Goal: Task Accomplishment & Management: Manage account settings

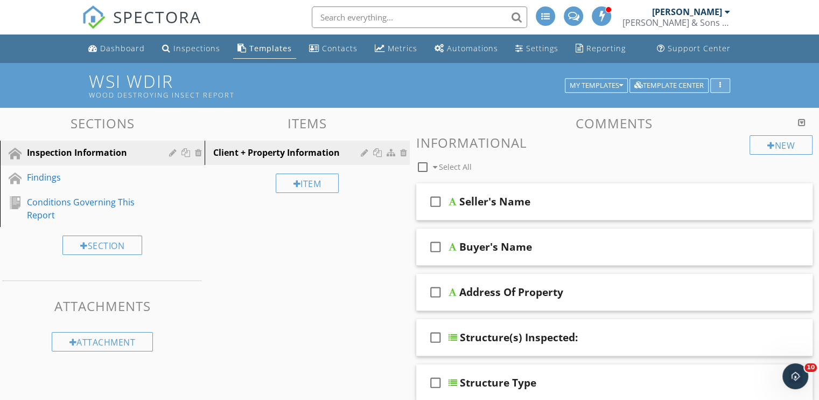
click at [719, 83] on icon "button" at bounding box center [720, 86] width 2 height 8
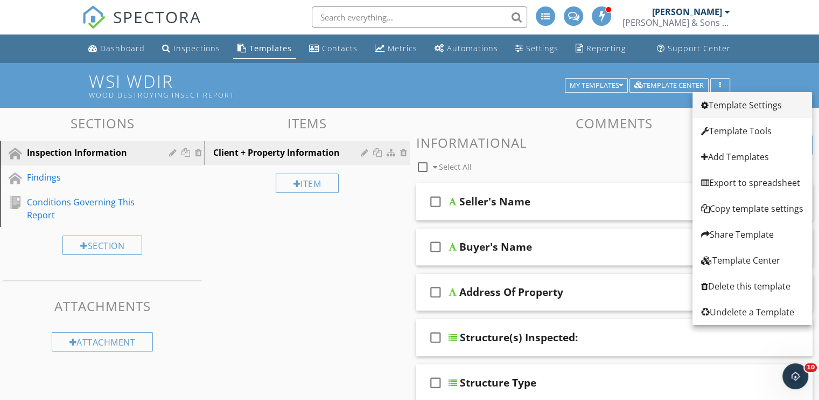
click at [715, 101] on div "Template Settings" at bounding box center [752, 105] width 102 height 13
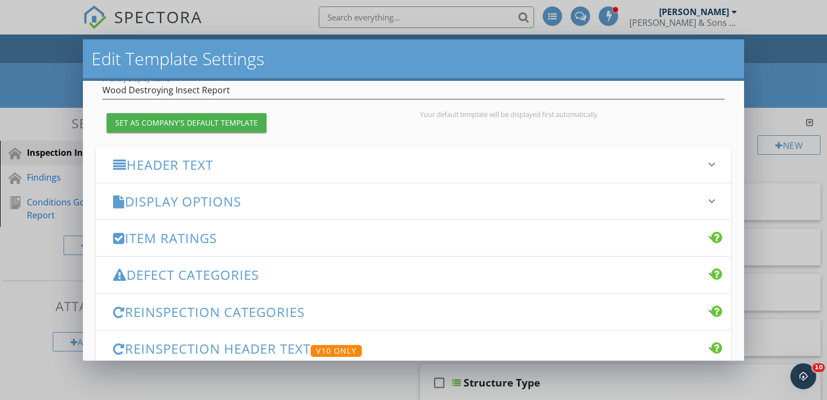
scroll to position [108, 0]
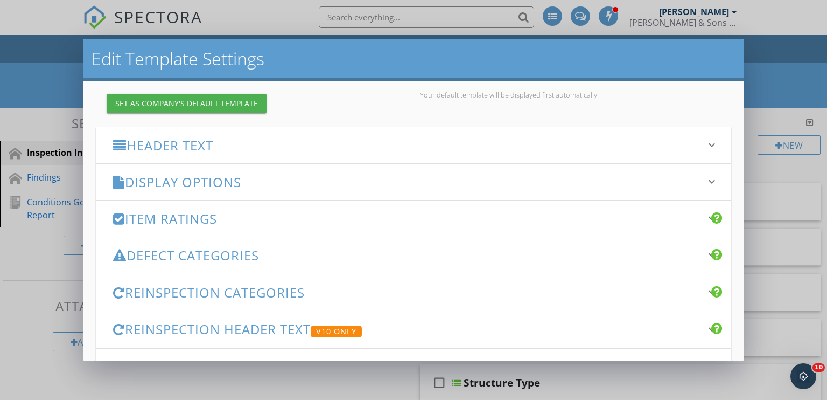
click at [307, 183] on h3 "Display Options" at bounding box center [407, 181] width 589 height 15
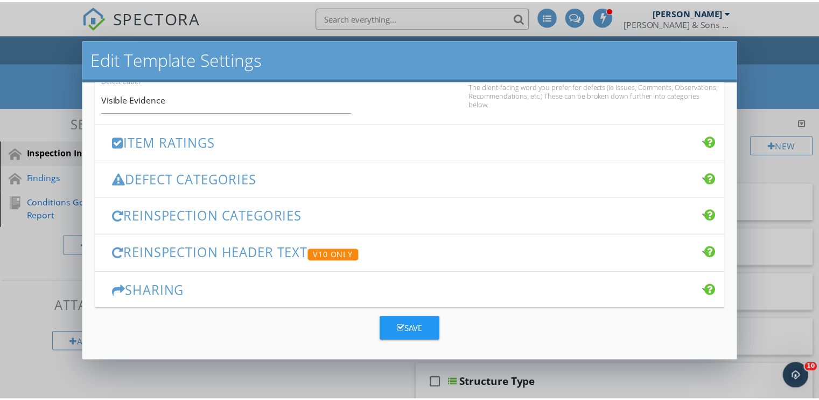
scroll to position [777, 0]
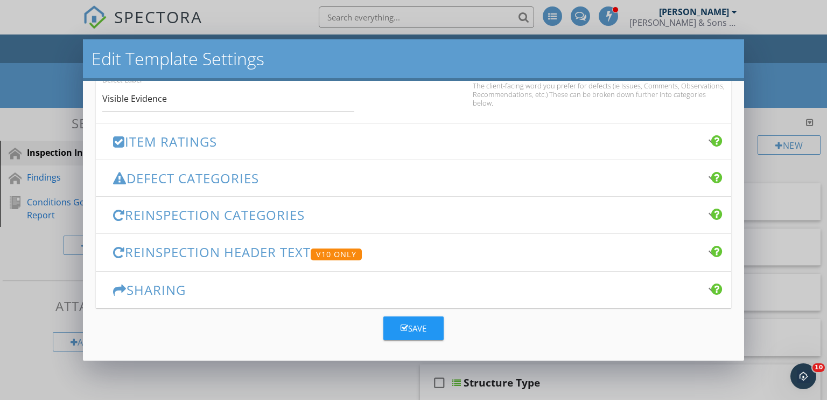
click at [418, 326] on div "Save" at bounding box center [414, 328] width 26 height 12
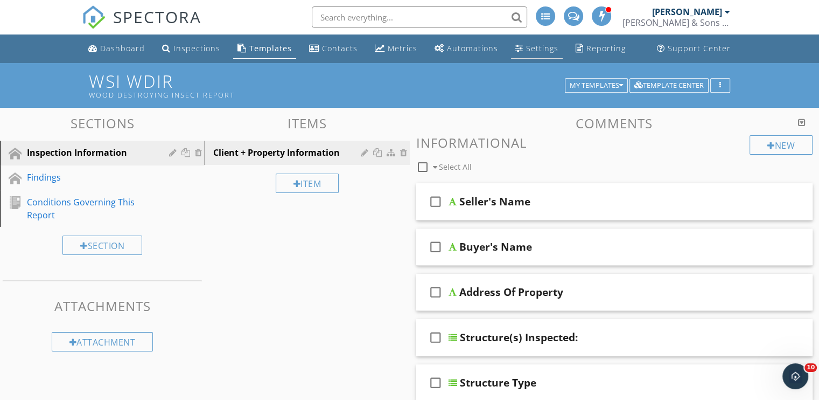
click at [545, 50] on div "Settings" at bounding box center [542, 48] width 32 height 10
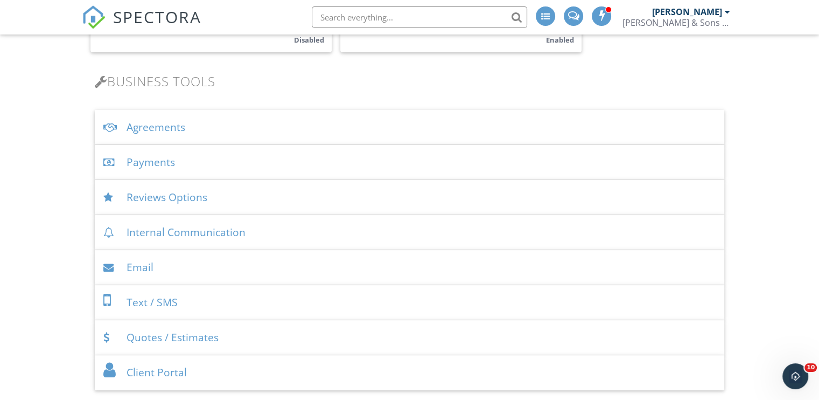
click at [185, 129] on div "Agreements" at bounding box center [410, 127] width 630 height 35
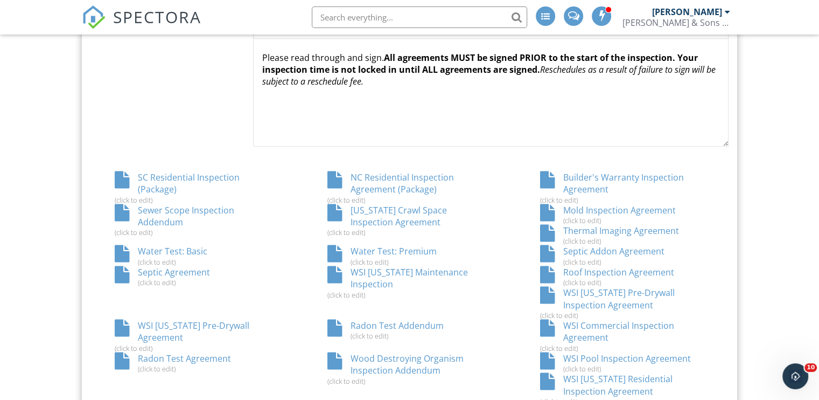
scroll to position [592, 0]
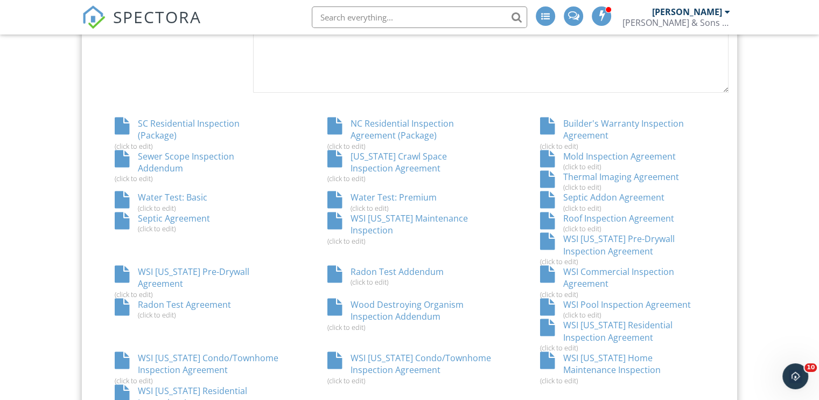
click at [402, 316] on div "Wood Destroying Organism Inspection Addendum (click to edit)" at bounding box center [409, 314] width 213 height 33
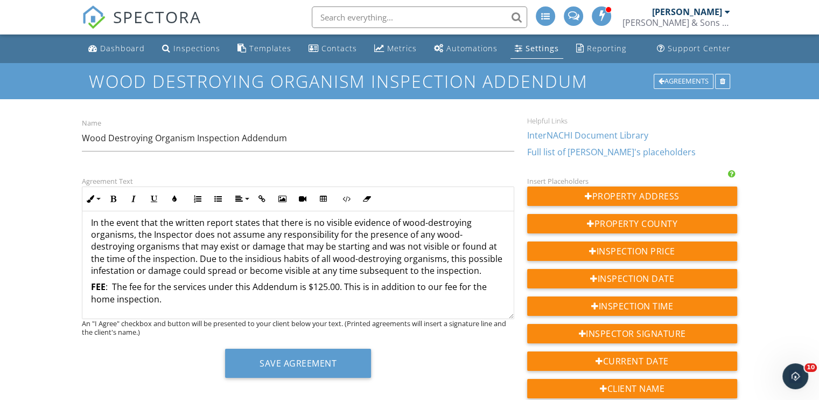
scroll to position [377, 0]
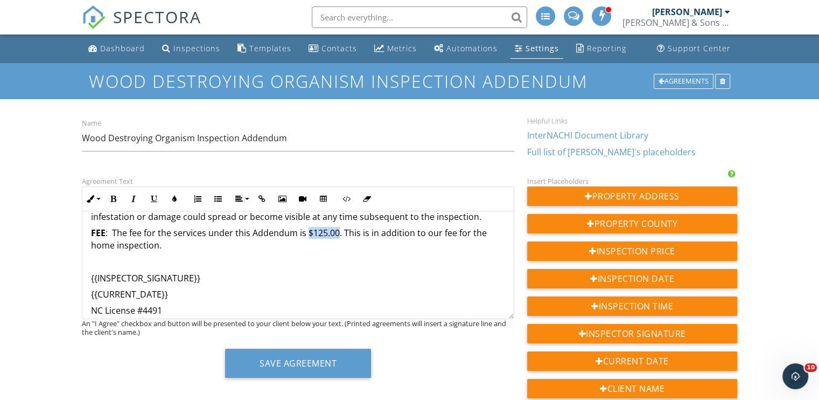
drag, startPoint x: 337, startPoint y: 234, endPoint x: 307, endPoint y: 236, distance: 29.7
click at [307, 236] on p "FEE : The fee for the services under this Addendum is $125.00. This is in addit…" at bounding box center [298, 239] width 414 height 24
click at [319, 251] on div "WOOD-DESTROYING ORGANISM INSPECTION ADDENDUM This Addendum is an attachment to …" at bounding box center [297, 106] width 431 height 544
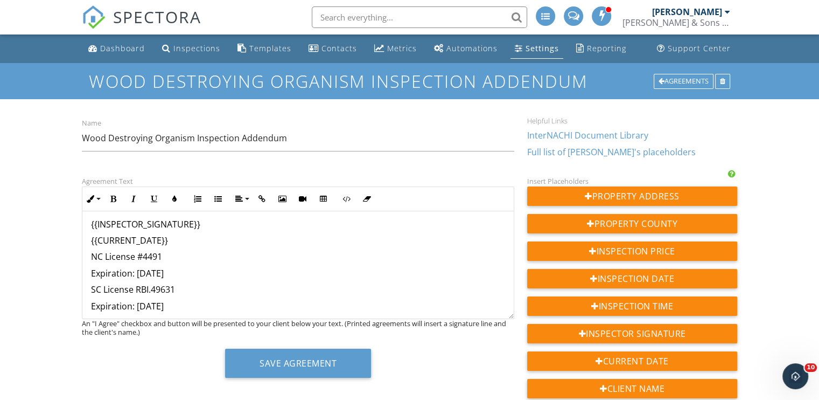
click at [222, 274] on p "Expiration: September 30, 2025" at bounding box center [298, 273] width 414 height 12
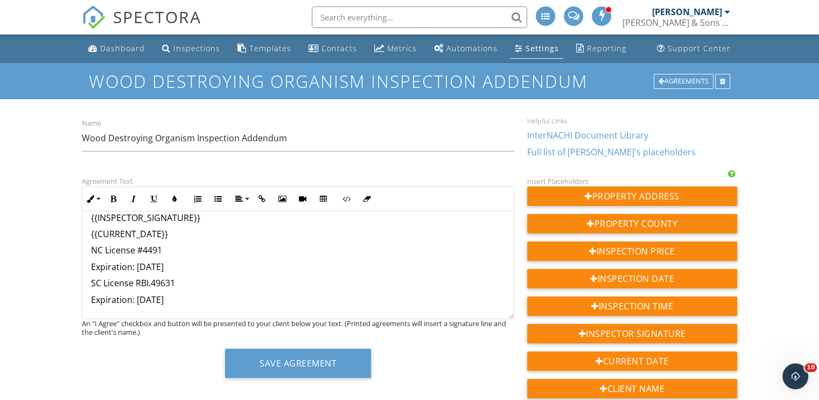
click at [183, 303] on p "Expiration: 6/30/2026" at bounding box center [298, 299] width 414 height 12
drag, startPoint x: 200, startPoint y: 296, endPoint x: 88, endPoint y: 245, distance: 122.9
click at [88, 245] on div "WOOD-DESTROYING ORGANISM INSPECTION ADDENDUM This Addendum is an attachment to …" at bounding box center [297, 46] width 431 height 544
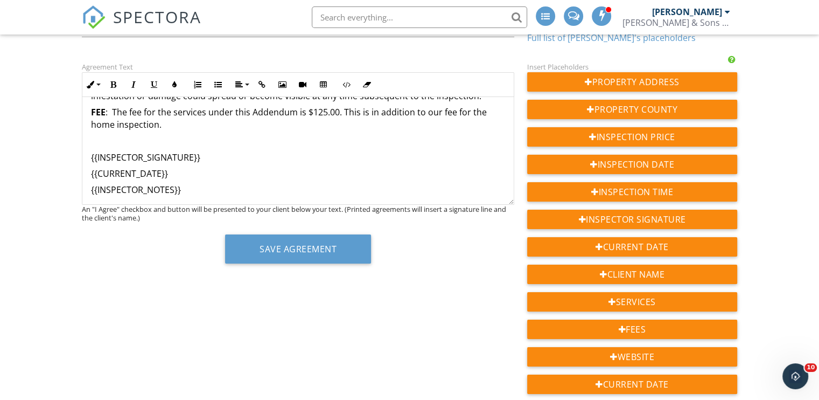
scroll to position [60, 0]
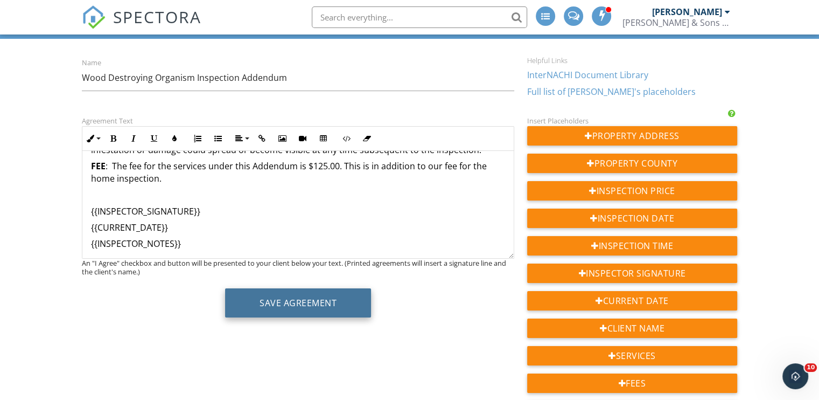
click at [302, 303] on button "Save Agreement" at bounding box center [298, 302] width 146 height 29
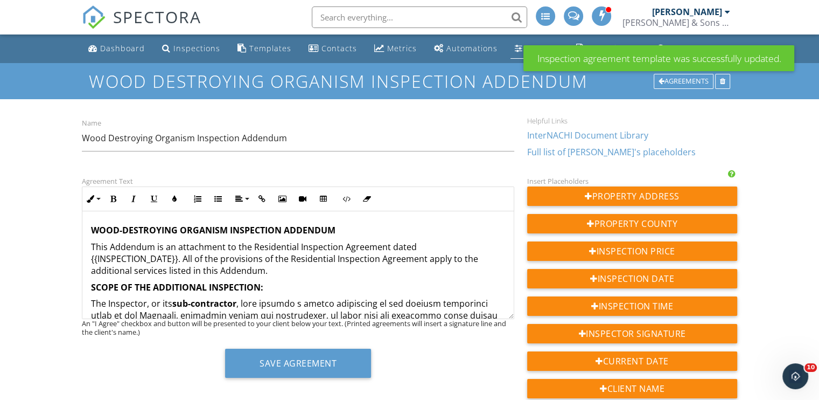
click at [511, 53] on link "Settings" at bounding box center [537, 49] width 53 height 20
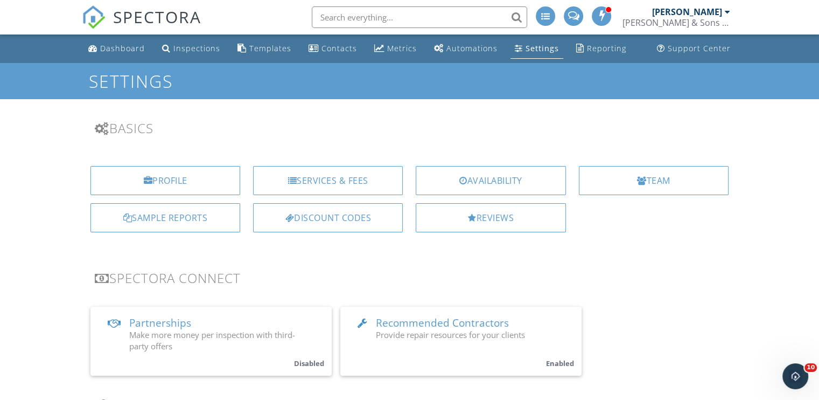
scroll to position [54, 0]
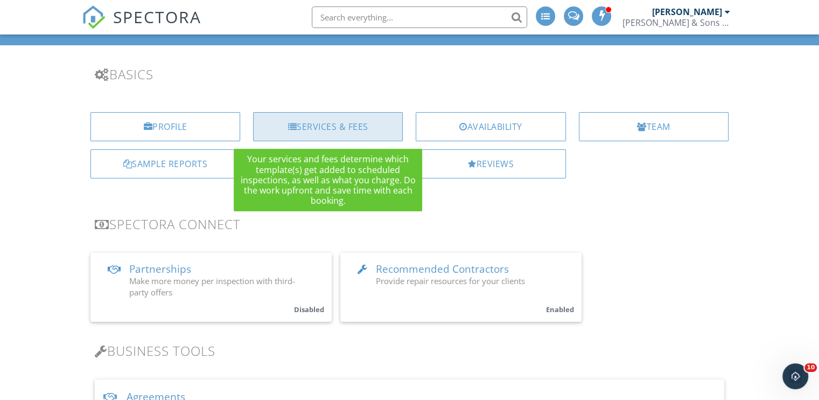
click at [338, 135] on div "Services & Fees" at bounding box center [328, 126] width 150 height 29
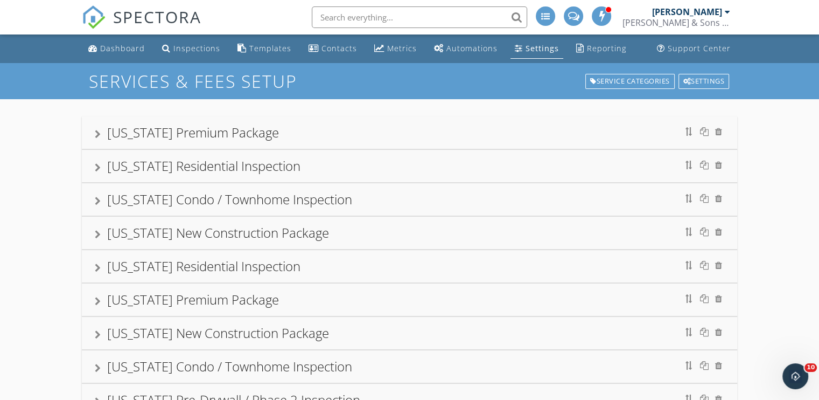
click at [94, 134] on div "[US_STATE] Premium Package" at bounding box center [409, 132] width 655 height 32
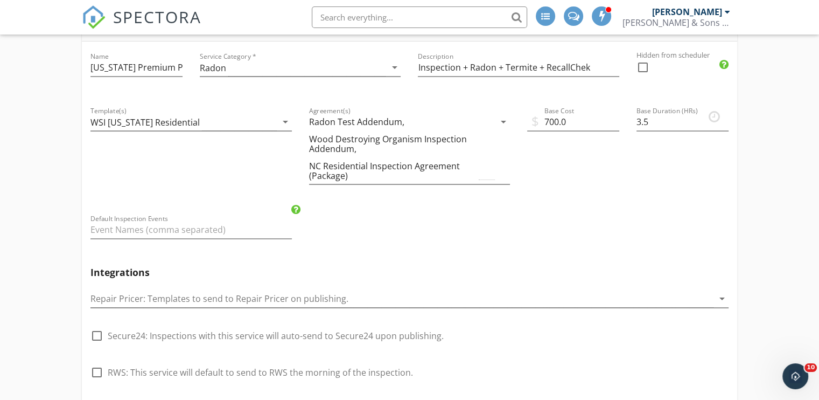
scroll to position [54, 0]
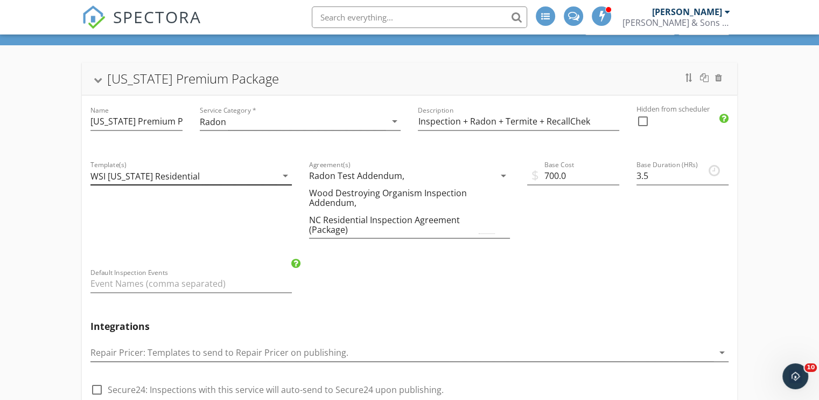
click at [250, 172] on div "WSI [US_STATE] Residential" at bounding box center [183, 176] width 186 height 18
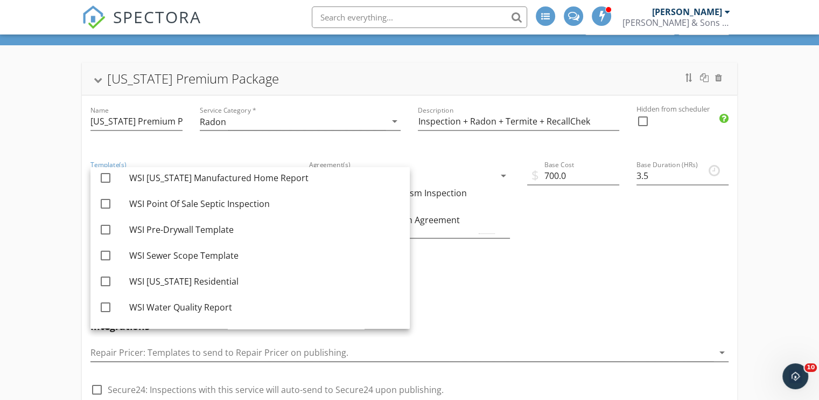
scroll to position [545, 0]
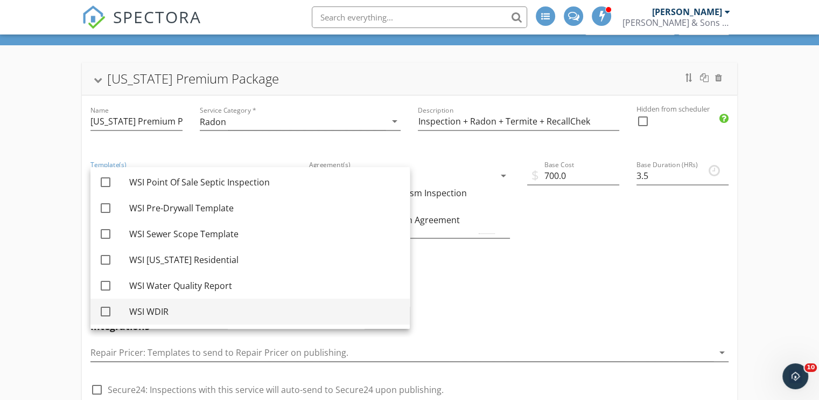
click at [103, 312] on div at bounding box center [105, 311] width 18 height 18
checkbox input "true"
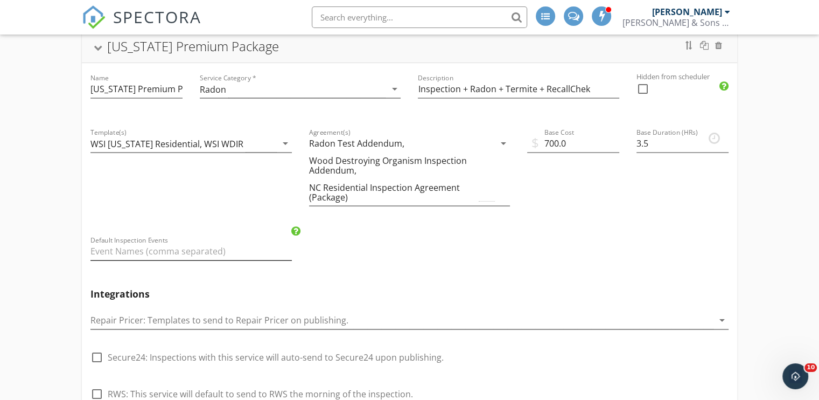
scroll to position [0, 0]
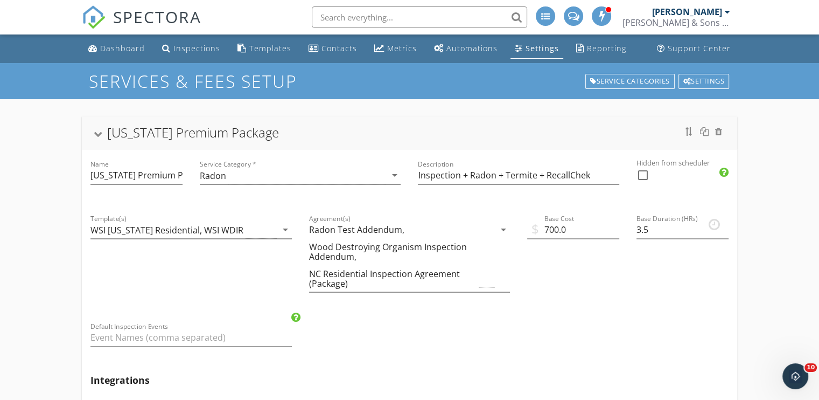
click at [98, 131] on div at bounding box center [98, 134] width 9 height 6
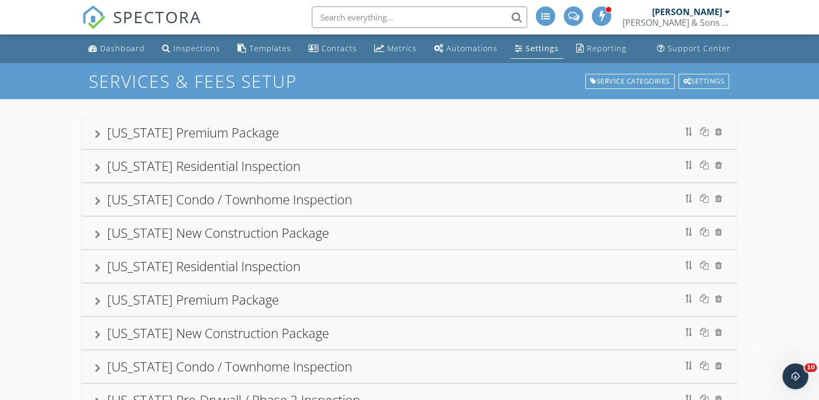
click at [99, 165] on div at bounding box center [98, 167] width 6 height 9
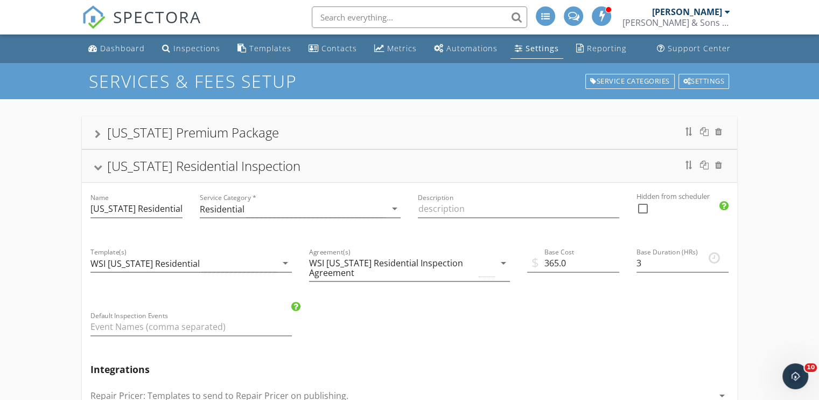
click at [99, 165] on div at bounding box center [98, 168] width 9 height 6
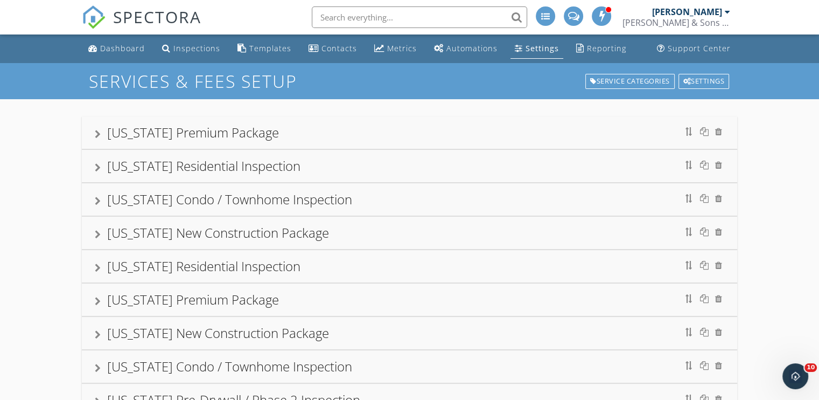
click at [96, 138] on div at bounding box center [98, 134] width 6 height 9
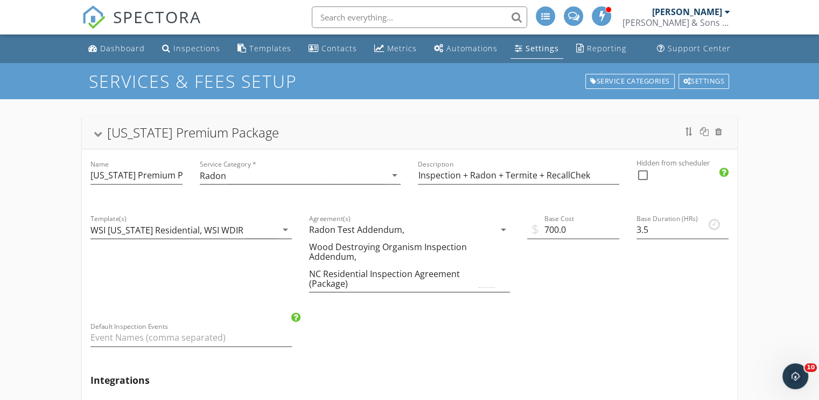
click at [96, 138] on div "[US_STATE] Premium Package" at bounding box center [410, 132] width 630 height 19
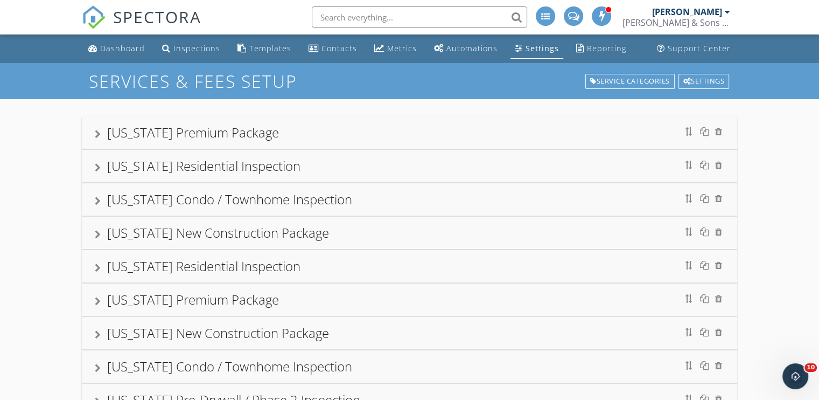
click at [96, 202] on div at bounding box center [98, 201] width 6 height 9
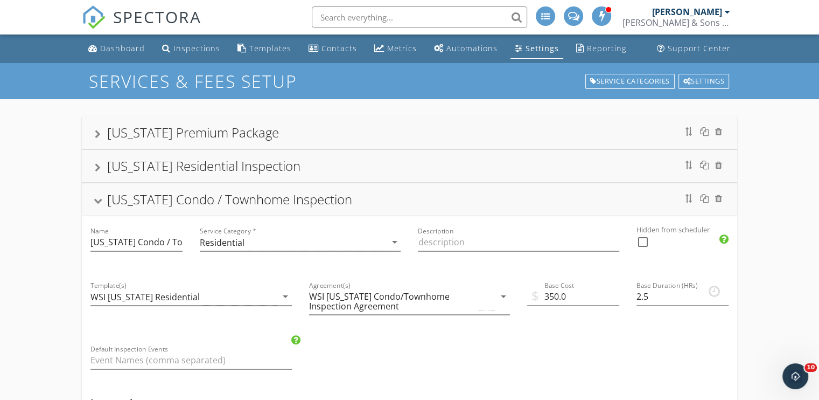
click at [108, 194] on div "[US_STATE] Condo / Townhome Inspection" at bounding box center [229, 199] width 245 height 18
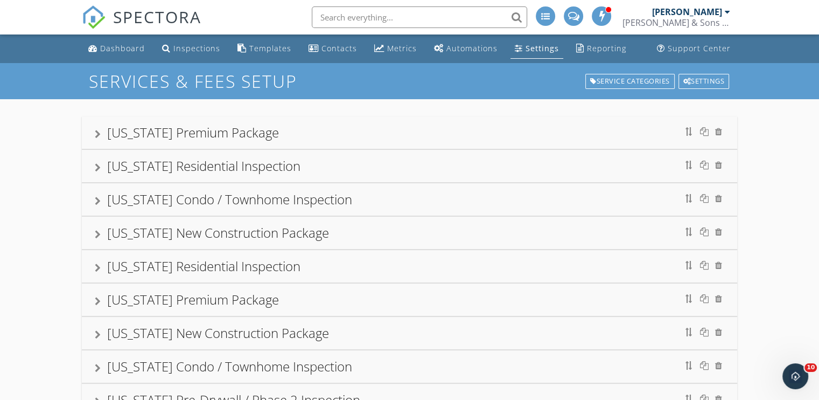
click at [97, 172] on div at bounding box center [98, 167] width 6 height 9
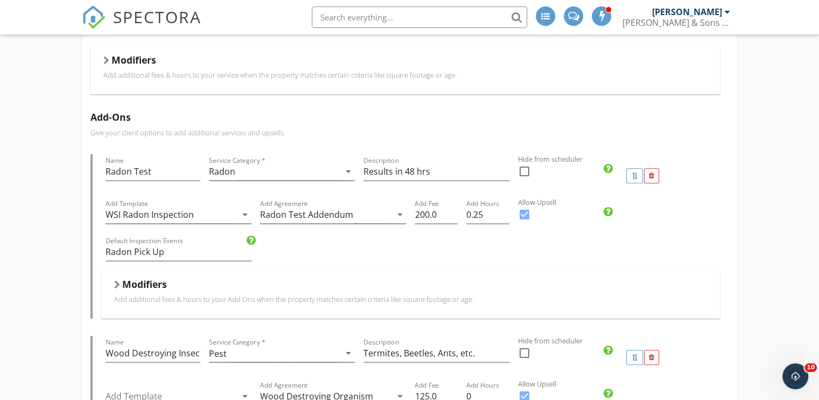
scroll to position [431, 0]
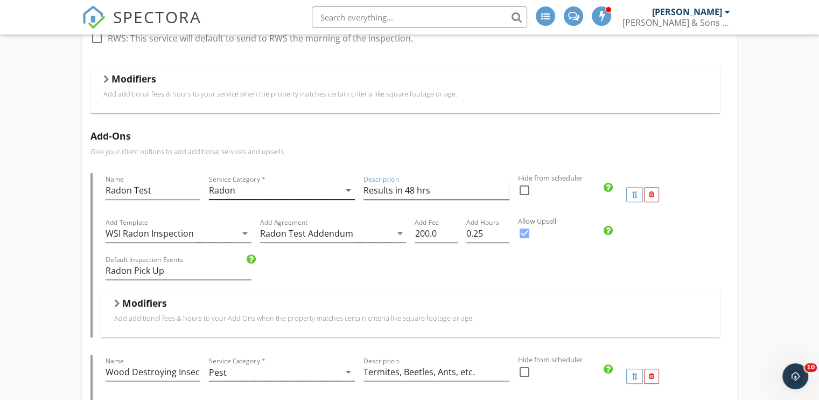
drag, startPoint x: 443, startPoint y: 192, endPoint x: 342, endPoint y: 188, distance: 100.8
click at [342, 188] on div "Name Radon Test Service Category * Radon arrow_drop_down Description Results in…" at bounding box center [410, 194] width 619 height 43
type input "48-96 Hours"
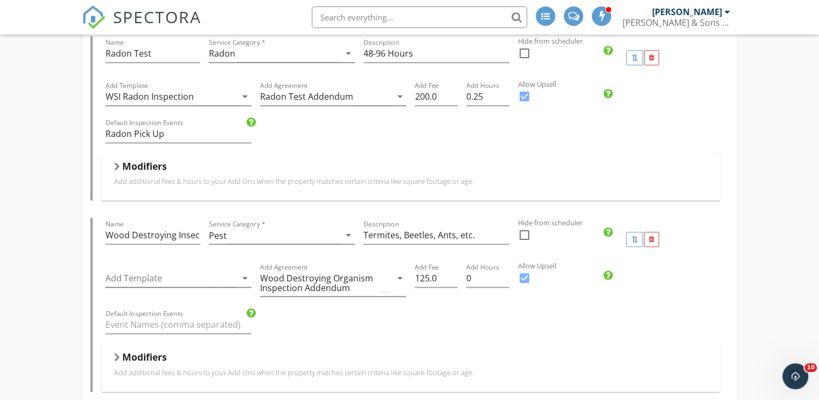
scroll to position [592, 0]
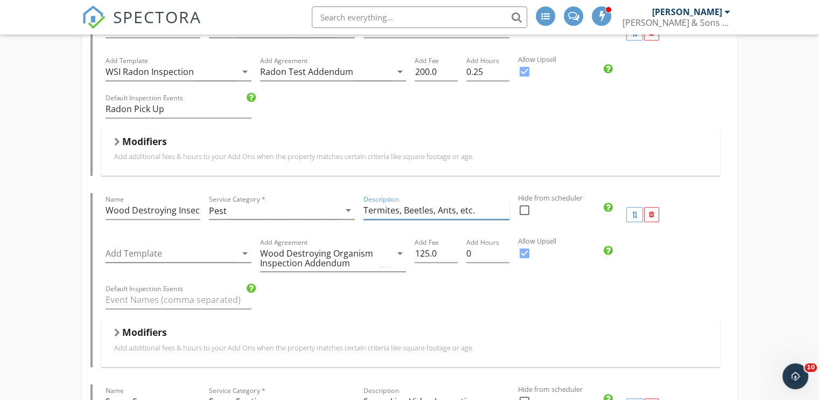
drag, startPoint x: 478, startPoint y: 211, endPoint x: 458, endPoint y: 207, distance: 20.8
click at [458, 207] on input "Termites, Beetles, Ants, etc." at bounding box center [437, 210] width 146 height 18
drag, startPoint x: 467, startPoint y: 208, endPoint x: 362, endPoint y: 203, distance: 104.6
click at [362, 203] on div "Description Termites, Beetles, Ants," at bounding box center [436, 214] width 155 height 43
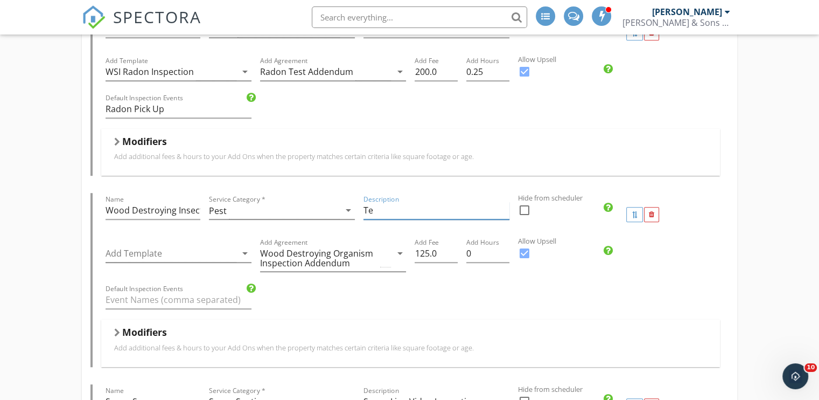
type input "T"
click at [799, 243] on label "Allow Upsell" at bounding box center [659, 241] width 283 height 10
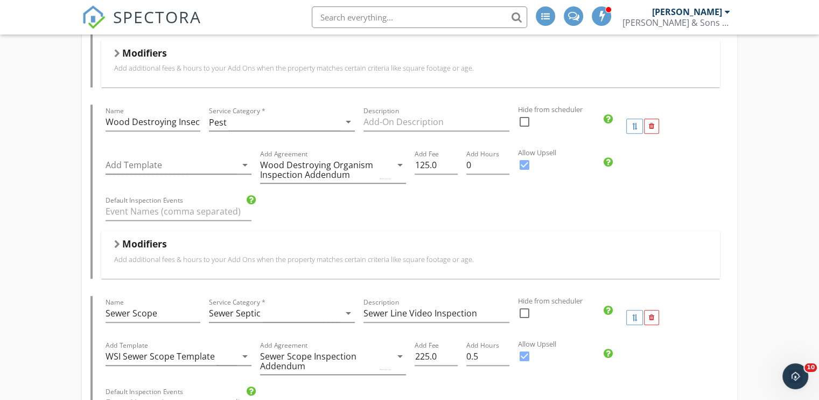
scroll to position [700, 0]
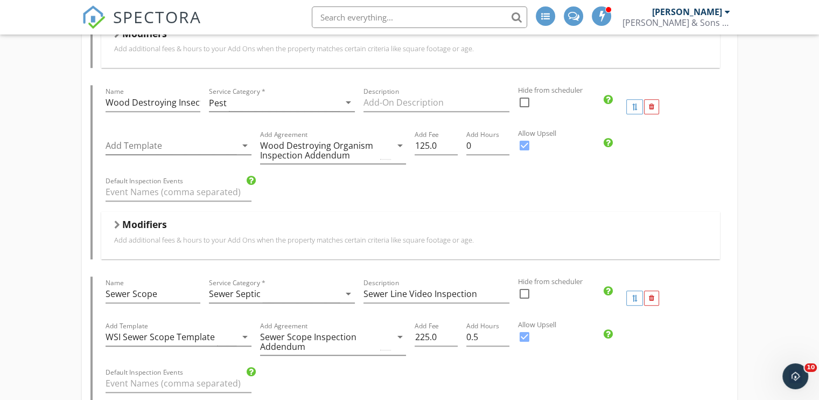
click at [159, 219] on h5 "Modifiers" at bounding box center [144, 224] width 45 height 11
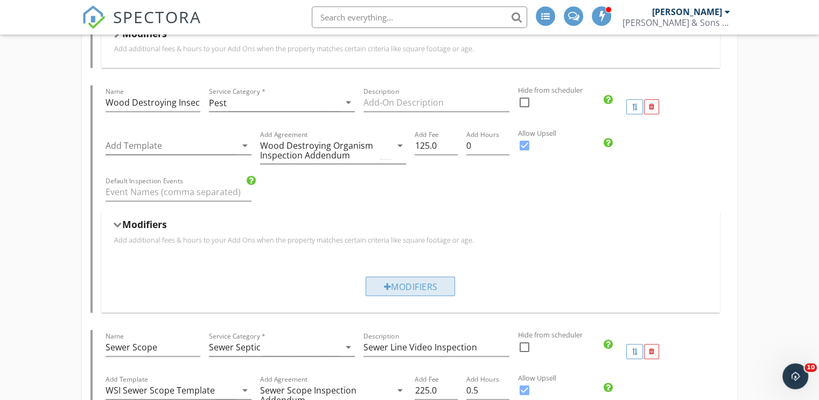
click at [414, 292] on div "Modifiers" at bounding box center [410, 285] width 89 height 19
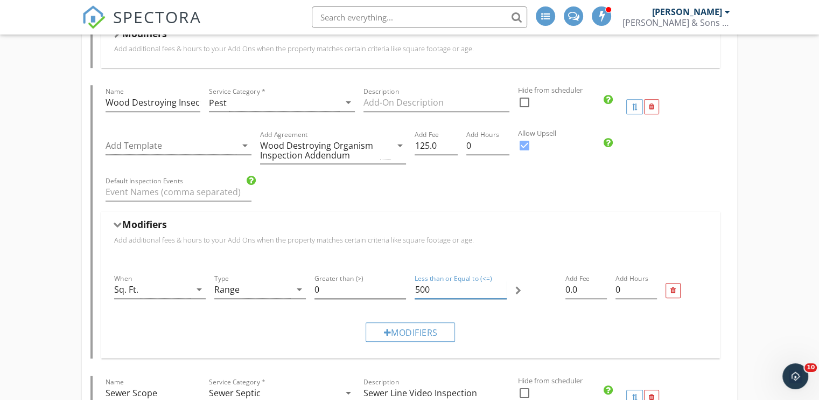
drag, startPoint x: 446, startPoint y: 286, endPoint x: 388, endPoint y: 283, distance: 57.7
click at [388, 283] on div "When Sq. Ft. arrow_drop_down Type Range arrow_drop_down Greater than (>) 0 Less…" at bounding box center [411, 291] width 602 height 46
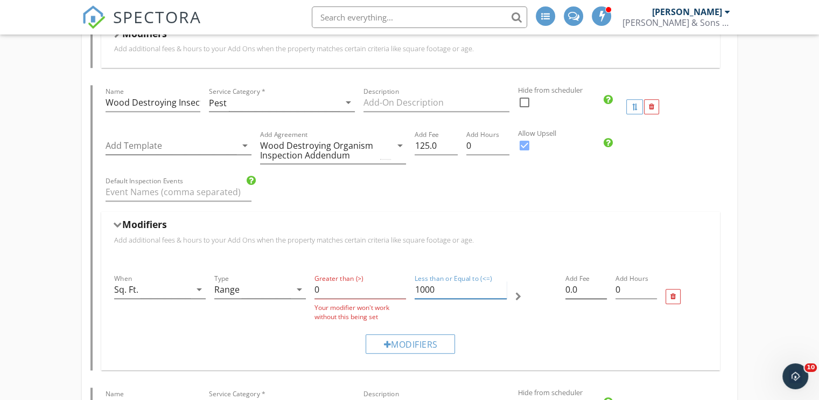
type input "1000"
click at [571, 284] on input "0.0" at bounding box center [585, 290] width 41 height 18
drag, startPoint x: 326, startPoint y: 286, endPoint x: 306, endPoint y: 284, distance: 20.0
click at [306, 284] on div "When Sq. Ft. arrow_drop_down Type Range arrow_drop_down Greater than (>) 0 Your…" at bounding box center [411, 297] width 602 height 58
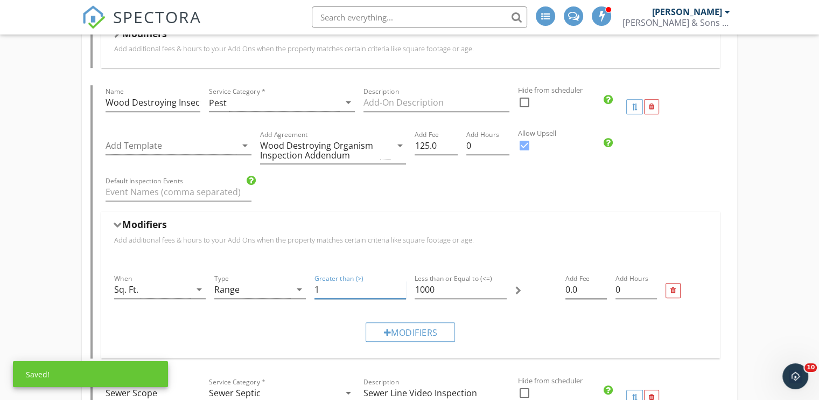
type input "1"
click at [571, 286] on input "0.0" at bounding box center [585, 290] width 41 height 18
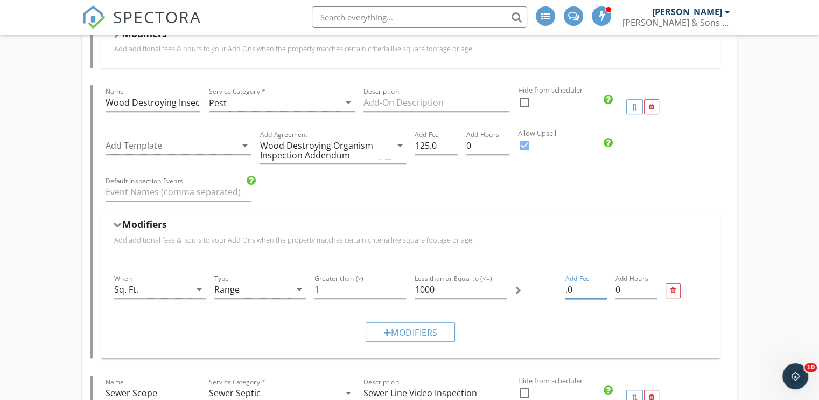
type input "0.0"
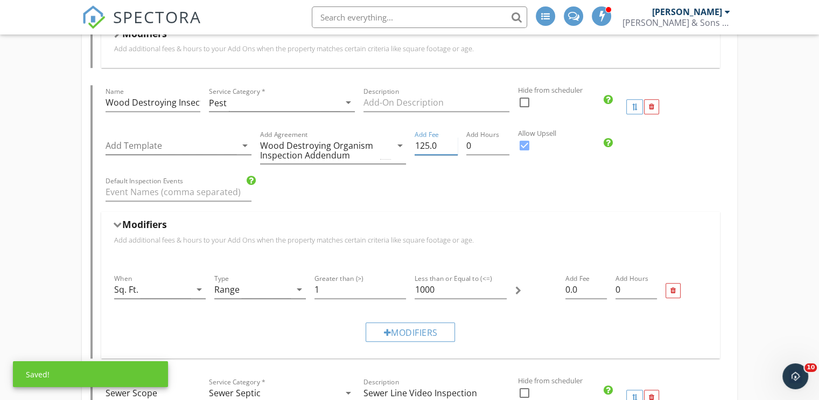
click at [427, 144] on input "125.0" at bounding box center [436, 146] width 43 height 18
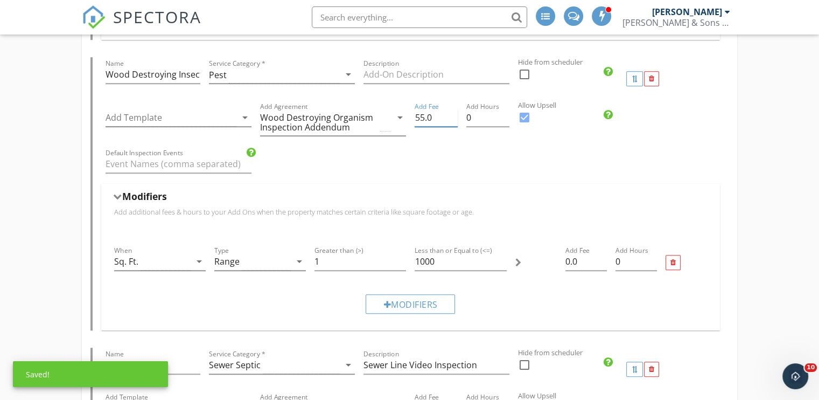
scroll to position [754, 0]
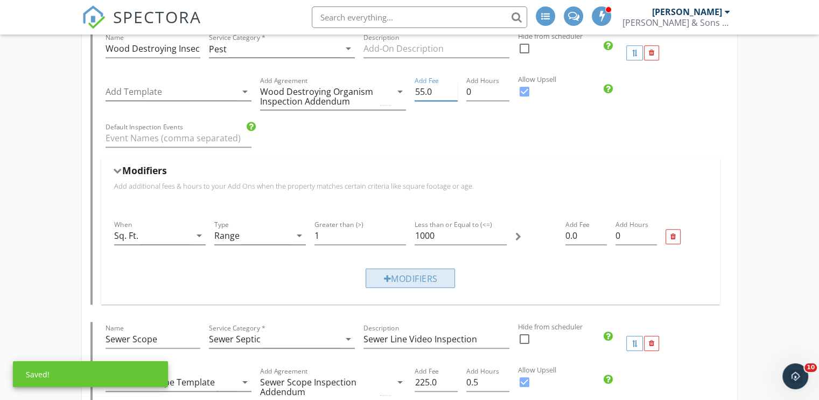
type input "55.0"
click at [428, 280] on div "Modifiers" at bounding box center [410, 277] width 89 height 19
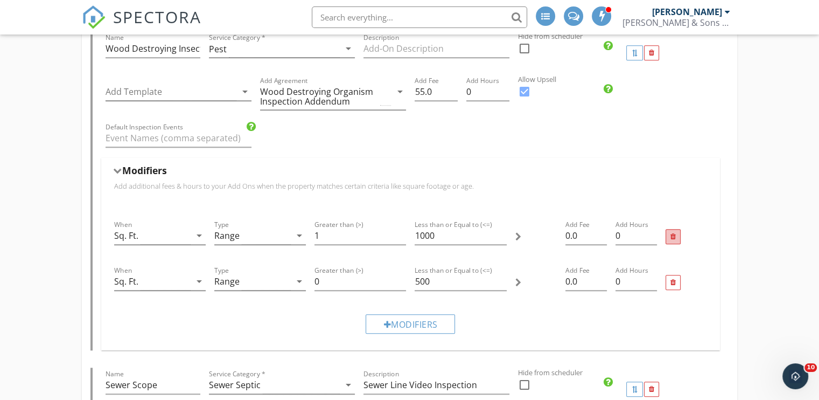
click at [674, 229] on div at bounding box center [673, 236] width 15 height 15
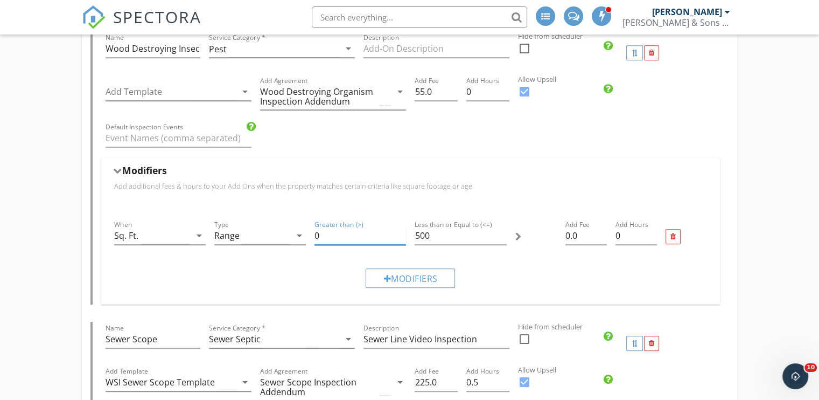
drag, startPoint x: 326, startPoint y: 230, endPoint x: 316, endPoint y: 230, distance: 10.2
click at [316, 230] on input "0" at bounding box center [360, 236] width 92 height 18
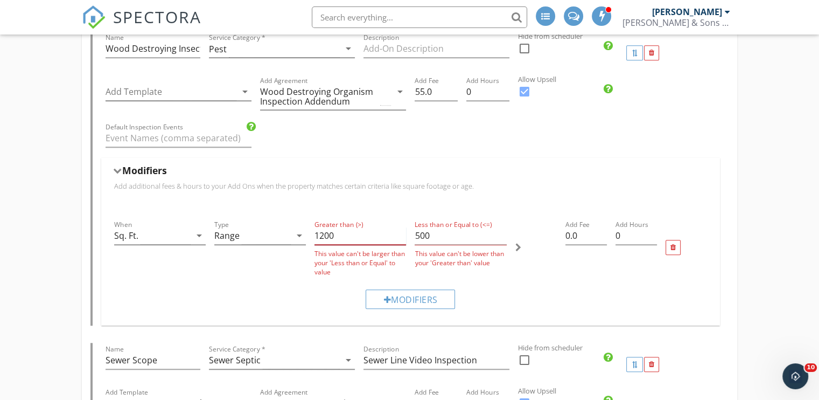
type input "1200"
drag, startPoint x: 436, startPoint y: 234, endPoint x: 393, endPoint y: 235, distance: 43.1
click at [393, 235] on div "When Sq. Ft. arrow_drop_down Type Range arrow_drop_down Greater than (>) 1200 T…" at bounding box center [411, 247] width 602 height 67
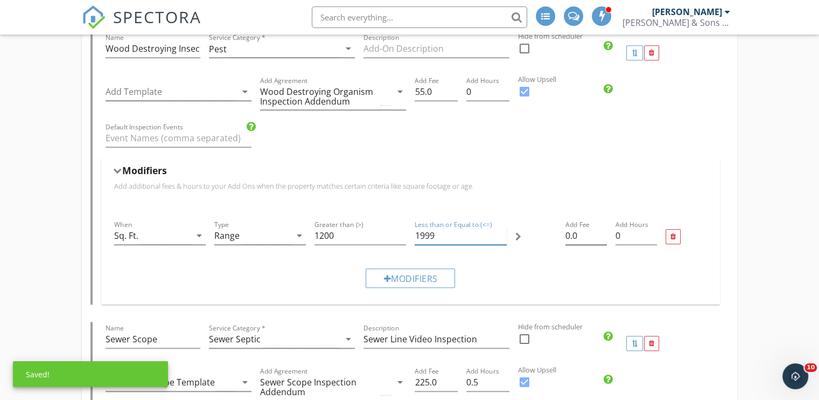
type input "1999"
click at [569, 239] on input "0.0" at bounding box center [585, 236] width 41 height 18
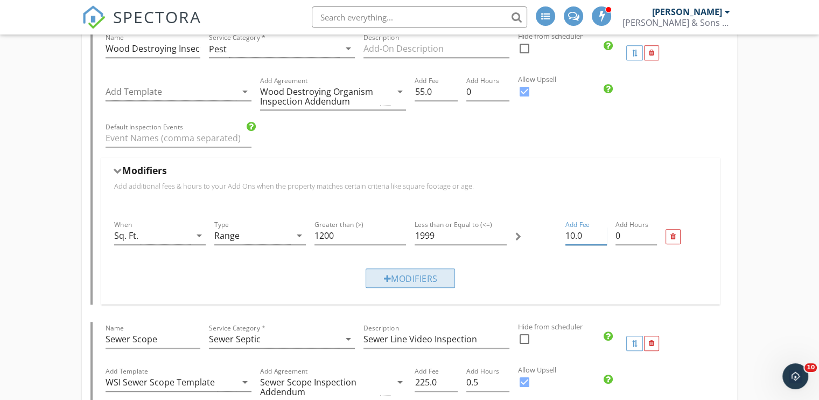
type input "10.0"
click at [448, 282] on div "Modifiers" at bounding box center [410, 277] width 89 height 19
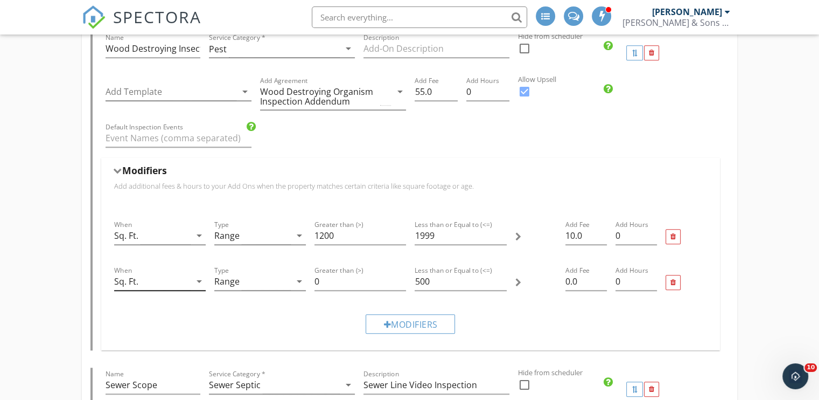
click at [149, 279] on div "Sq. Ft." at bounding box center [152, 281] width 76 height 18
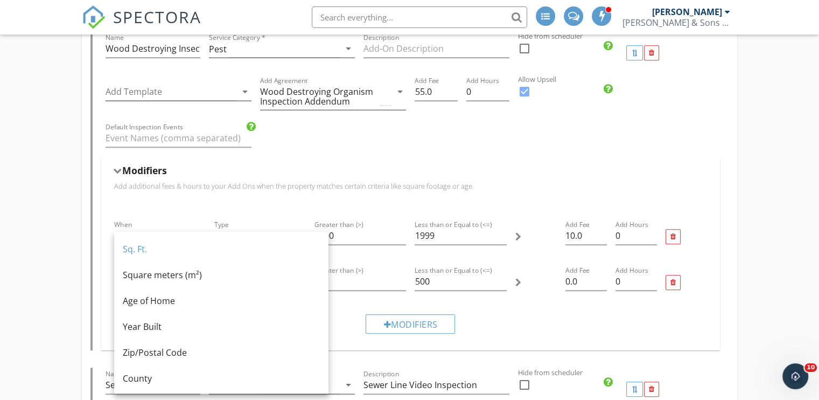
click at [428, 148] on div "Default Inspection Events" at bounding box center [410, 139] width 619 height 37
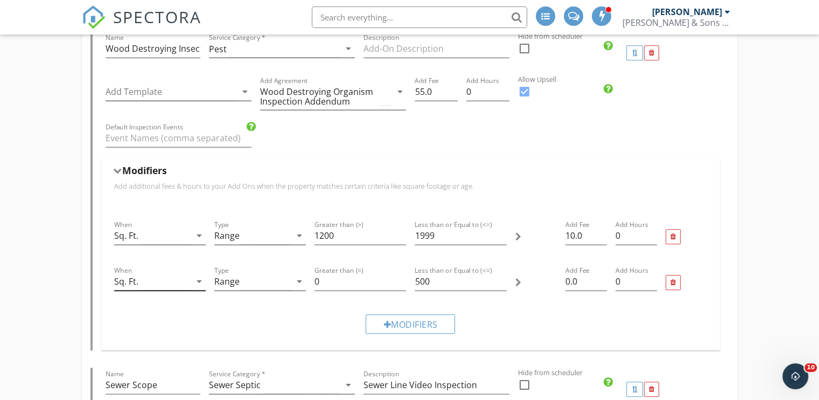
click at [187, 282] on div "Sq. Ft." at bounding box center [152, 281] width 76 height 18
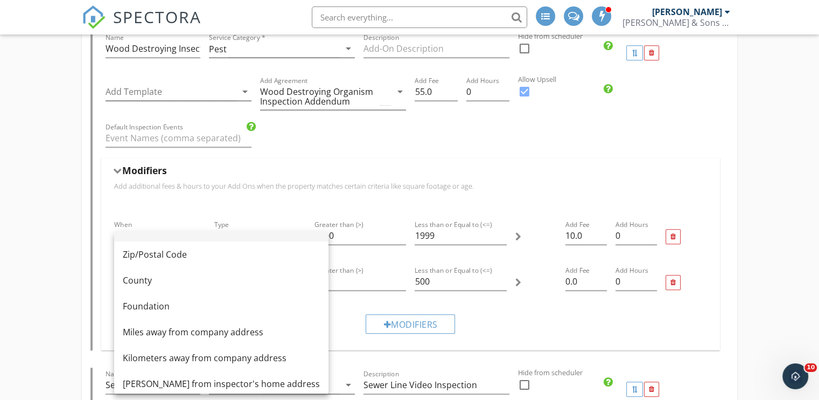
scroll to position [108, 0]
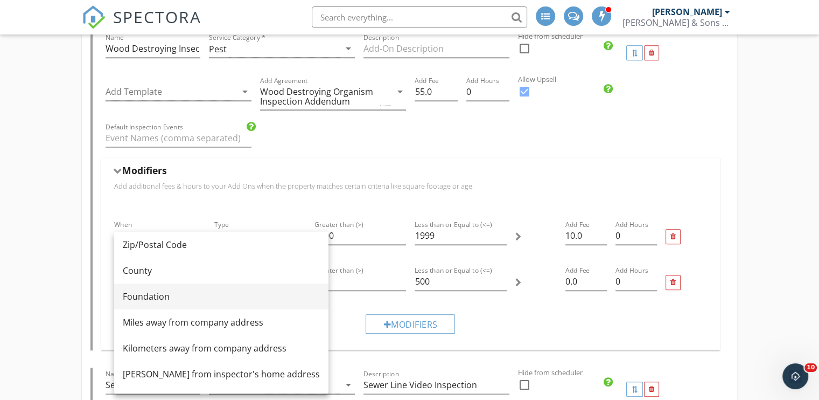
click at [188, 297] on div "Foundation" at bounding box center [221, 296] width 197 height 13
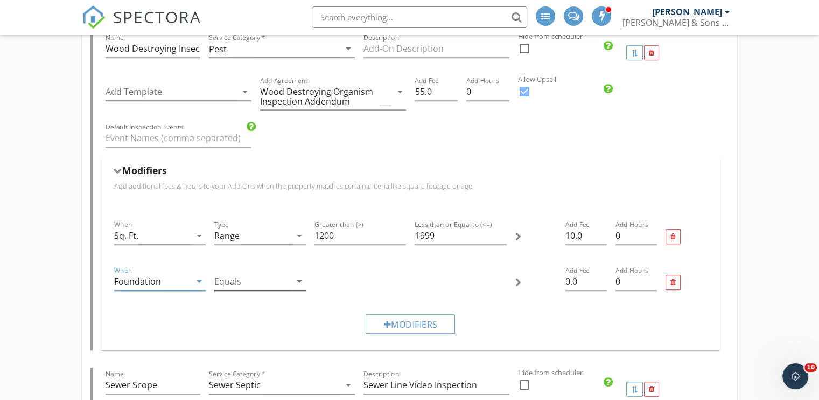
click at [254, 285] on div at bounding box center [252, 281] width 76 height 18
click at [252, 334] on div "Crawlspace" at bounding box center [260, 339] width 74 height 13
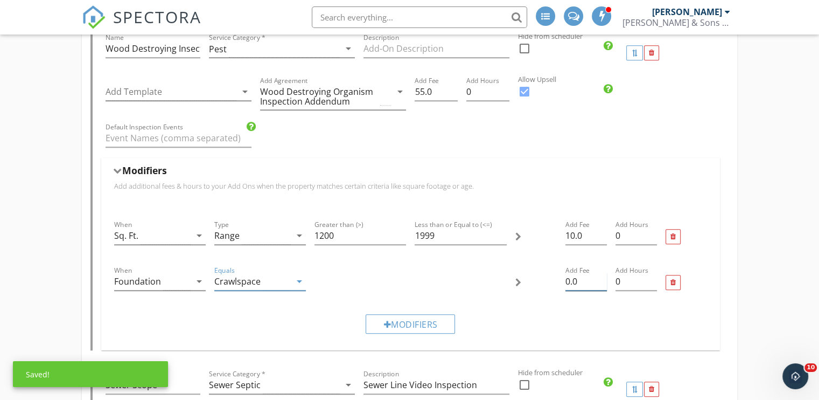
click at [571, 283] on input "0.0" at bounding box center [585, 281] width 41 height 18
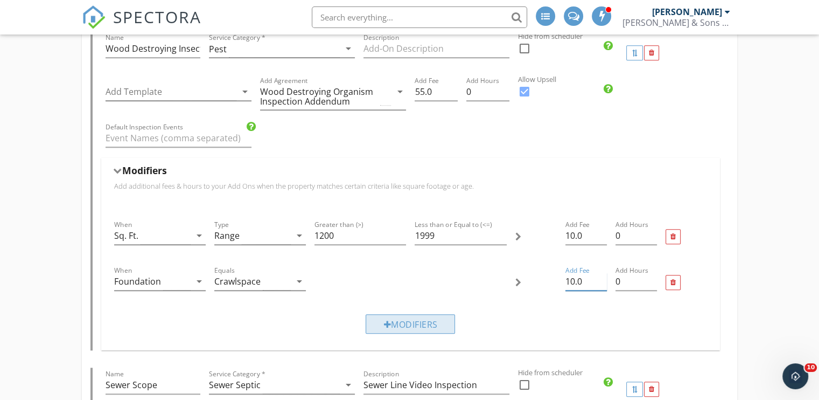
type input "10.0"
click at [402, 325] on div "Modifiers" at bounding box center [410, 323] width 89 height 19
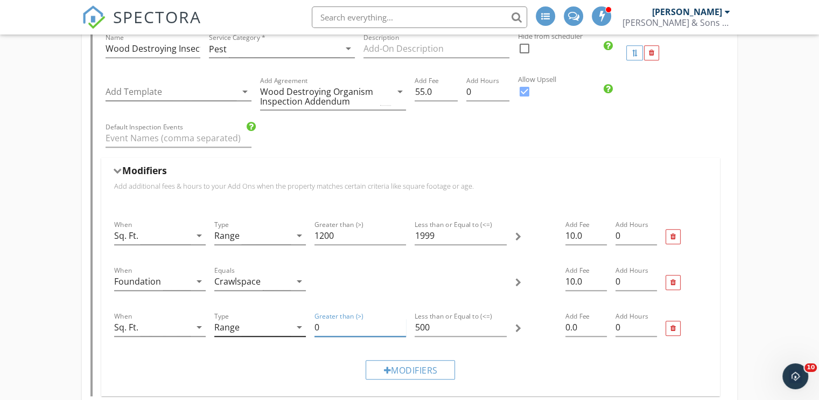
drag, startPoint x: 330, startPoint y: 326, endPoint x: 305, endPoint y: 328, distance: 25.4
click at [305, 328] on div "When Sq. Ft. arrow_drop_down Type Range arrow_drop_down Greater than (>) 0 Less…" at bounding box center [411, 328] width 602 height 46
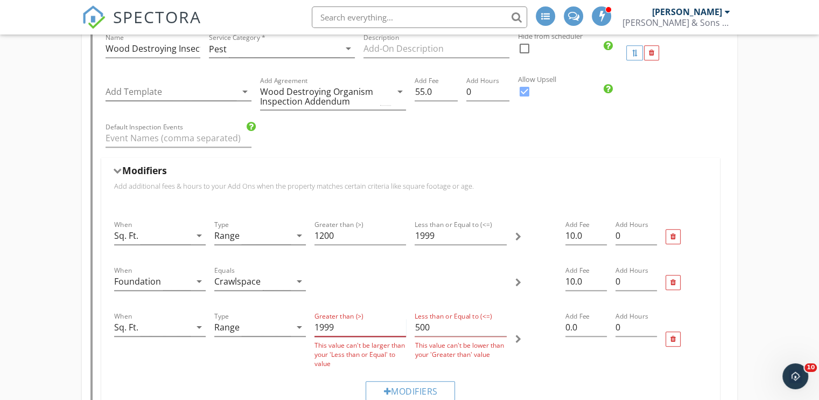
type input "1999"
drag, startPoint x: 439, startPoint y: 323, endPoint x: 410, endPoint y: 323, distance: 29.1
click at [410, 323] on div "Less than or Equal to (<=) 500 This value can't be lower than your 'Greater tha…" at bounding box center [460, 338] width 100 height 67
drag, startPoint x: 212, startPoint y: 157, endPoint x: 701, endPoint y: 141, distance: 489.2
click at [701, 141] on div "Default Inspection Events" at bounding box center [410, 139] width 619 height 37
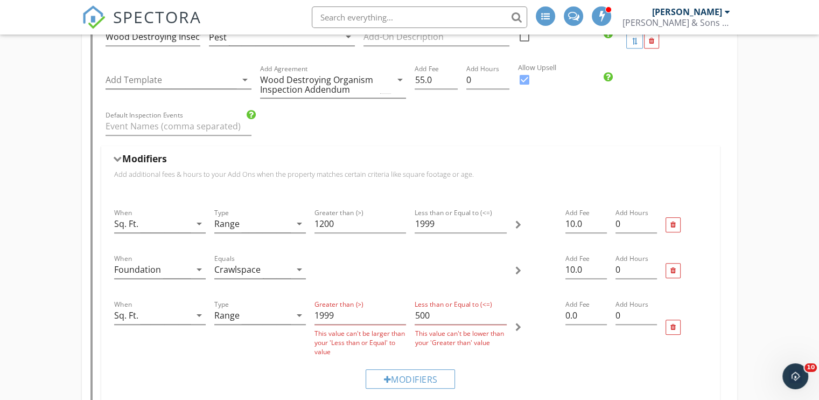
scroll to position [808, 0]
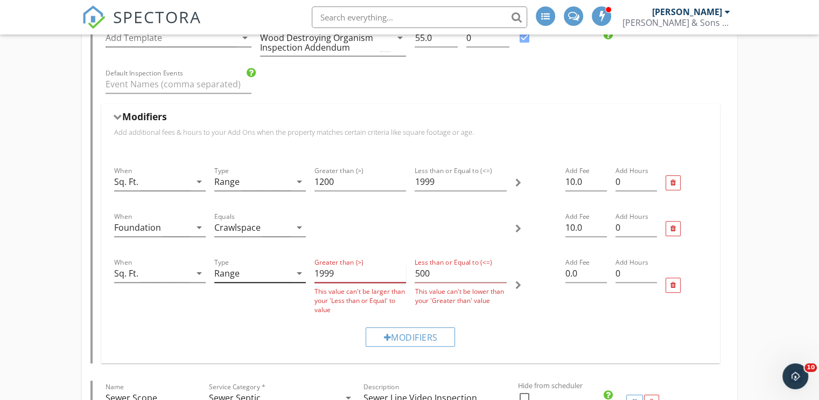
drag, startPoint x: 364, startPoint y: 271, endPoint x: 299, endPoint y: 269, distance: 65.2
click at [299, 269] on div "When Sq. Ft. arrow_drop_down Type Range arrow_drop_down Greater than (>) 1999 T…" at bounding box center [411, 284] width 602 height 67
drag, startPoint x: 441, startPoint y: 271, endPoint x: 414, endPoint y: 232, distance: 47.2
click at [388, 270] on div "When Sq. Ft. arrow_drop_down Type Range arrow_drop_down Greater than (>) 1999 T…" at bounding box center [411, 284] width 602 height 67
drag, startPoint x: 444, startPoint y: 268, endPoint x: 411, endPoint y: 271, distance: 32.4
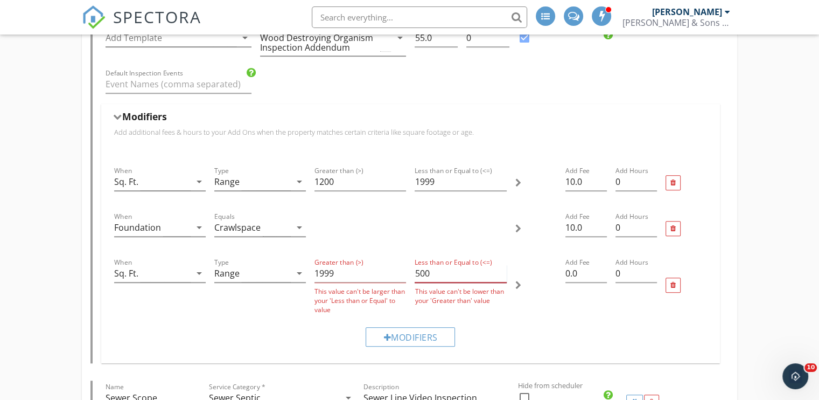
click at [411, 271] on div "Less than or Equal to (<=) 500 This value can't be lower than your 'Greater tha…" at bounding box center [460, 284] width 100 height 67
drag, startPoint x: 343, startPoint y: 182, endPoint x: 297, endPoint y: 177, distance: 46.0
click at [297, 177] on div "When Sq. Ft. arrow_drop_down Type Range arrow_drop_down Greater than (>) 1200 L…" at bounding box center [411, 183] width 602 height 46
click at [278, 183] on div "Range" at bounding box center [252, 182] width 76 height 18
click at [278, 183] on div "Range" at bounding box center [260, 188] width 74 height 13
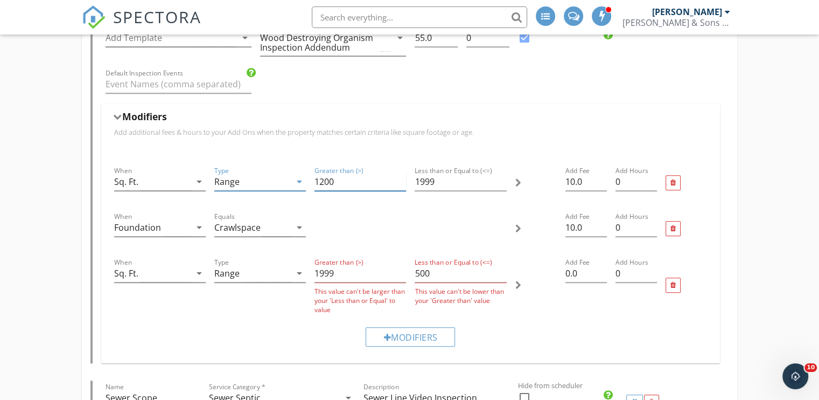
drag, startPoint x: 341, startPoint y: 176, endPoint x: 309, endPoint y: 177, distance: 32.3
click at [309, 177] on div "When Sq. Ft. arrow_drop_down Type Range arrow_drop_down Greater than (>) 1200 L…" at bounding box center [411, 183] width 602 height 46
type input "1000"
drag, startPoint x: 443, startPoint y: 176, endPoint x: 416, endPoint y: 178, distance: 27.6
click at [416, 178] on input "1999" at bounding box center [461, 182] width 92 height 18
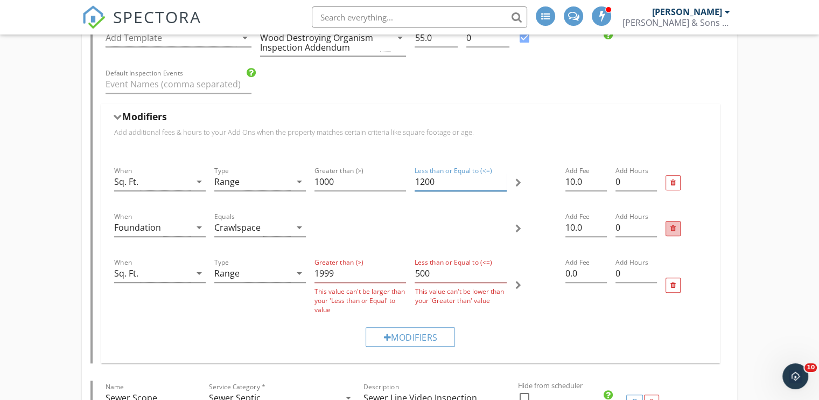
type input "1200"
click at [673, 225] on div at bounding box center [672, 228] width 5 height 7
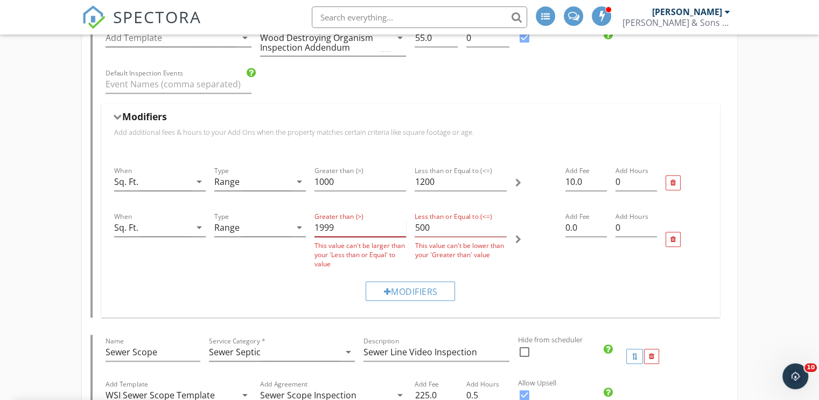
drag, startPoint x: 355, startPoint y: 228, endPoint x: 313, endPoint y: 228, distance: 42.0
click at [313, 228] on div "Greater than (>) 1999 This value can't be larger than your 'Less than or Equal'…" at bounding box center [360, 239] width 100 height 67
type input "1200"
drag, startPoint x: 433, startPoint y: 226, endPoint x: 407, endPoint y: 226, distance: 25.8
click at [407, 226] on div "When Sq. Ft. arrow_drop_down Type Range arrow_drop_down Greater than (>) 1200 T…" at bounding box center [411, 239] width 602 height 67
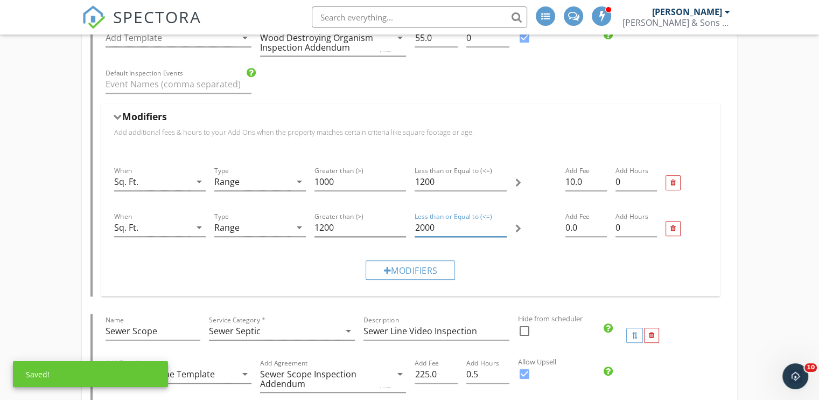
type input "2000"
click at [351, 228] on input "1200" at bounding box center [360, 228] width 92 height 18
type input "1200"
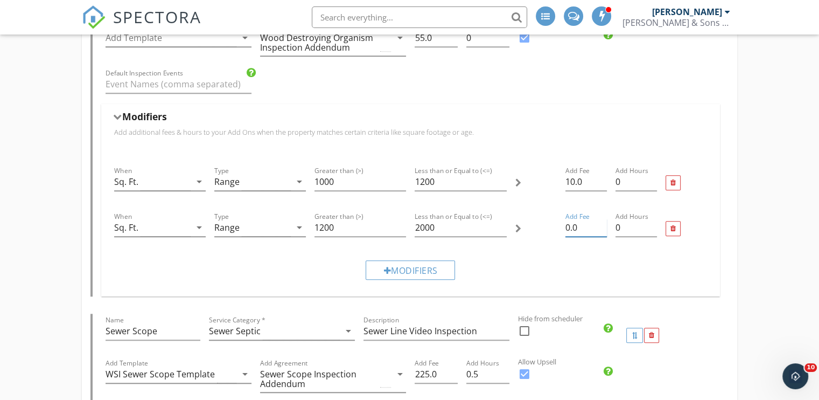
drag, startPoint x: 570, startPoint y: 224, endPoint x: 563, endPoint y: 226, distance: 6.7
click at [563, 226] on div "Add Fee 0.0" at bounding box center [586, 229] width 50 height 46
type input "20.0"
click at [438, 265] on div "Modifiers" at bounding box center [410, 269] width 89 height 19
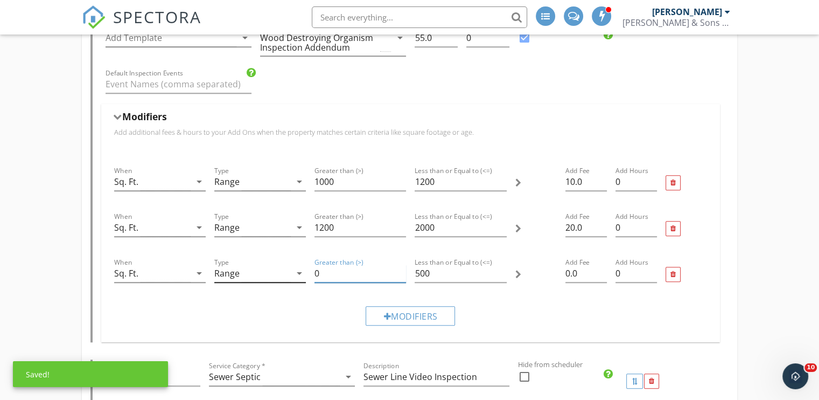
drag, startPoint x: 327, startPoint y: 272, endPoint x: 297, endPoint y: 271, distance: 30.2
click at [297, 271] on div "When Sq. Ft. arrow_drop_down Type Range arrow_drop_down Greater than (>) 0 Less…" at bounding box center [411, 274] width 602 height 46
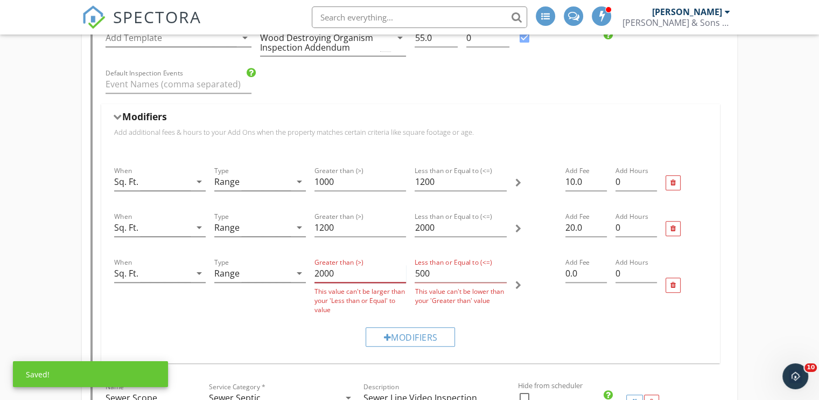
type input "2000"
drag, startPoint x: 436, startPoint y: 270, endPoint x: 414, endPoint y: 267, distance: 22.9
click at [414, 267] on div "Less than or Equal to (<=) 500 This value can't be lower than your 'Greater tha…" at bounding box center [460, 284] width 100 height 67
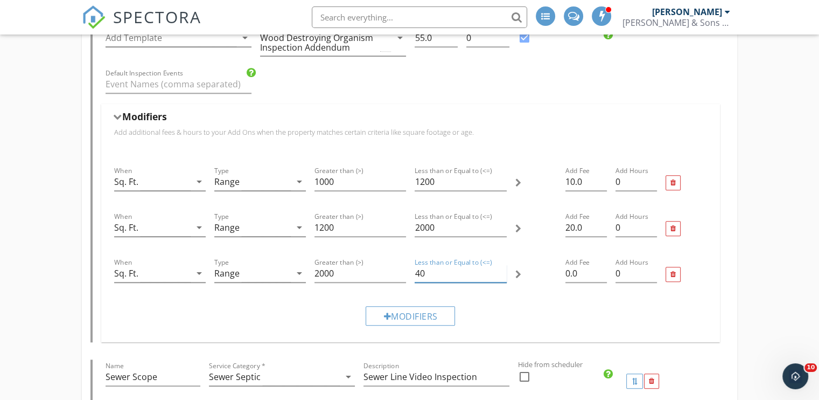
type input "4"
type input "5000"
drag, startPoint x: 570, startPoint y: 270, endPoint x: 558, endPoint y: 268, distance: 12.1
click at [558, 268] on div "When Sq. Ft. arrow_drop_down Type Range arrow_drop_down Greater than (>) 2000 L…" at bounding box center [411, 274] width 602 height 46
type input "40.0"
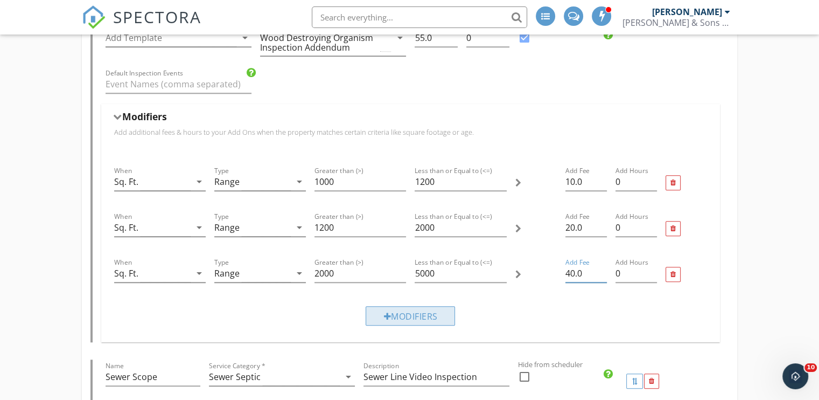
click at [441, 309] on div "Modifiers" at bounding box center [410, 315] width 89 height 19
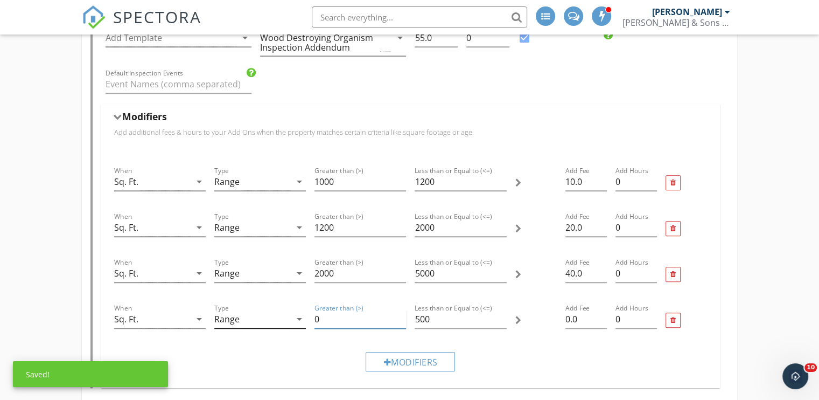
drag, startPoint x: 311, startPoint y: 320, endPoint x: 295, endPoint y: 317, distance: 15.9
click at [295, 317] on div "When Sq. Ft. arrow_drop_down Type Range arrow_drop_down Greater than (>) 0 Less…" at bounding box center [411, 320] width 602 height 46
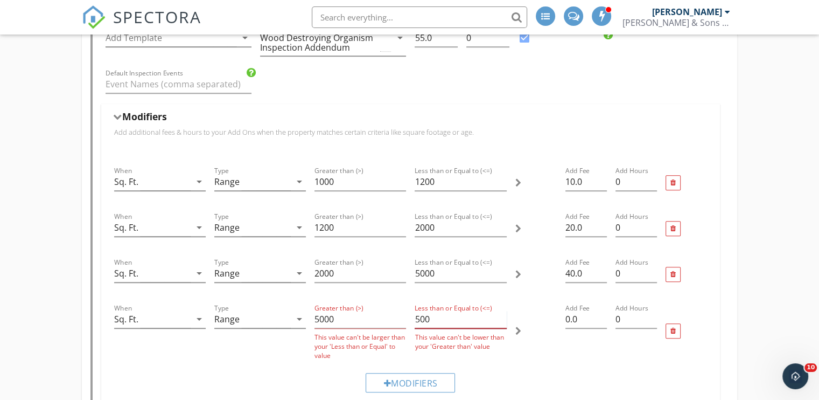
drag, startPoint x: 433, startPoint y: 318, endPoint x: 404, endPoint y: 314, distance: 28.9
click at [404, 314] on div "When Sq. Ft. arrow_drop_down Type Range arrow_drop_down Greater than (>) 5000 T…" at bounding box center [411, 330] width 602 height 67
type input "5000"
drag, startPoint x: 439, startPoint y: 318, endPoint x: 411, endPoint y: 318, distance: 28.0
click at [411, 318] on div "Less than or Equal to (<=) 500 This value can't be lower than your 'Greater tha…" at bounding box center [460, 330] width 100 height 67
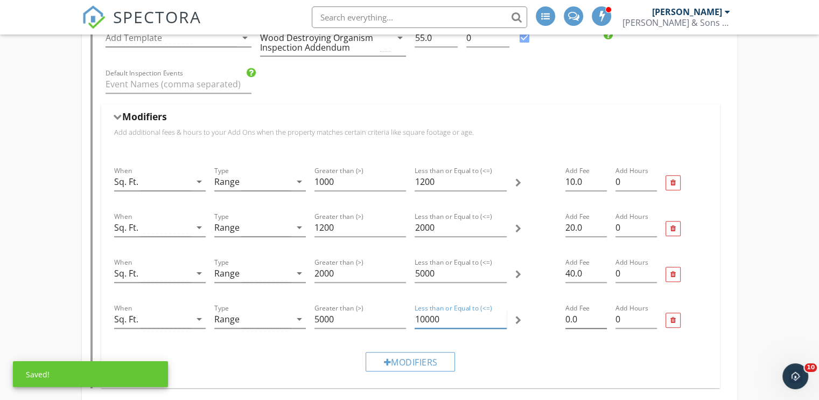
type input "10000"
drag, startPoint x: 571, startPoint y: 318, endPoint x: 550, endPoint y: 316, distance: 20.6
click at [550, 316] on div "When Sq. Ft. arrow_drop_down Type Range arrow_drop_down Greater than (>) 5000 L…" at bounding box center [411, 320] width 602 height 46
click at [571, 320] on input "50.0" at bounding box center [585, 319] width 41 height 18
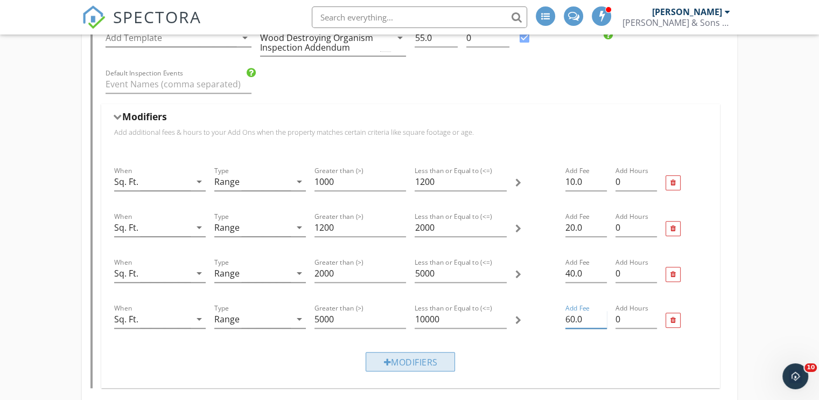
type input "60.0"
click at [427, 353] on div "Modifiers" at bounding box center [410, 361] width 89 height 19
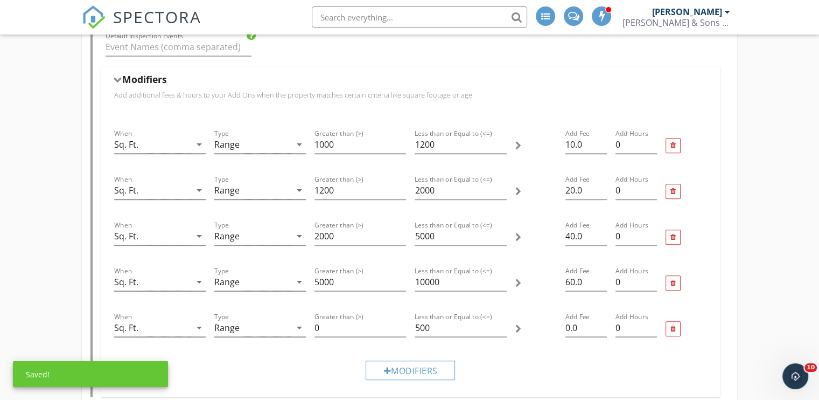
scroll to position [862, 0]
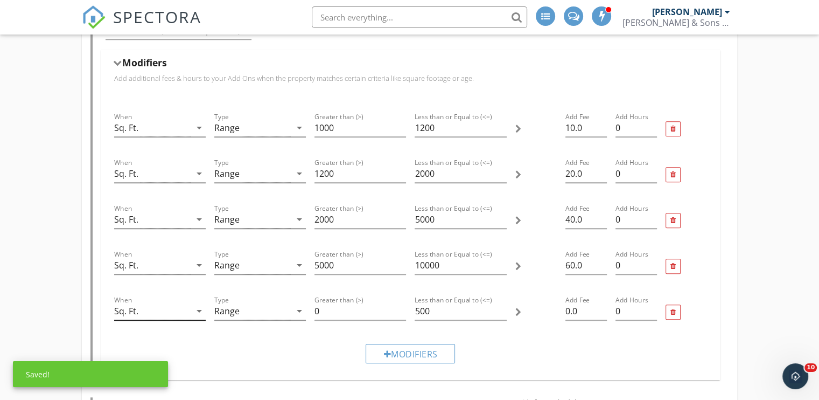
click at [183, 309] on div "Sq. Ft." at bounding box center [152, 311] width 76 height 18
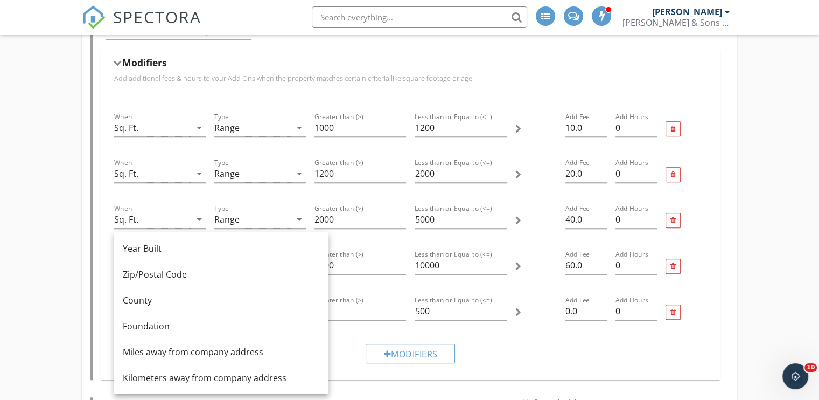
scroll to position [54, 0]
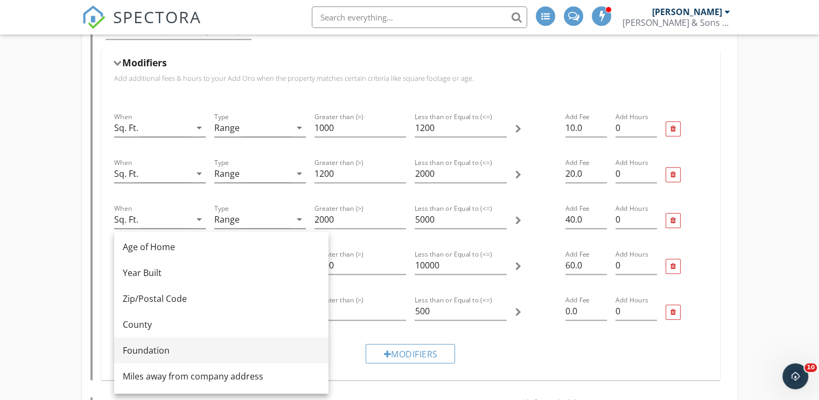
click at [165, 350] on div "Foundation" at bounding box center [221, 350] width 197 height 13
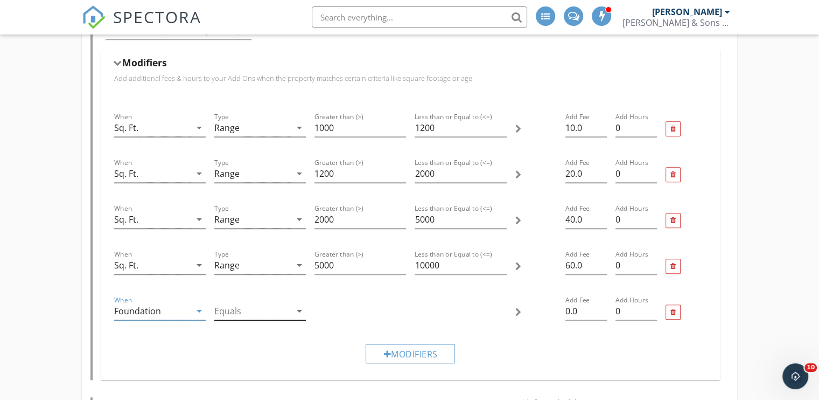
click at [263, 309] on div at bounding box center [252, 311] width 76 height 18
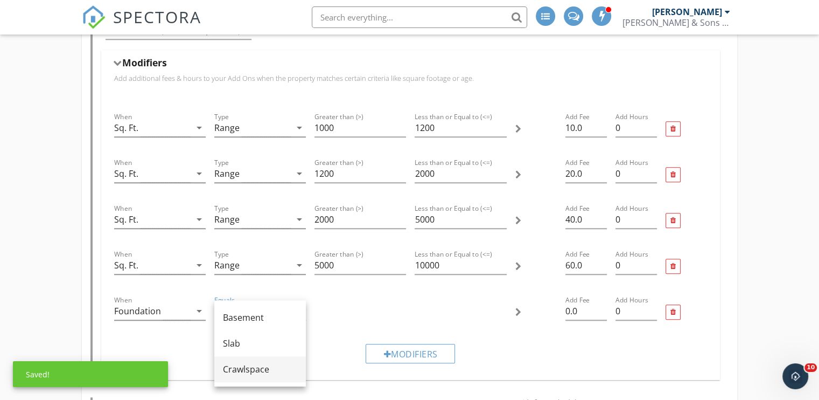
click at [239, 365] on div "Crawlspace" at bounding box center [260, 368] width 74 height 13
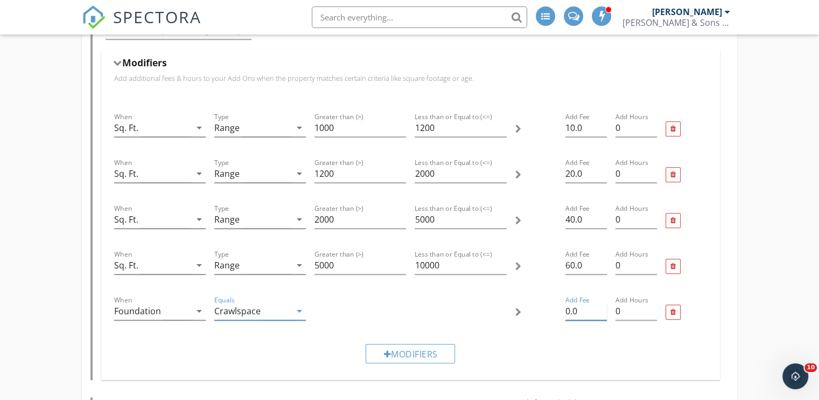
drag, startPoint x: 570, startPoint y: 312, endPoint x: 554, endPoint y: 311, distance: 16.7
click at [554, 311] on div "When Foundation arrow_drop_down Equals Crawlspace arrow_drop_down Add Fee 0.0 A…" at bounding box center [411, 312] width 602 height 46
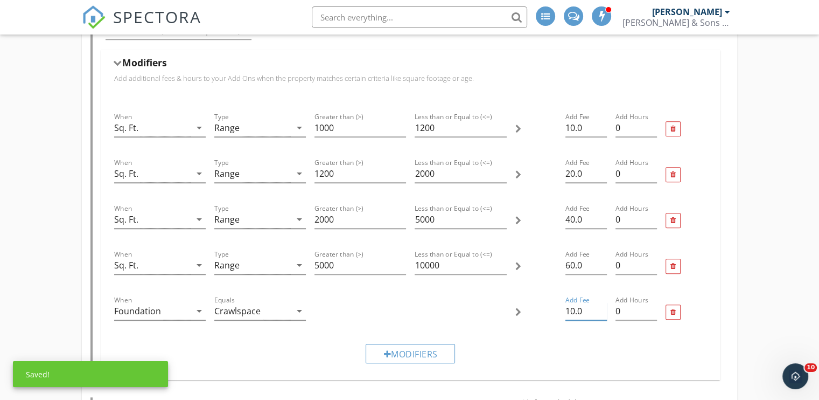
type input "10.0"
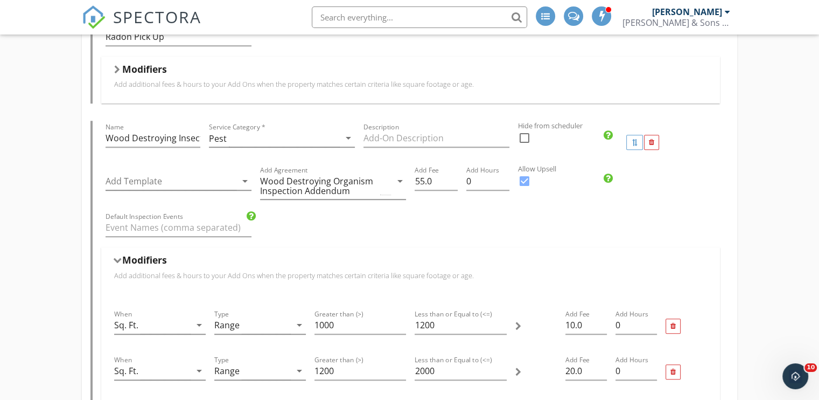
scroll to position [646, 0]
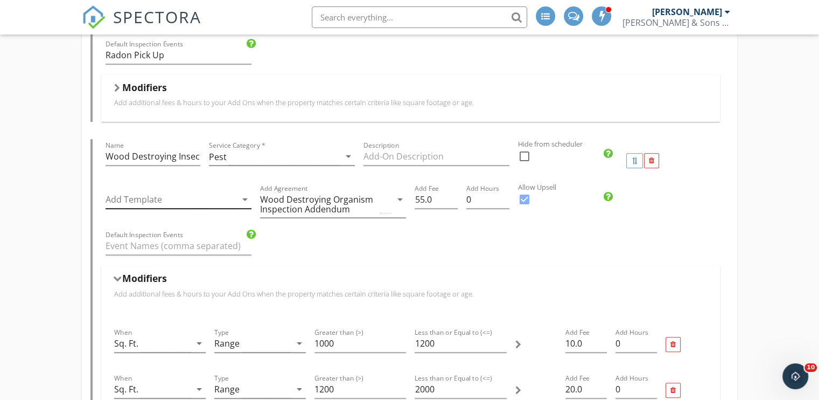
click at [207, 194] on div at bounding box center [171, 200] width 131 height 18
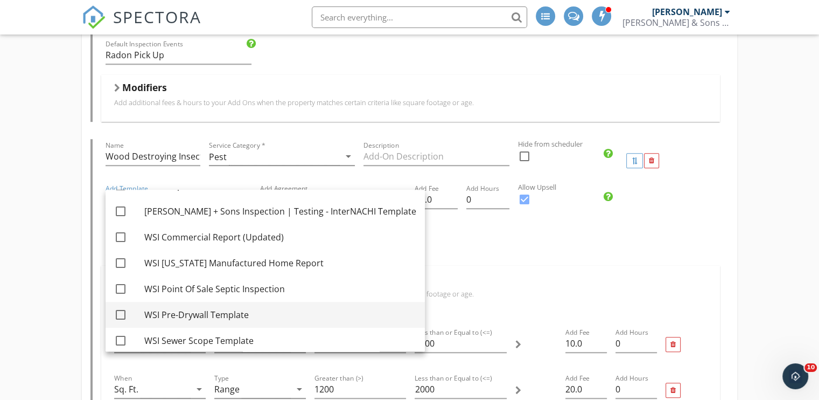
scroll to position [545, 0]
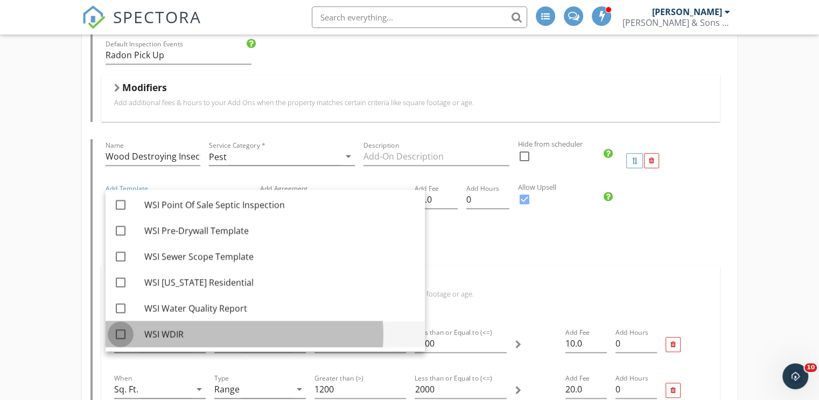
click at [123, 335] on div at bounding box center [120, 334] width 18 height 18
checkbox input "true"
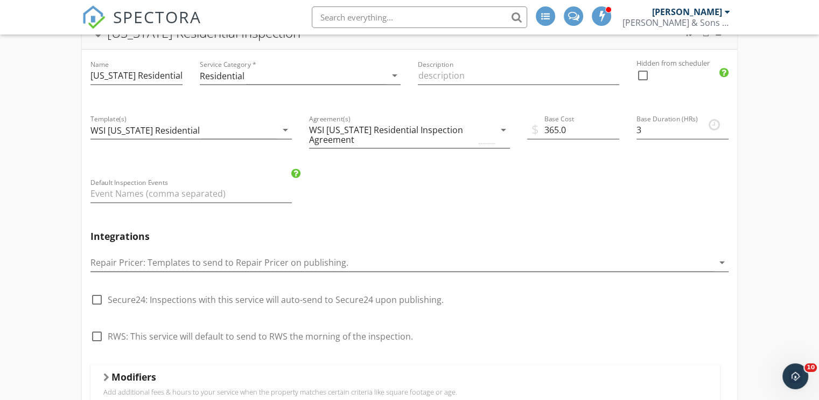
scroll to position [0, 0]
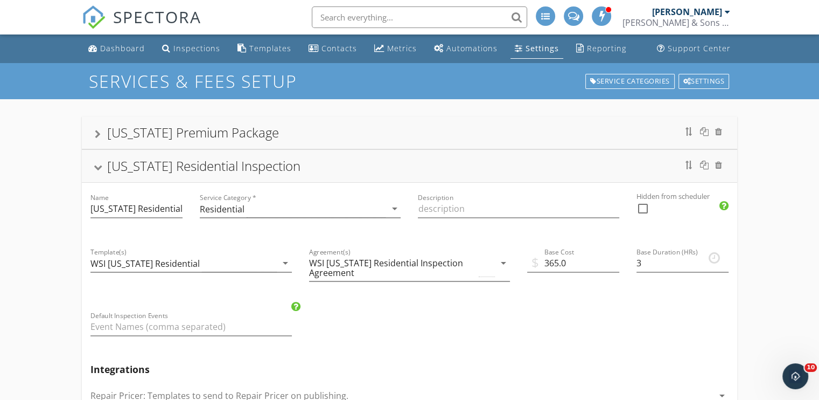
click at [95, 168] on div at bounding box center [98, 168] width 9 height 6
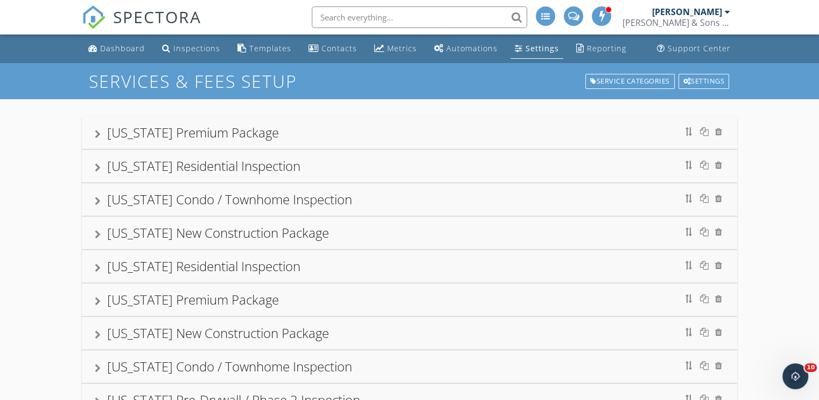
click at [95, 135] on div at bounding box center [98, 134] width 6 height 9
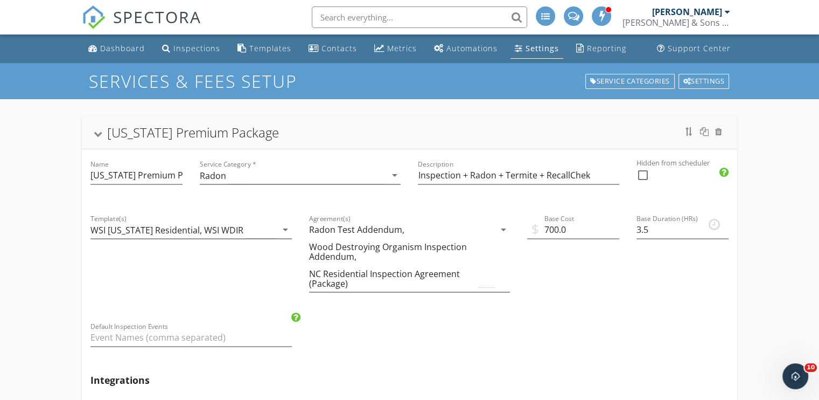
click at [95, 135] on div at bounding box center [98, 134] width 9 height 6
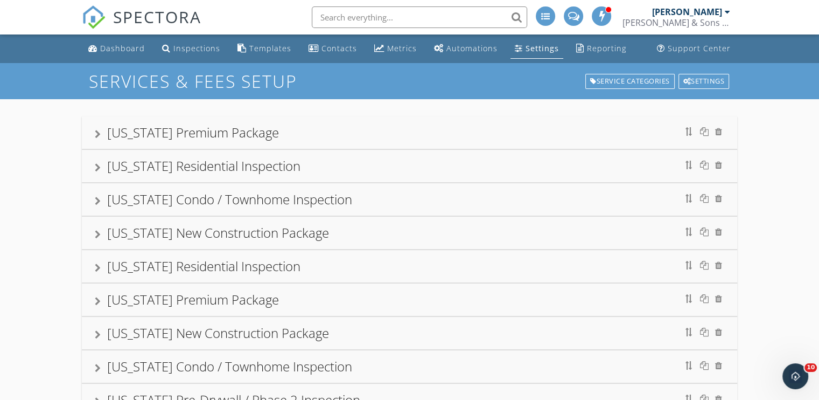
click at [97, 138] on div at bounding box center [98, 134] width 6 height 9
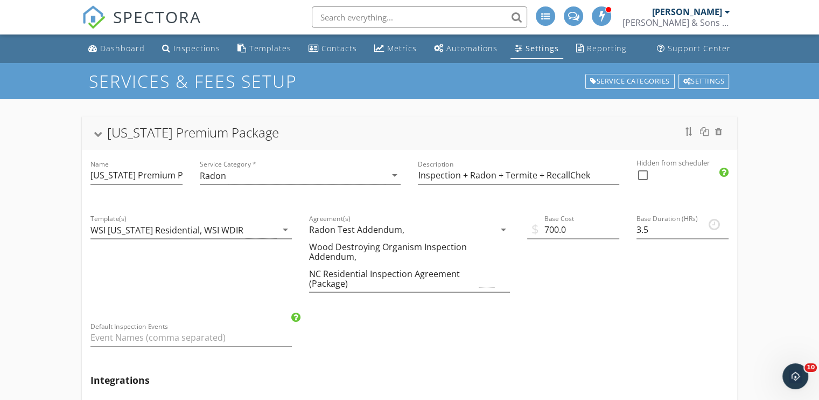
click at [93, 136] on div "[US_STATE] Premium Package" at bounding box center [409, 132] width 655 height 32
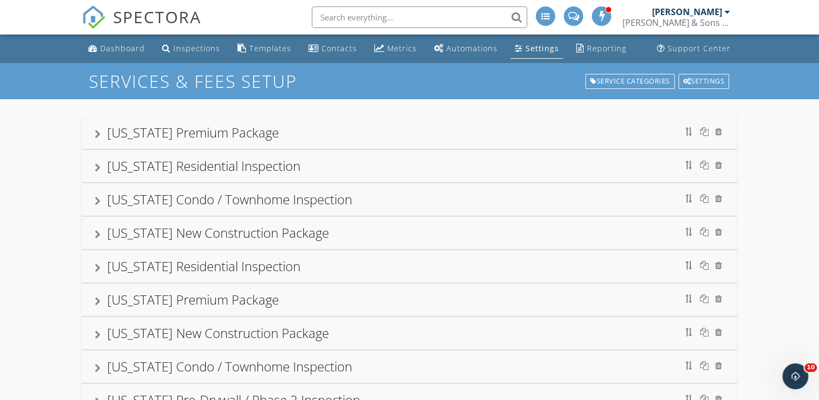
click at [100, 198] on div at bounding box center [98, 201] width 6 height 9
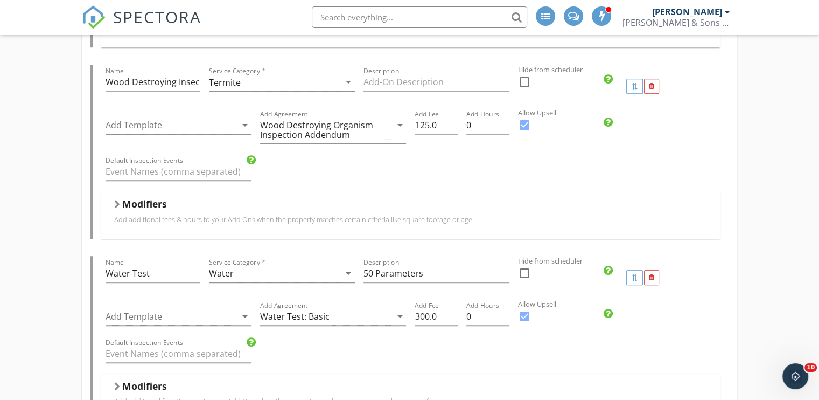
scroll to position [700, 0]
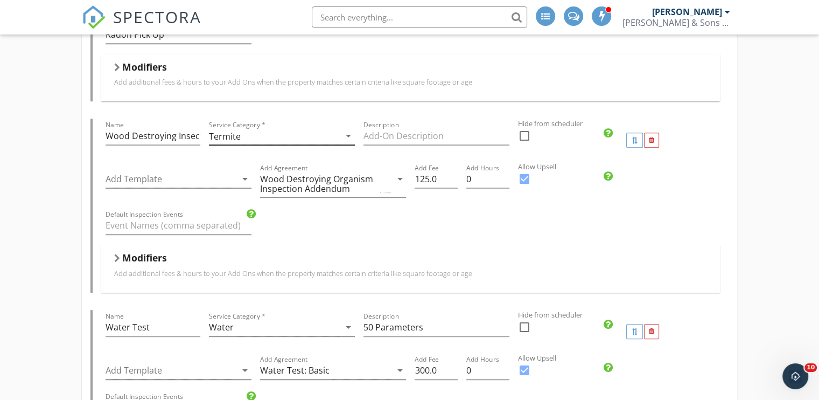
click at [232, 134] on div "Termite" at bounding box center [225, 136] width 32 height 10
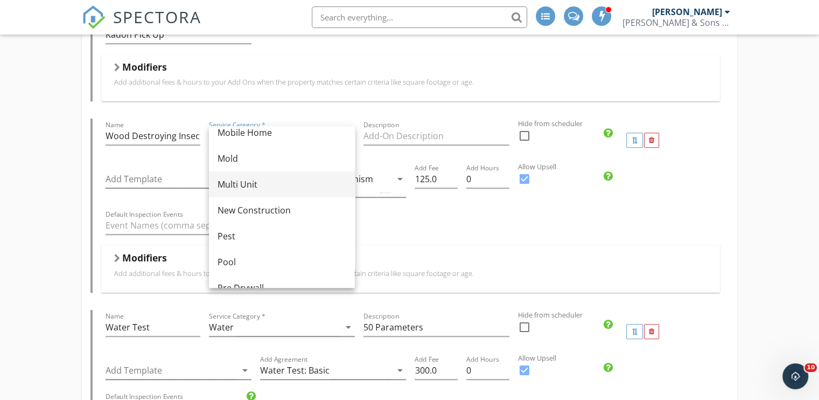
scroll to position [323, 0]
click at [246, 182] on div "Pest" at bounding box center [282, 182] width 129 height 13
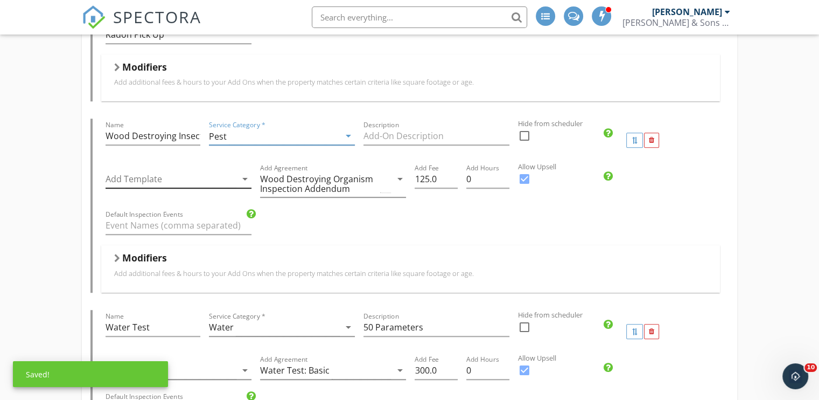
click at [194, 178] on div at bounding box center [171, 179] width 131 height 18
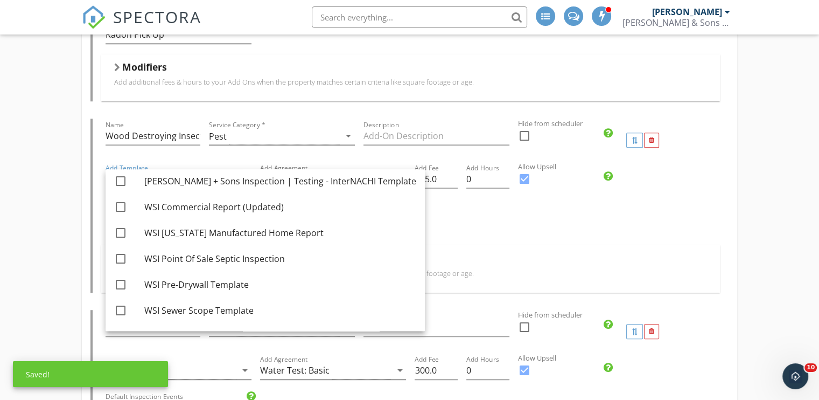
scroll to position [545, 0]
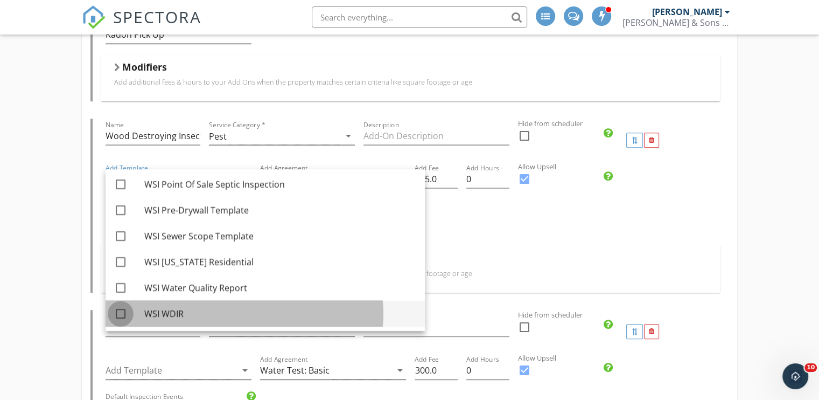
click at [122, 312] on div at bounding box center [120, 313] width 18 height 18
checkbox input "true"
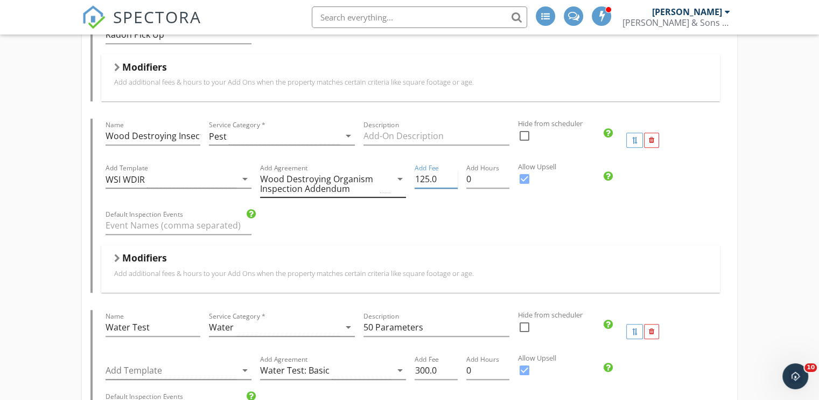
drag, startPoint x: 429, startPoint y: 178, endPoint x: 399, endPoint y: 178, distance: 30.2
click at [399, 178] on div "Add Template WSI WDIR arrow_drop_down Add Agreement Wood Destroying Organism In…" at bounding box center [410, 185] width 619 height 46
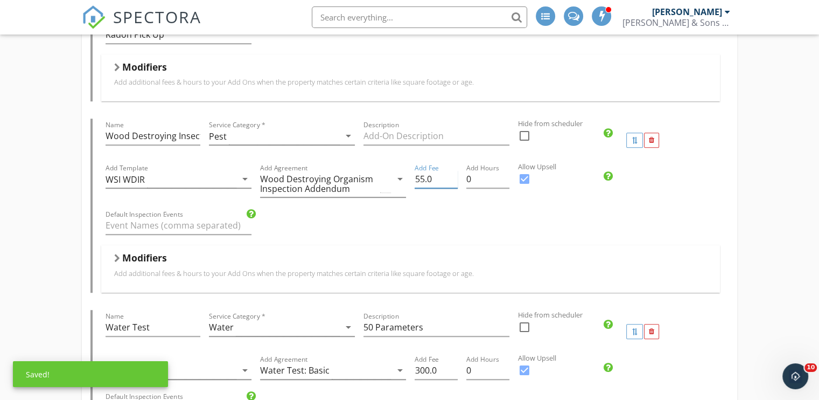
type input "55.0"
click at [134, 256] on h5 "Modifiers" at bounding box center [144, 257] width 45 height 11
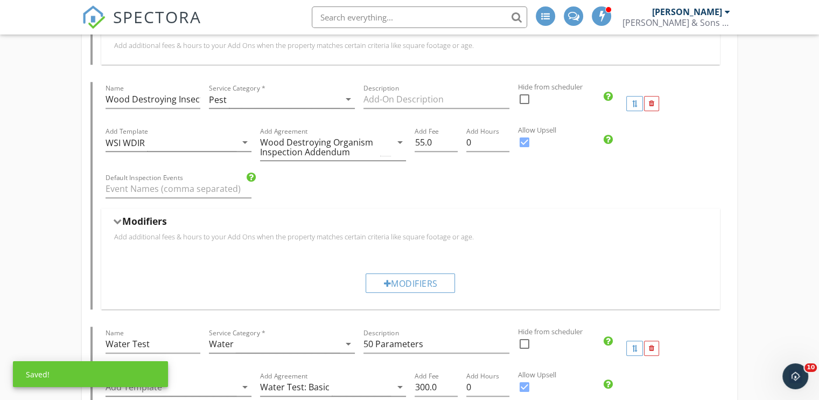
scroll to position [754, 0]
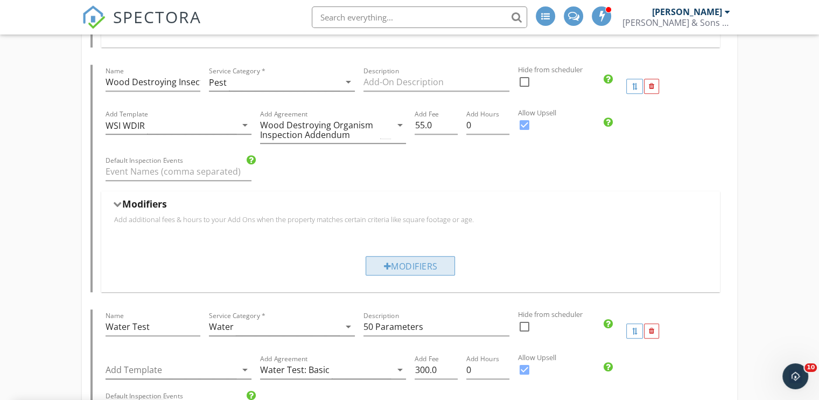
click at [401, 258] on div "Modifiers" at bounding box center [410, 265] width 89 height 19
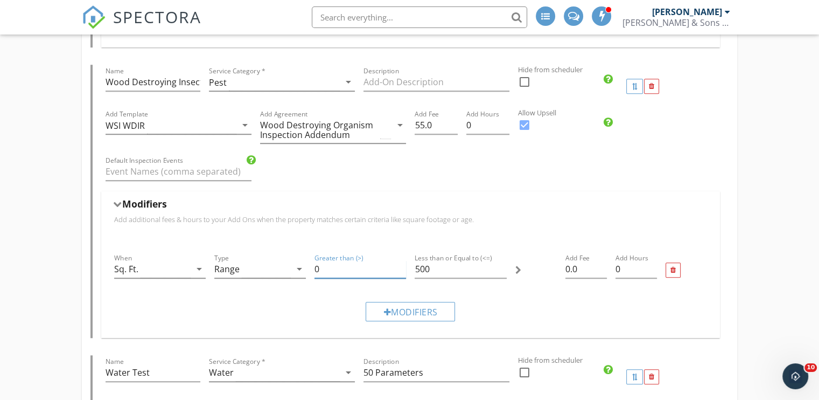
drag, startPoint x: 333, startPoint y: 260, endPoint x: 311, endPoint y: 269, distance: 24.4
click at [311, 269] on div "Greater than (>) 0" at bounding box center [360, 270] width 100 height 46
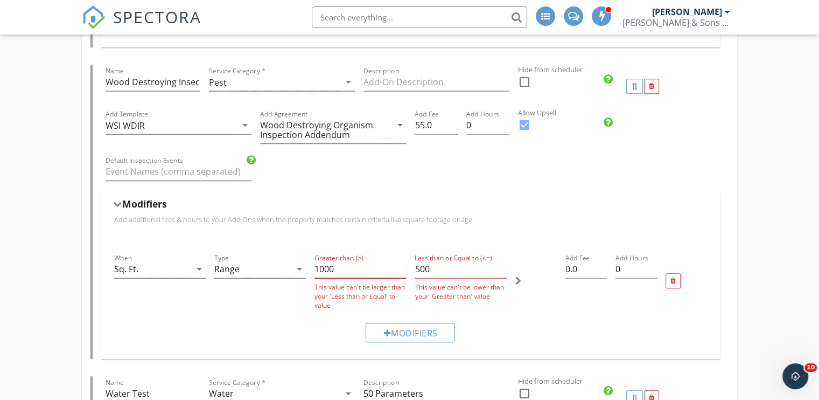
type input "1000"
drag, startPoint x: 437, startPoint y: 264, endPoint x: 416, endPoint y: 265, distance: 21.0
click at [416, 265] on input "500" at bounding box center [461, 269] width 92 height 18
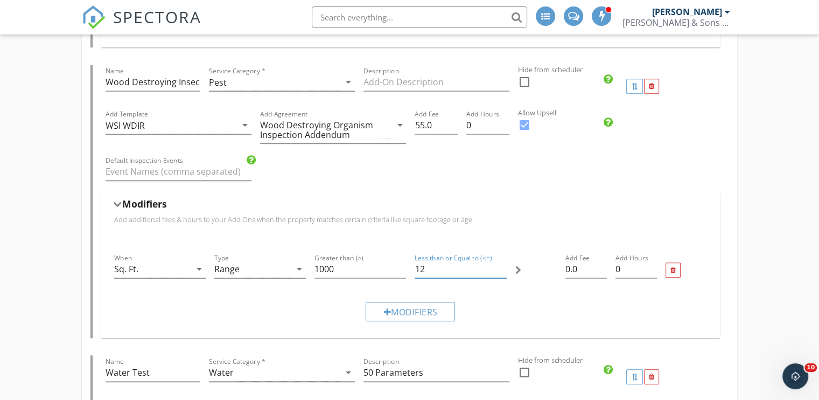
type input "1"
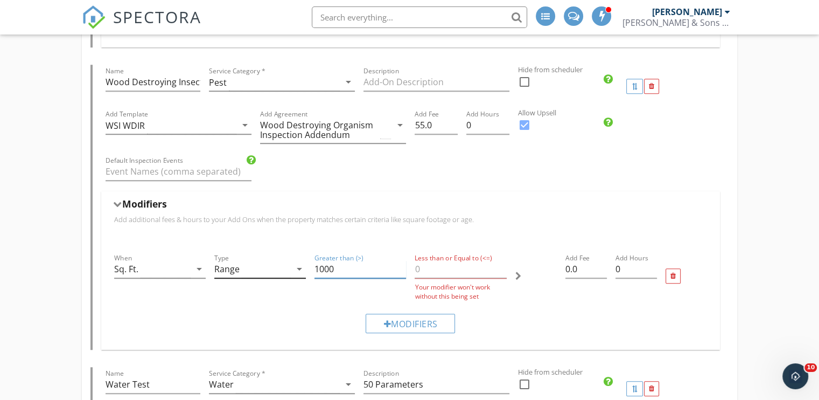
drag, startPoint x: 339, startPoint y: 264, endPoint x: 306, endPoint y: 263, distance: 32.9
click at [306, 263] on div "When Sq. Ft. arrow_drop_down Type Range arrow_drop_down Greater than (>) 1000 L…" at bounding box center [411, 276] width 602 height 58
click at [438, 264] on input "Less than or Equal to (<=)" at bounding box center [461, 269] width 92 height 18
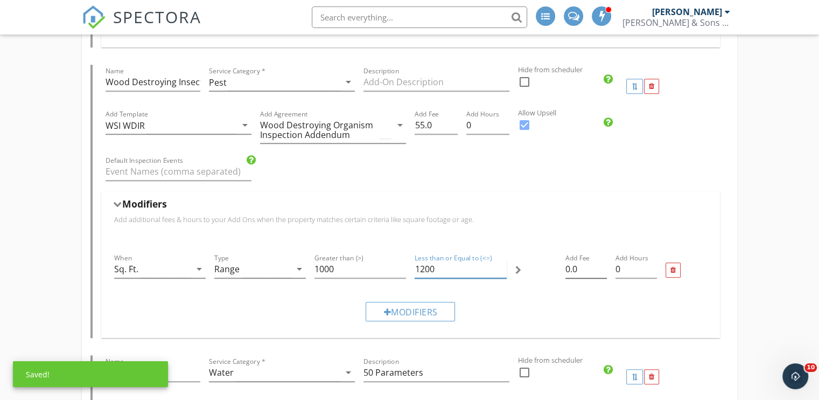
type input "1200"
click at [569, 265] on input "0.0" at bounding box center [585, 269] width 41 height 18
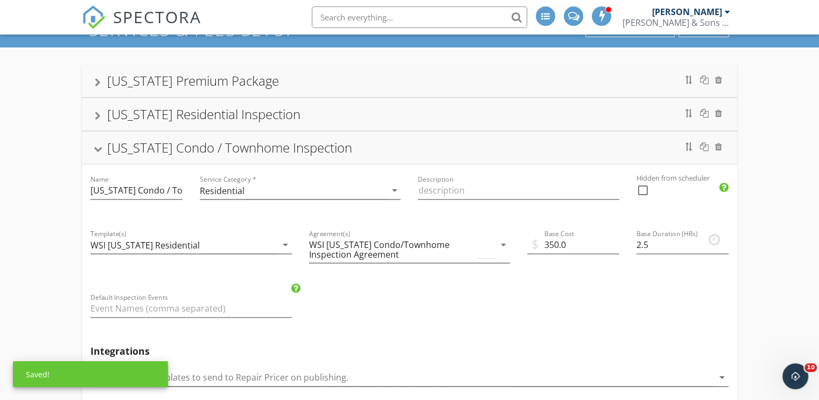
scroll to position [0, 0]
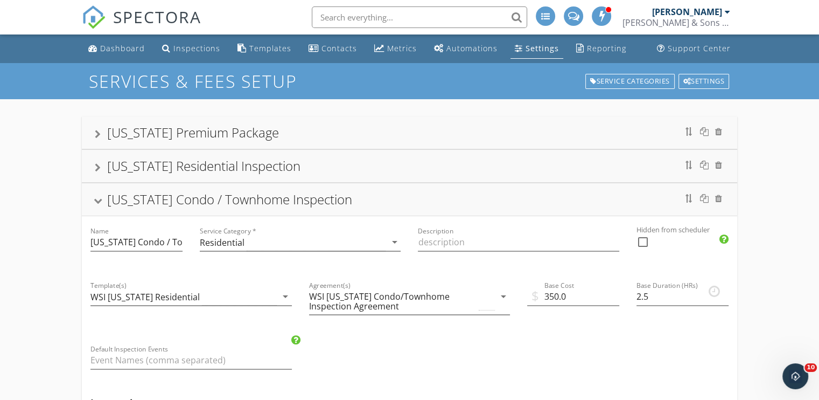
type input "1.0"
click at [94, 166] on div "[US_STATE] Residential Inspection" at bounding box center [409, 166] width 655 height 32
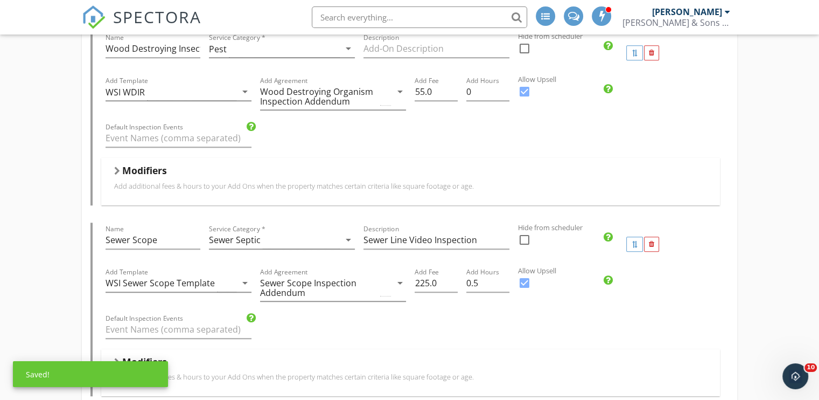
scroll to position [700, 0]
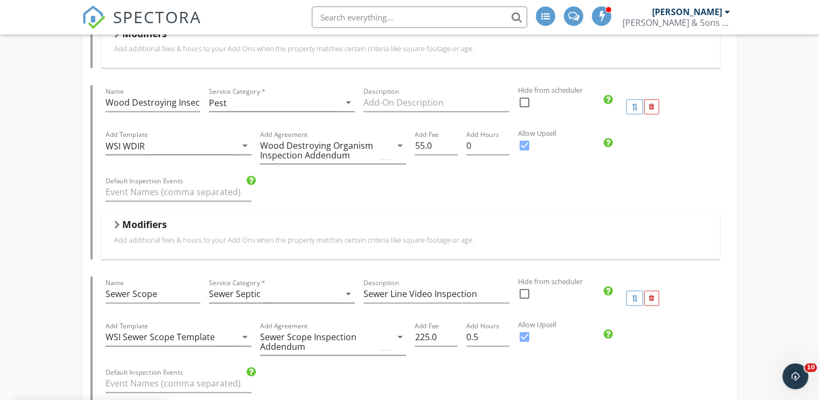
click at [151, 220] on h5 "Modifiers" at bounding box center [144, 224] width 45 height 11
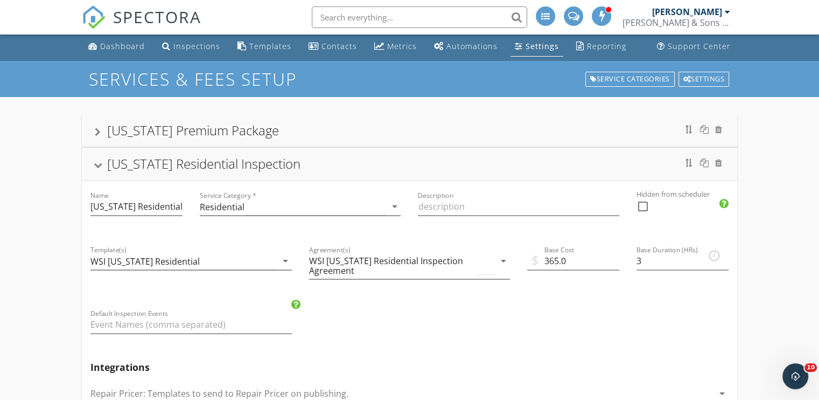
scroll to position [0, 0]
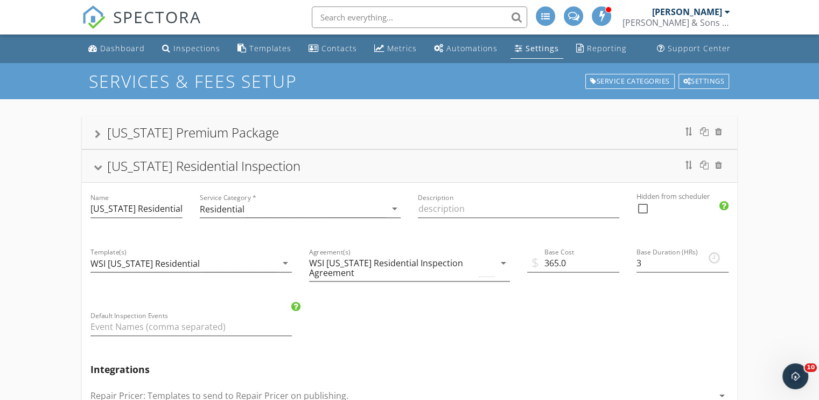
click at [103, 166] on div "[US_STATE] Residential Inspection" at bounding box center [410, 165] width 630 height 19
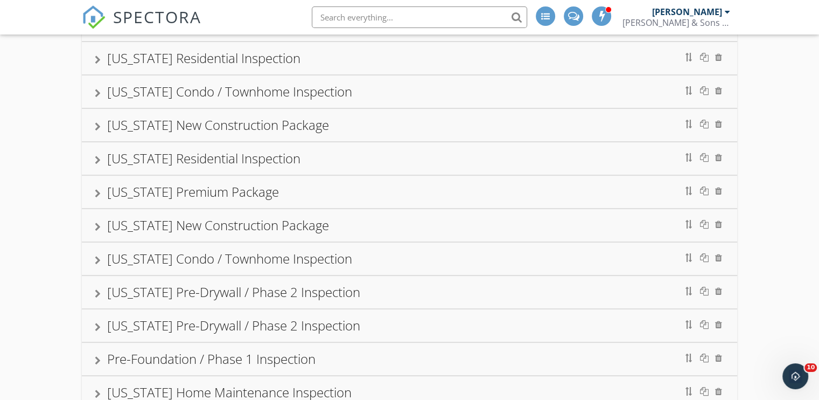
scroll to position [54, 0]
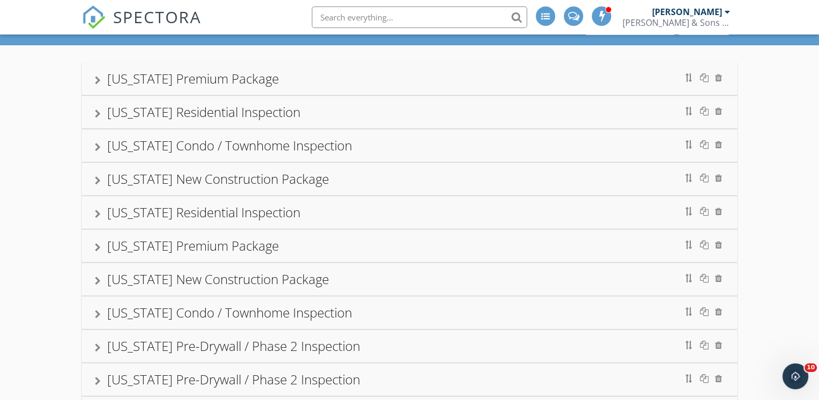
click at [96, 151] on div at bounding box center [98, 147] width 6 height 9
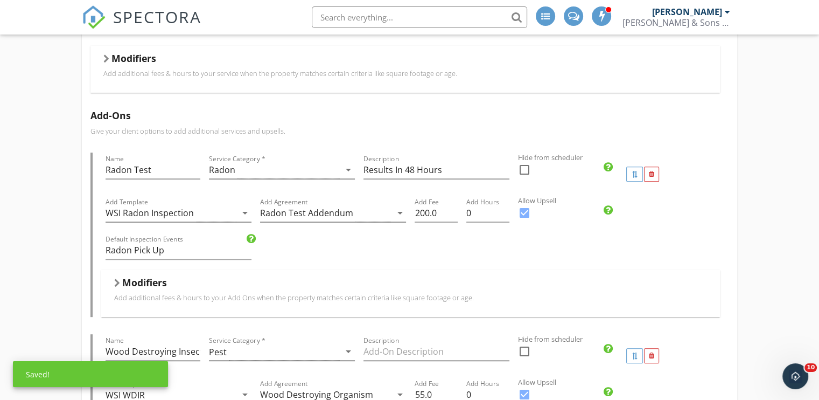
scroll to position [700, 0]
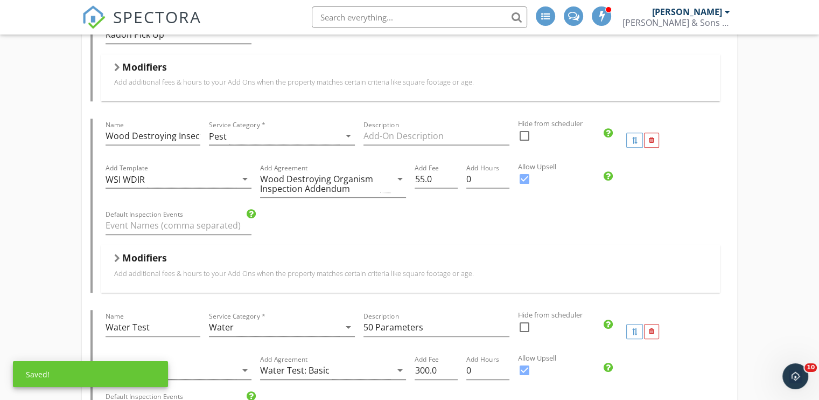
click at [146, 259] on h5 "Modifiers" at bounding box center [144, 257] width 45 height 11
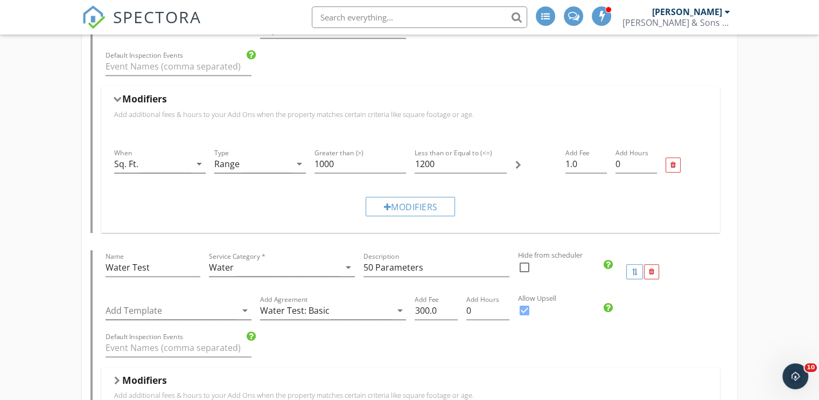
scroll to position [862, 0]
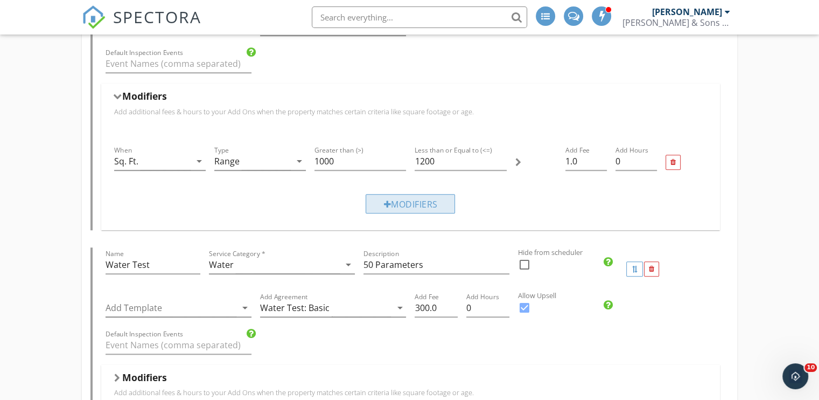
click at [401, 200] on div "Modifiers" at bounding box center [410, 203] width 89 height 19
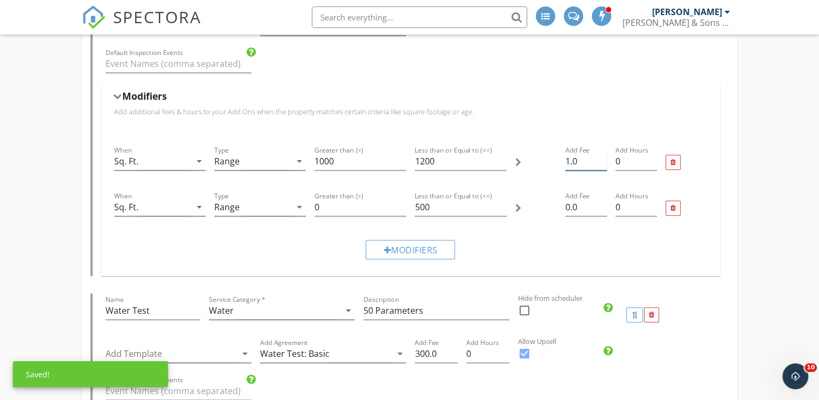
click at [569, 162] on input "1.0" at bounding box center [585, 161] width 41 height 18
type input "10.0"
drag, startPoint x: 331, startPoint y: 205, endPoint x: 288, endPoint y: 204, distance: 43.6
click at [288, 204] on div "When Sq. Ft. arrow_drop_down Type Range arrow_drop_down Greater than (>) 0 Less…" at bounding box center [411, 208] width 602 height 46
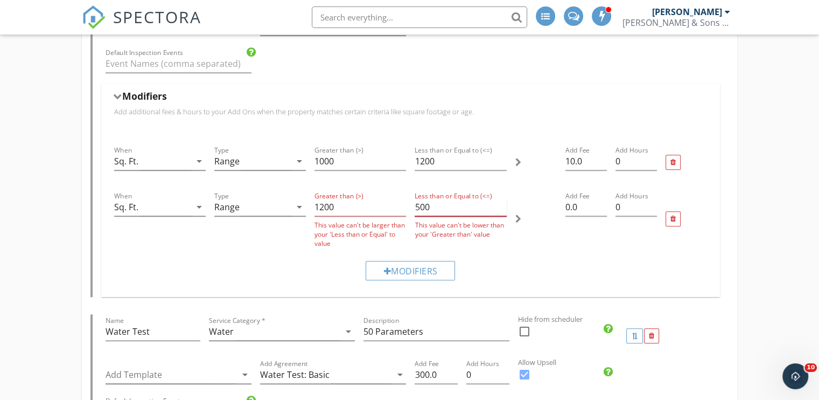
drag, startPoint x: 436, startPoint y: 207, endPoint x: 395, endPoint y: 204, distance: 41.6
click at [395, 204] on div "When Sq. Ft. arrow_drop_down Type Range arrow_drop_down Greater than (>) 1200 T…" at bounding box center [411, 218] width 602 height 67
type input "1200"
drag, startPoint x: 437, startPoint y: 206, endPoint x: 394, endPoint y: 208, distance: 43.1
click at [394, 208] on div "When Sq. Ft. arrow_drop_down Type Range arrow_drop_down Greater than (>) 1200 T…" at bounding box center [411, 218] width 602 height 67
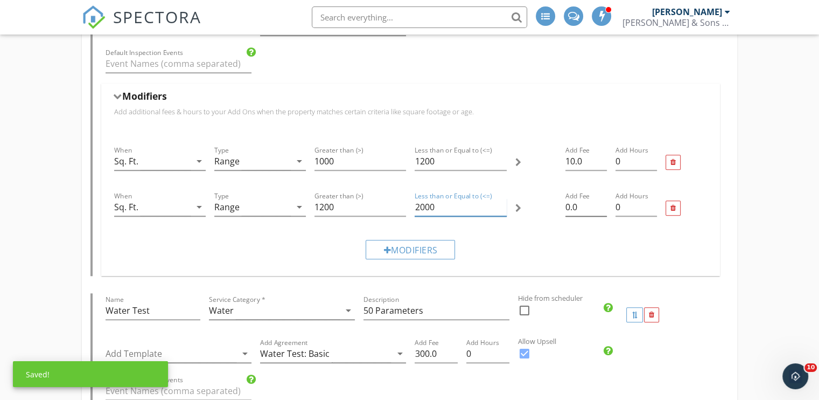
type input "2000"
drag, startPoint x: 571, startPoint y: 202, endPoint x: 551, endPoint y: 205, distance: 20.2
click at [551, 205] on div "When Sq. Ft. arrow_drop_down Type Range arrow_drop_down Greater than (>) 1200 L…" at bounding box center [411, 208] width 602 height 46
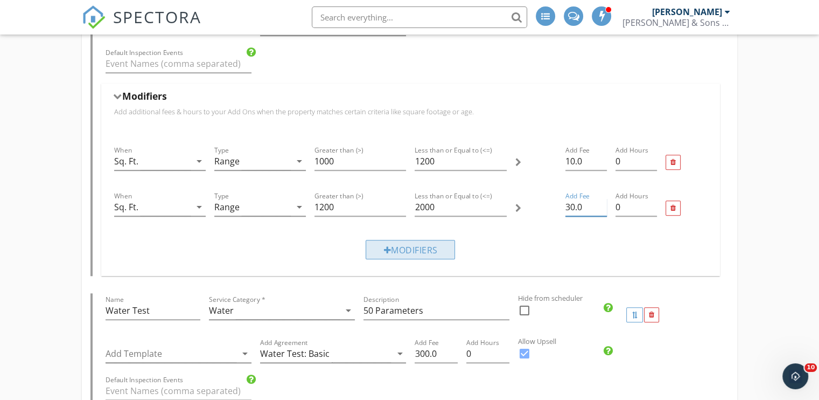
type input "30.0"
click at [435, 251] on div "Modifiers" at bounding box center [410, 249] width 89 height 19
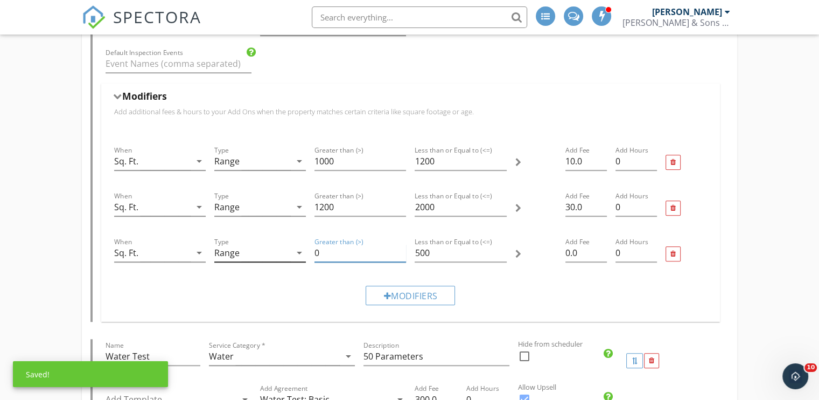
drag, startPoint x: 337, startPoint y: 255, endPoint x: 299, endPoint y: 253, distance: 38.3
click at [299, 253] on div "When Sq. Ft. arrow_drop_down Type Range arrow_drop_down Greater than (>) 0 Less…" at bounding box center [411, 254] width 602 height 46
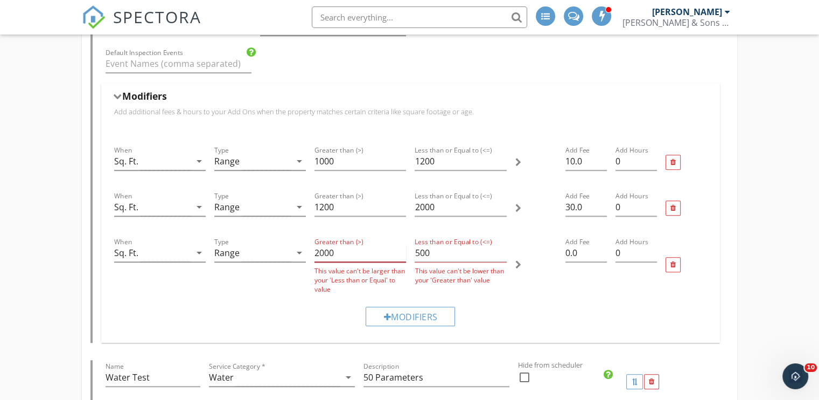
type input "2000"
drag, startPoint x: 435, startPoint y: 254, endPoint x: 394, endPoint y: 253, distance: 40.4
click at [394, 253] on div "When Sq. Ft. arrow_drop_down Type Range arrow_drop_down Greater than (>) 2000 T…" at bounding box center [411, 264] width 602 height 67
drag, startPoint x: 444, startPoint y: 250, endPoint x: 399, endPoint y: 253, distance: 44.7
click at [399, 253] on div "When Sq. Ft. arrow_drop_down Type Range arrow_drop_down Greater than (>) 2000 T…" at bounding box center [411, 264] width 602 height 67
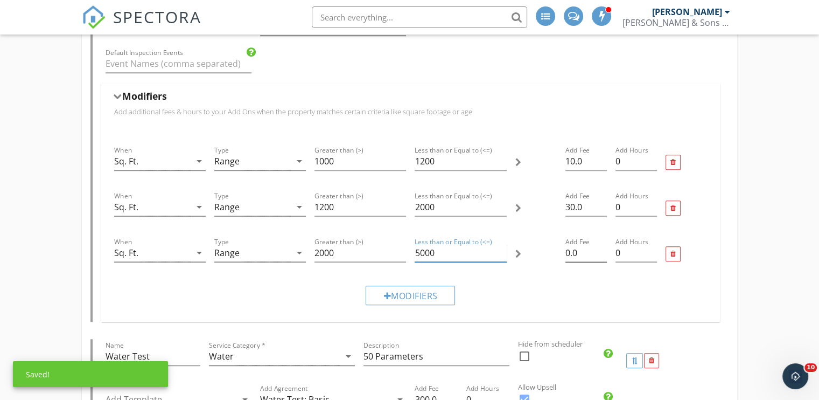
type input "5000"
drag, startPoint x: 569, startPoint y: 254, endPoint x: 548, endPoint y: 254, distance: 20.5
click at [548, 254] on div "When Sq. Ft. arrow_drop_down Type Range arrow_drop_down Greater than (>) 2000 L…" at bounding box center [411, 254] width 602 height 46
type input "40.0"
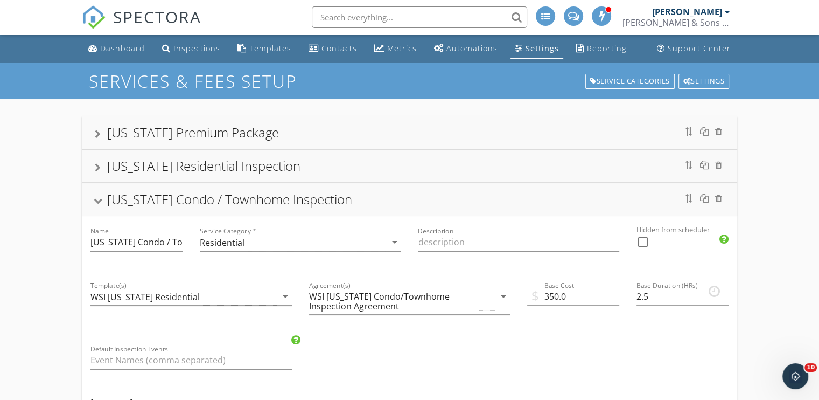
scroll to position [0, 0]
click at [97, 200] on div at bounding box center [98, 201] width 9 height 6
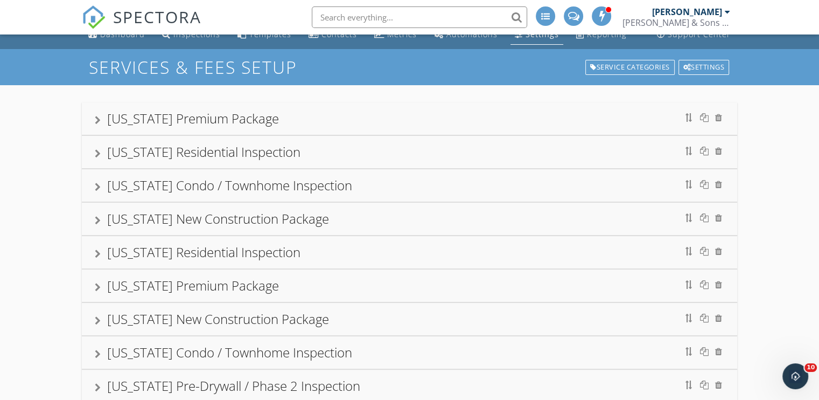
scroll to position [54, 0]
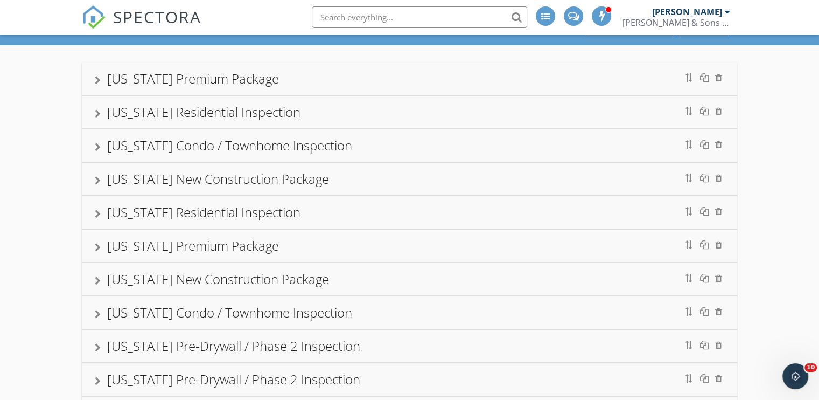
click at [96, 182] on div at bounding box center [98, 180] width 6 height 9
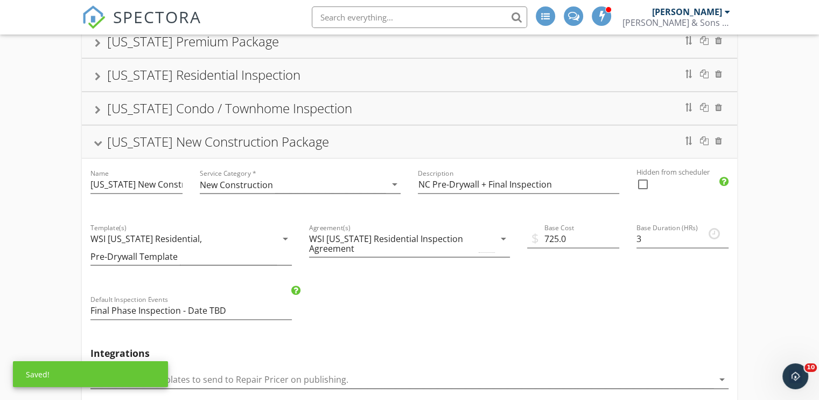
scroll to position [108, 0]
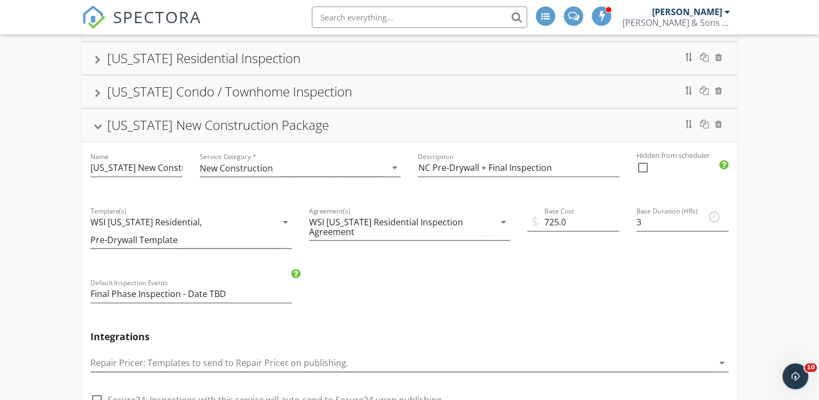
click at [99, 130] on div "[US_STATE] New Construction Package" at bounding box center [410, 124] width 630 height 19
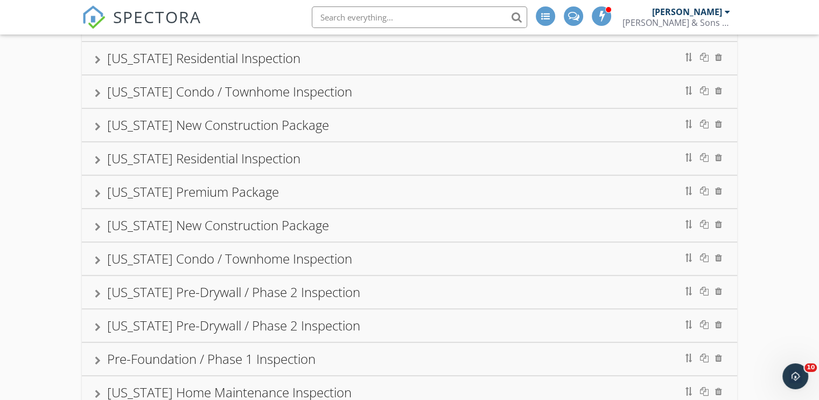
click at [93, 158] on div "[US_STATE] Residential Inspection" at bounding box center [409, 158] width 655 height 32
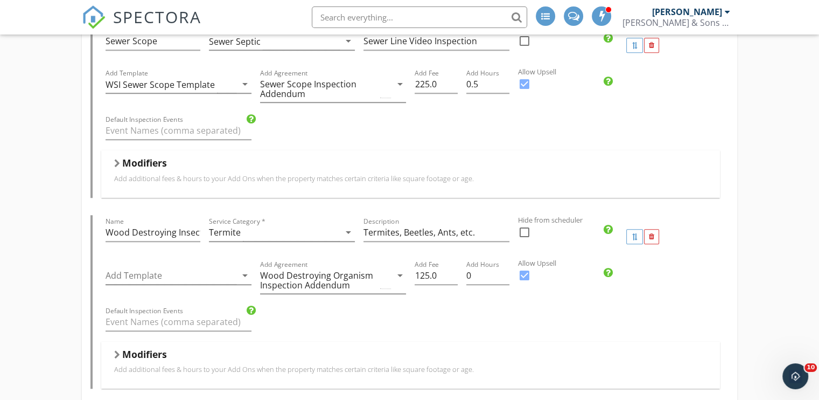
scroll to position [915, 0]
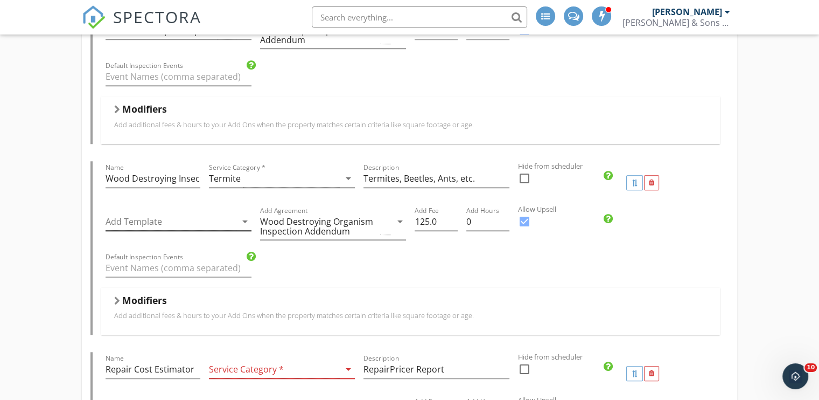
click at [222, 217] on div at bounding box center [171, 222] width 131 height 18
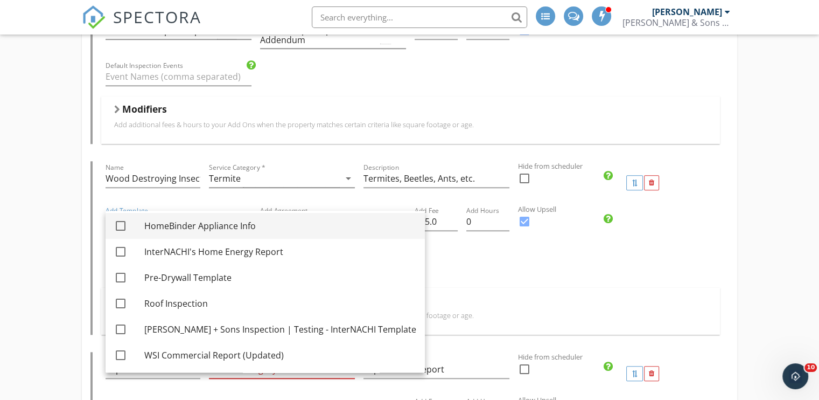
scroll to position [545, 0]
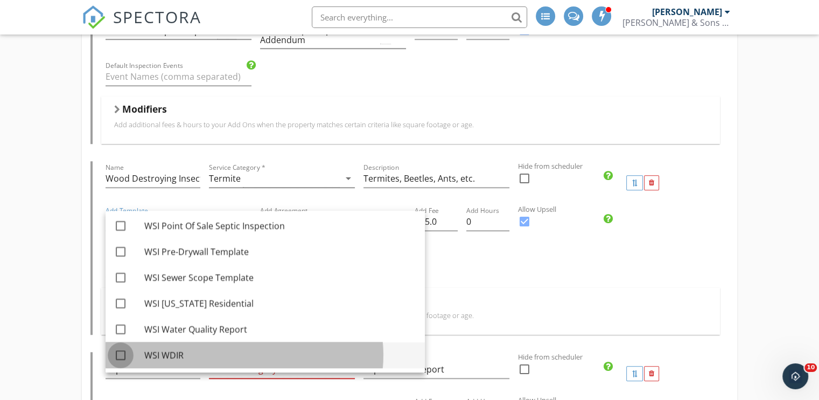
click at [123, 353] on div at bounding box center [120, 355] width 18 height 18
checkbox input "true"
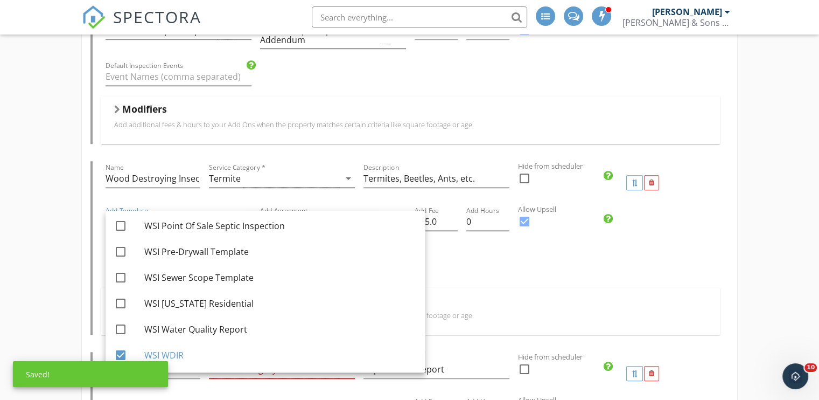
click at [468, 266] on div "Default Inspection Events" at bounding box center [410, 268] width 619 height 37
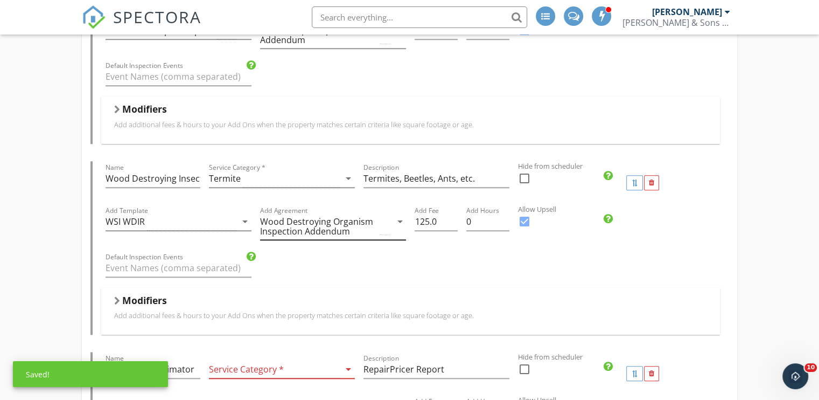
click at [354, 219] on div "Wood Destroying Organism Inspection Addendum" at bounding box center [319, 225] width 118 height 19
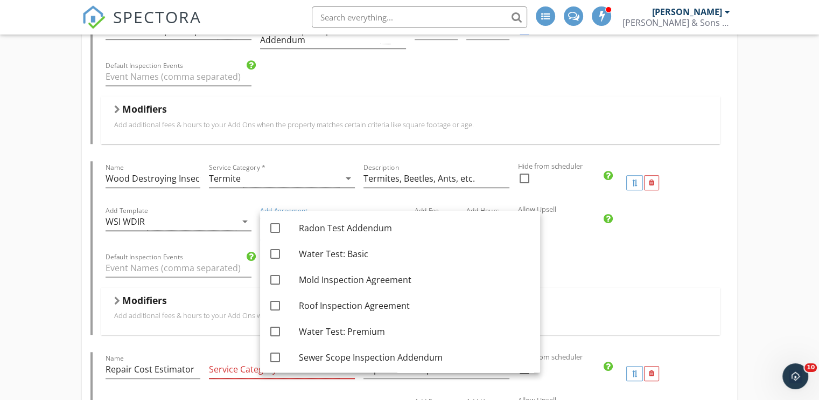
click at [674, 225] on div "Add Template WSI WDIR arrow_drop_down Add Agreement Wood Destroying Organism In…" at bounding box center [410, 227] width 619 height 46
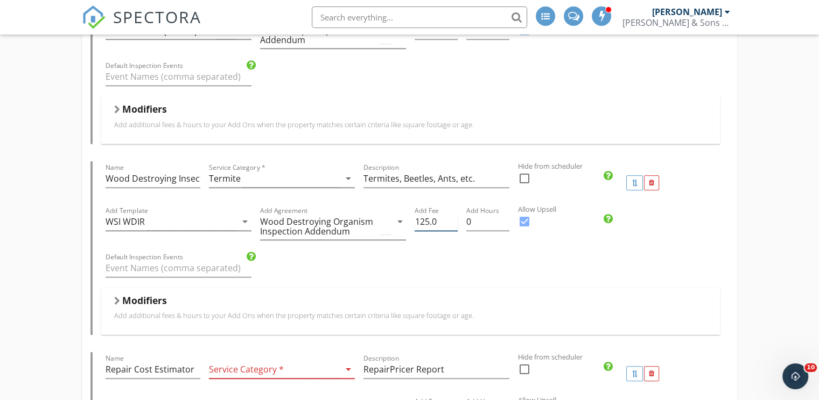
click at [425, 219] on input "125.0" at bounding box center [436, 222] width 43 height 18
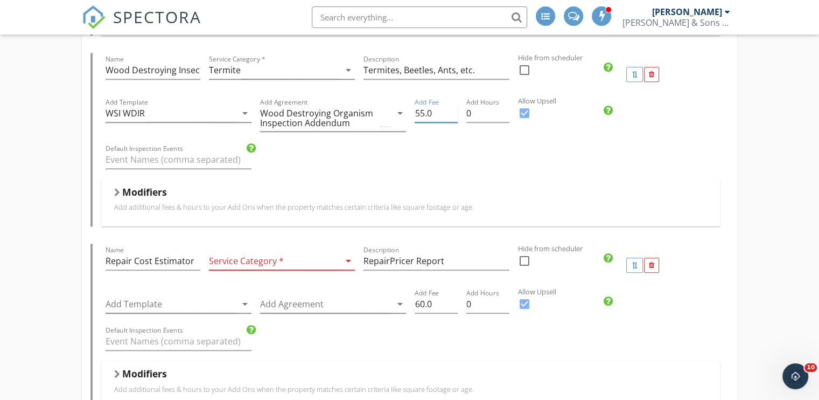
scroll to position [969, 0]
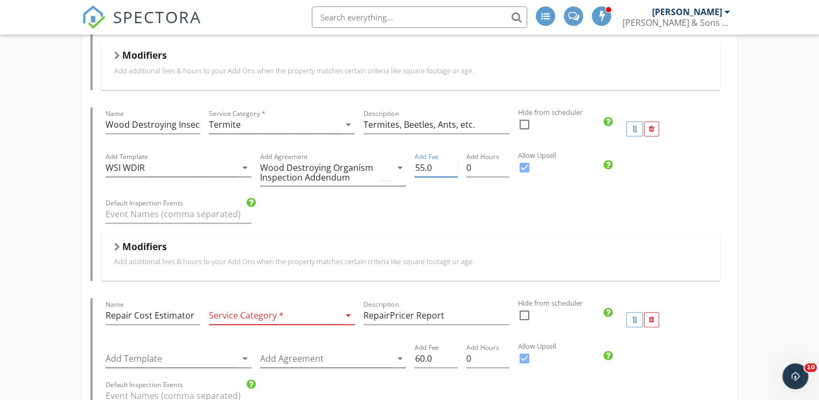
type input "55.0"
click at [153, 247] on h5 "Modifiers" at bounding box center [144, 246] width 45 height 11
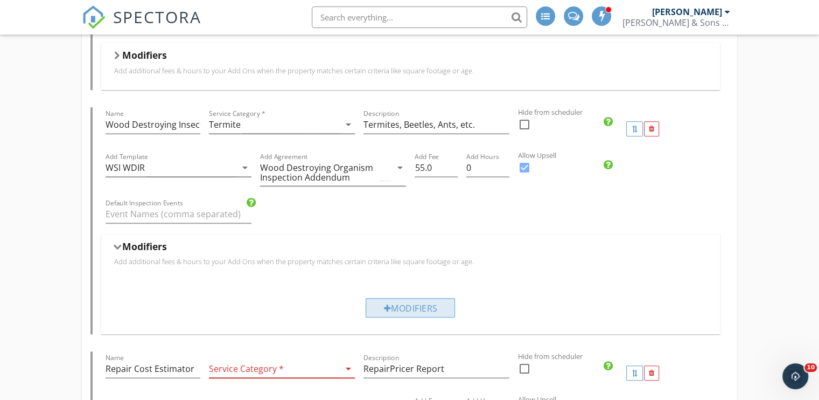
click at [397, 301] on div "Modifiers" at bounding box center [410, 307] width 89 height 19
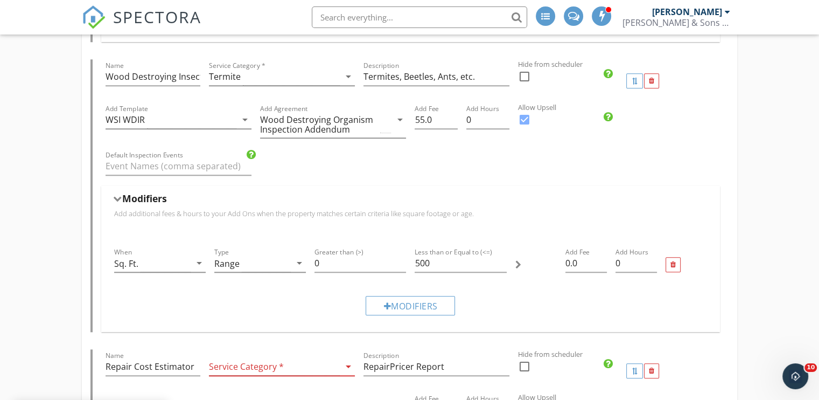
scroll to position [1023, 0]
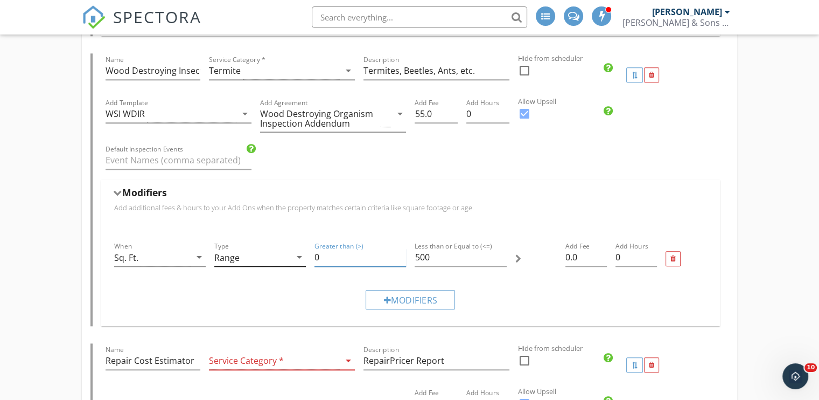
drag, startPoint x: 342, startPoint y: 257, endPoint x: 279, endPoint y: 254, distance: 63.7
click at [279, 254] on div "When Sq. Ft. arrow_drop_down Type Range arrow_drop_down Greater than (>) 0 Less…" at bounding box center [411, 258] width 602 height 46
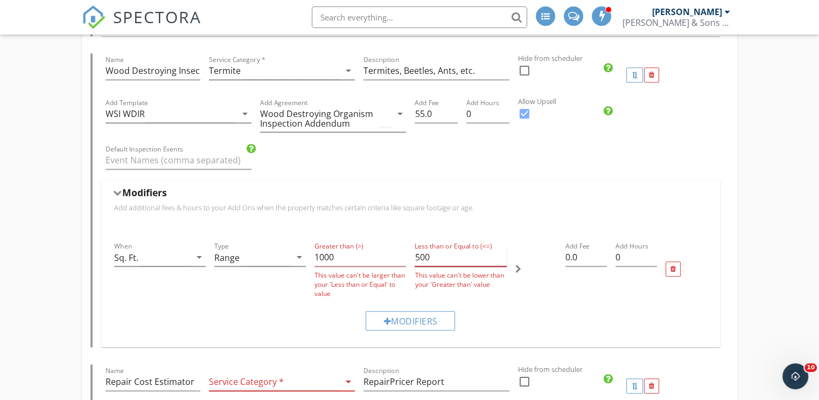
drag, startPoint x: 439, startPoint y: 255, endPoint x: 400, endPoint y: 254, distance: 39.3
click at [400, 254] on div "When Sq. Ft. arrow_drop_down Type Range arrow_drop_down Greater than (>) 1000 T…" at bounding box center [411, 268] width 602 height 67
type input "10001"
drag, startPoint x: 436, startPoint y: 255, endPoint x: 411, endPoint y: 251, distance: 25.1
click at [411, 251] on div "Less than or Equal to (<=) 500 This value can't be lower than your 'Greater tha…" at bounding box center [460, 268] width 100 height 67
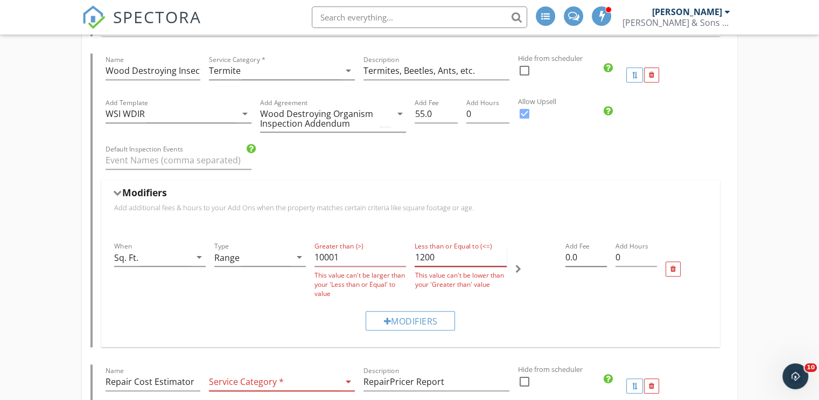
type input "1200"
click at [569, 257] on input "0.0" at bounding box center [585, 257] width 41 height 18
type input "10.0"
click at [415, 316] on div "Modifiers" at bounding box center [410, 320] width 89 height 19
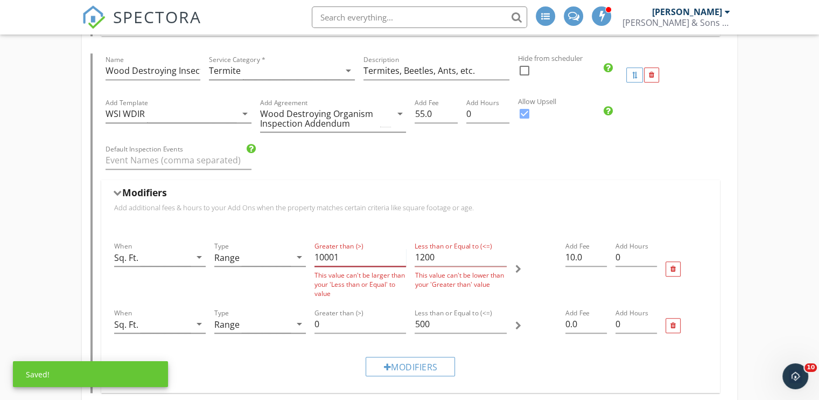
click at [356, 255] on input "10001" at bounding box center [360, 257] width 92 height 18
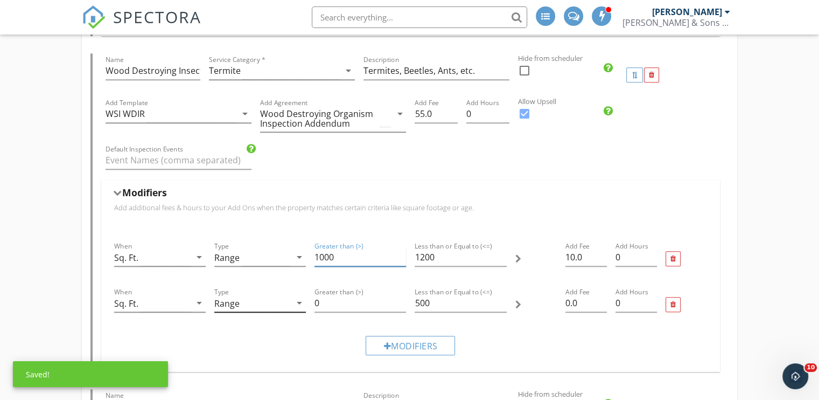
type input "1000"
click at [296, 297] on div "When Sq. Ft. arrow_drop_down Type Range arrow_drop_down Greater than (>) 0 Less…" at bounding box center [411, 304] width 602 height 46
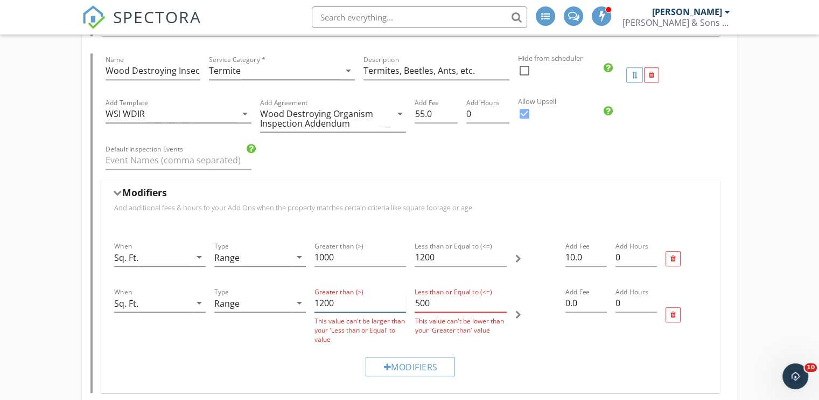
click at [396, 300] on div "When Sq. Ft. arrow_drop_down Type Range arrow_drop_down Greater than (>) 1200 T…" at bounding box center [411, 314] width 602 height 67
type input "1200"
drag, startPoint x: 437, startPoint y: 300, endPoint x: 409, endPoint y: 300, distance: 27.5
click at [409, 300] on div "When Sq. Ft. arrow_drop_down Type Range arrow_drop_down Greater than (>) 1200 T…" at bounding box center [411, 314] width 602 height 67
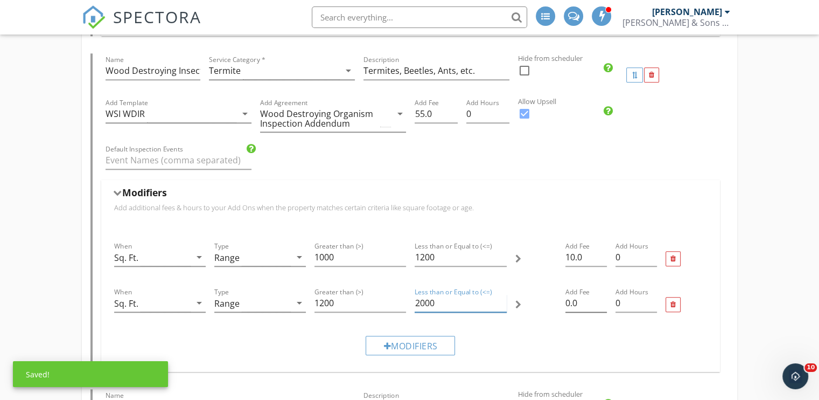
type input "2000"
click at [570, 299] on input "0.0" at bounding box center [585, 303] width 41 height 18
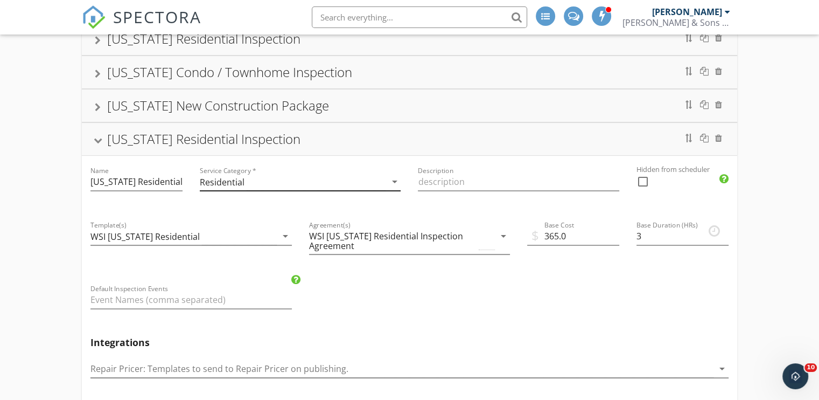
scroll to position [0, 0]
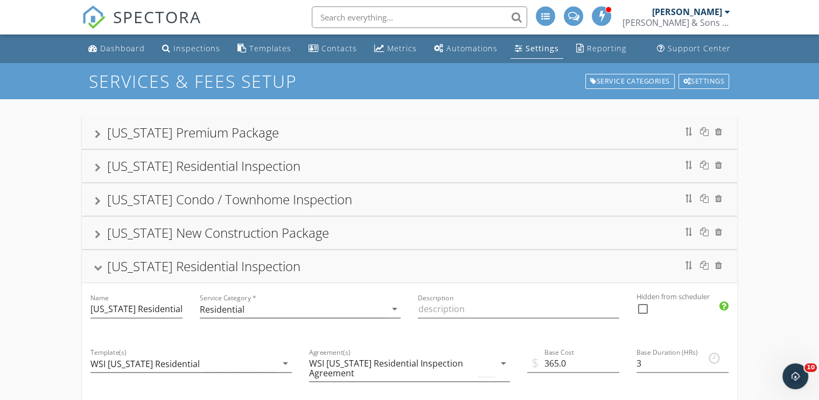
type input "30.0"
click at [101, 171] on div "[US_STATE] Residential Inspection" at bounding box center [410, 165] width 630 height 19
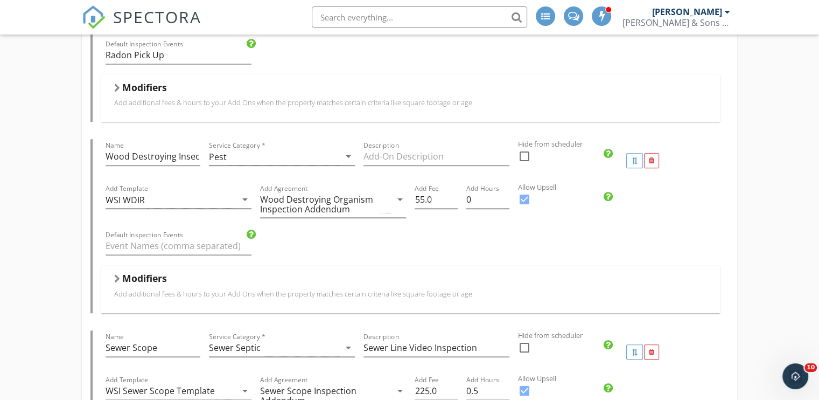
click at [131, 279] on h5 "Modifiers" at bounding box center [144, 277] width 45 height 11
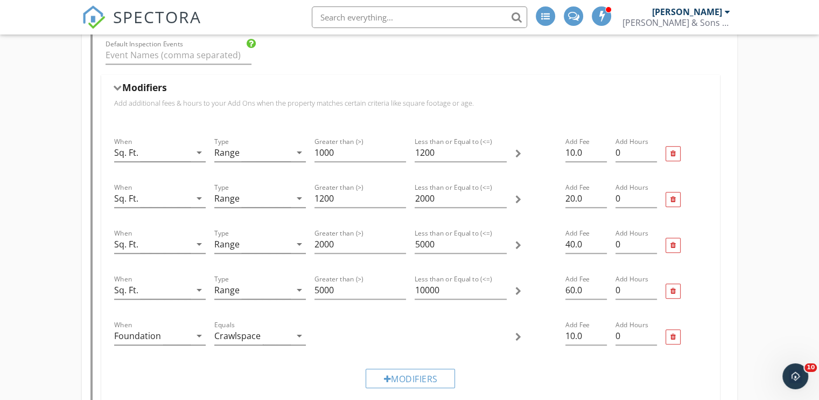
scroll to position [808, 0]
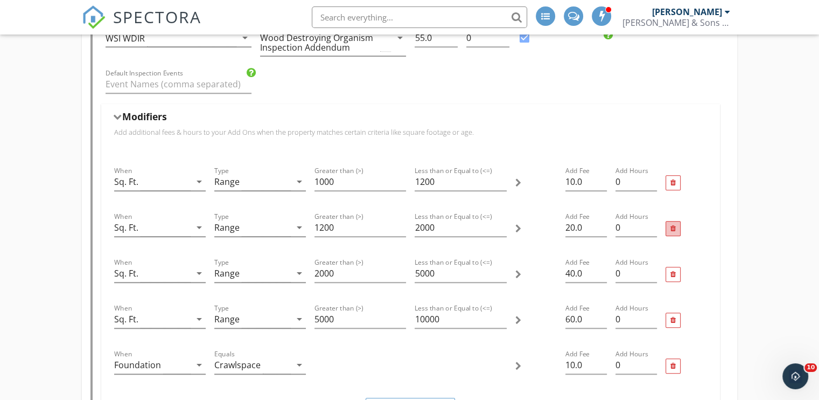
click at [670, 229] on div at bounding box center [672, 228] width 5 height 7
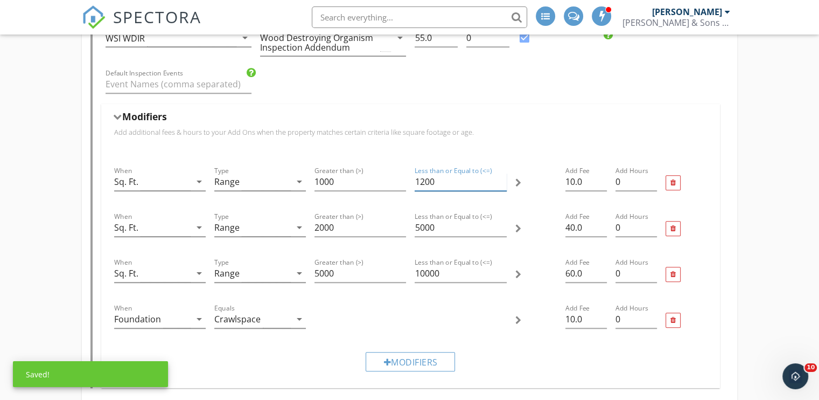
click at [424, 179] on input "1200" at bounding box center [461, 182] width 92 height 18
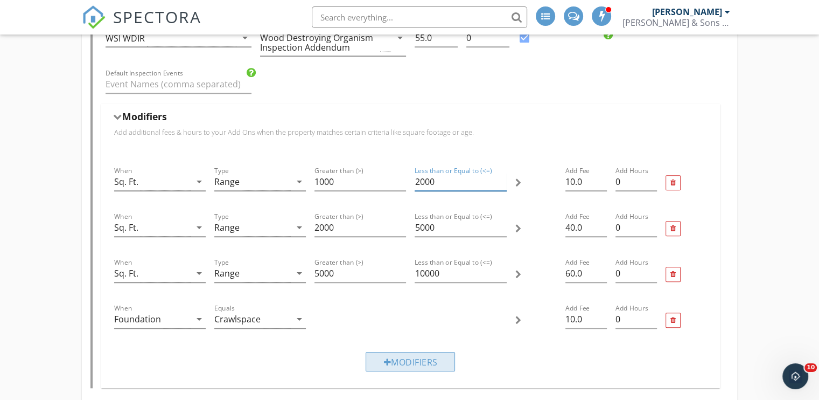
type input "2000"
click at [432, 353] on div "Modifiers" at bounding box center [410, 361] width 89 height 19
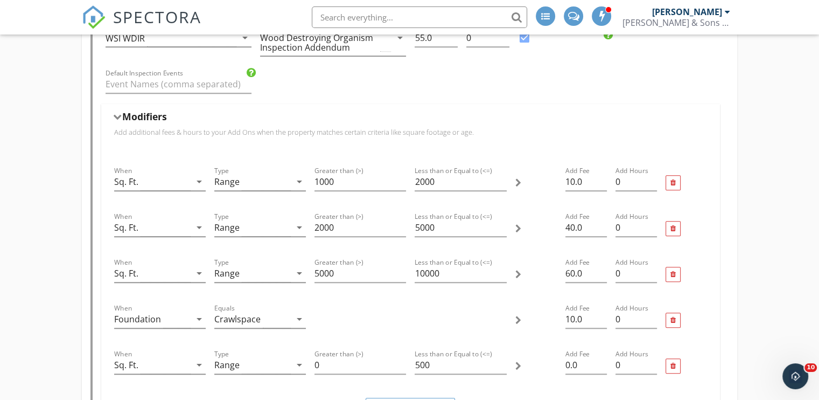
click at [531, 358] on div at bounding box center [536, 366] width 50 height 46
drag, startPoint x: 317, startPoint y: 361, endPoint x: 307, endPoint y: 360, distance: 10.2
click at [307, 360] on div "When Sq. Ft. arrow_drop_down Type Range arrow_drop_down Greater than (>) 0 Less…" at bounding box center [411, 366] width 602 height 46
click at [673, 365] on div at bounding box center [672, 365] width 5 height 7
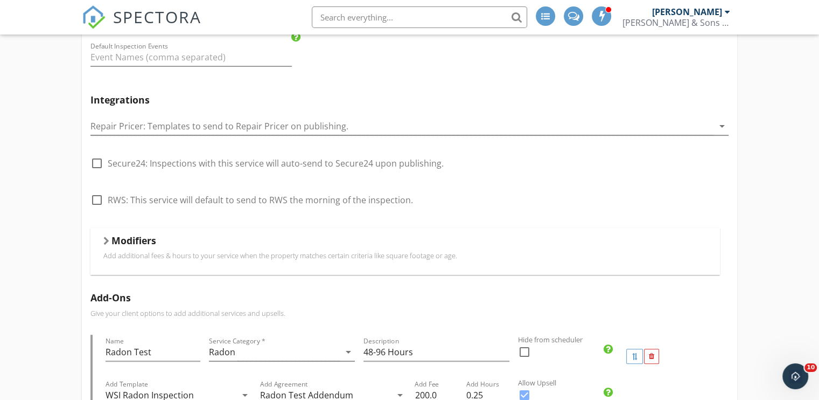
scroll to position [0, 0]
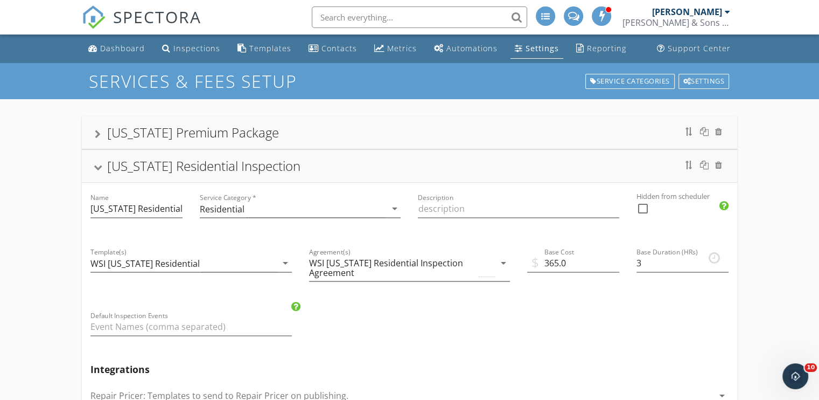
click at [100, 170] on div at bounding box center [98, 168] width 9 height 6
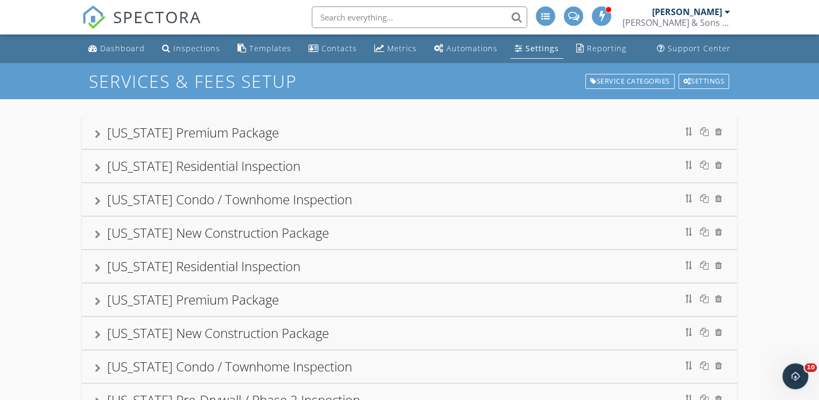
click at [97, 195] on div "[US_STATE] Condo / Townhome Inspection" at bounding box center [410, 199] width 630 height 19
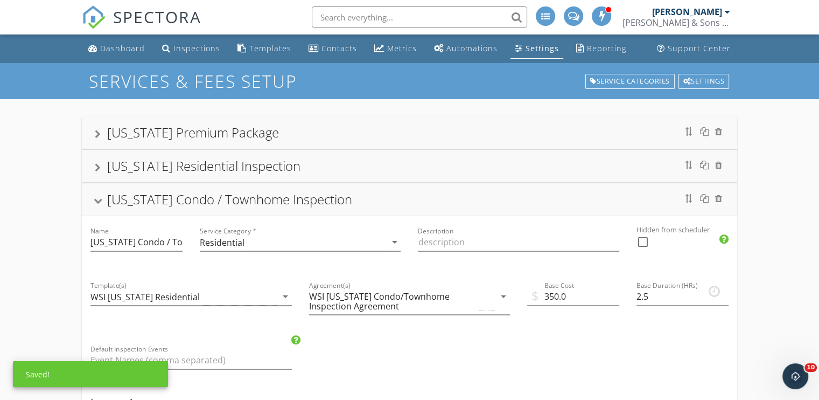
click at [97, 195] on div "[US_STATE] Condo / Townhome Inspection" at bounding box center [410, 199] width 630 height 19
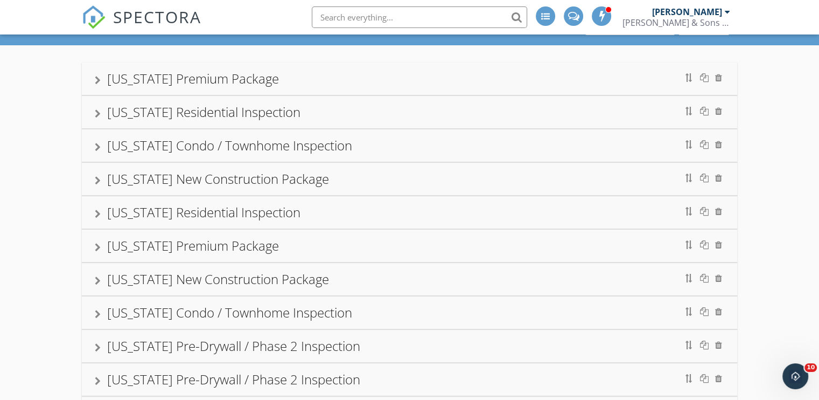
scroll to position [108, 0]
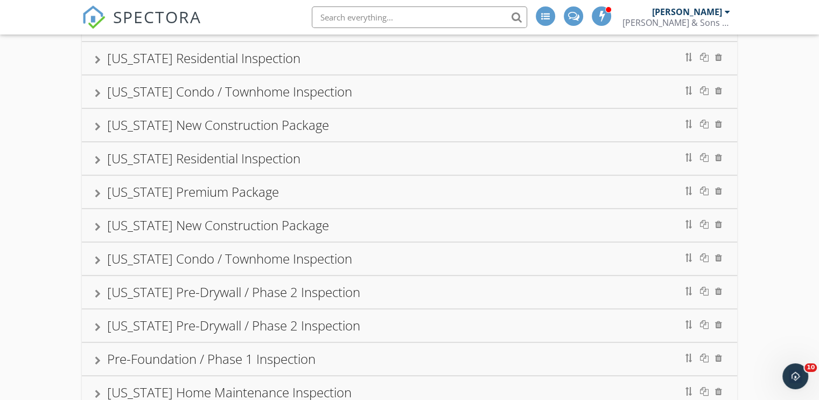
click at [97, 165] on div "[US_STATE] Residential Inspection" at bounding box center [410, 158] width 630 height 19
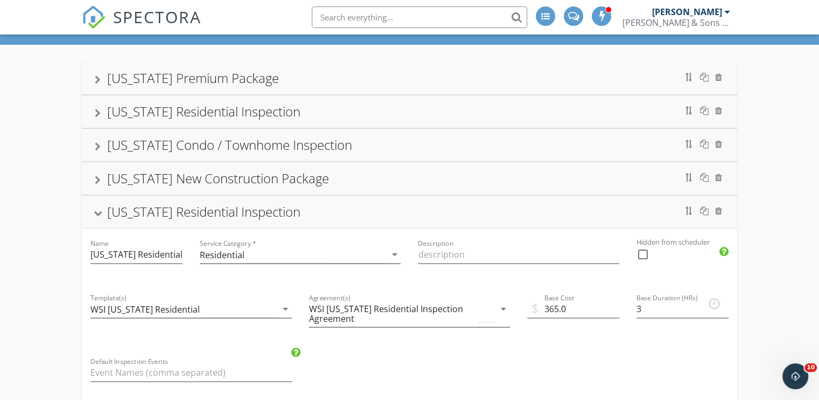
scroll to position [54, 0]
click at [95, 150] on div at bounding box center [98, 147] width 6 height 9
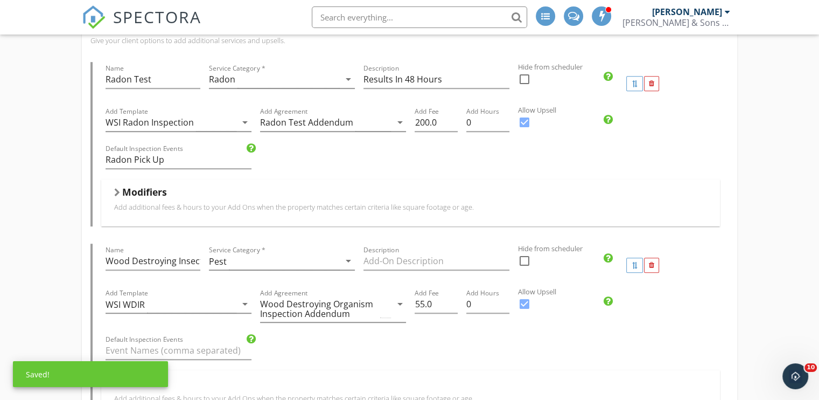
scroll to position [646, 0]
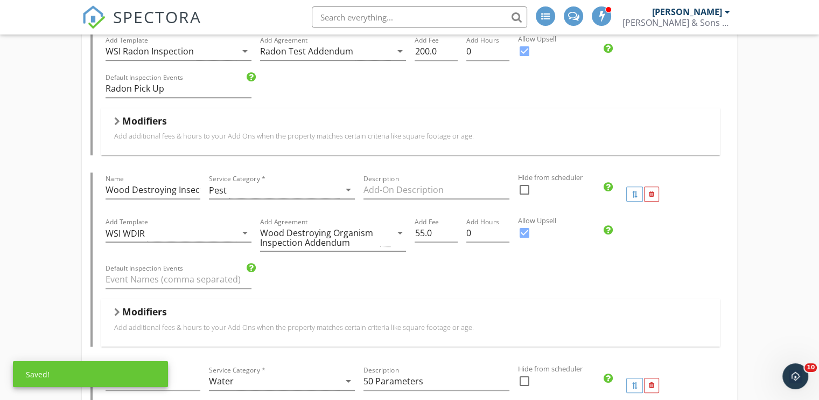
click at [159, 310] on h5 "Modifiers" at bounding box center [144, 311] width 45 height 11
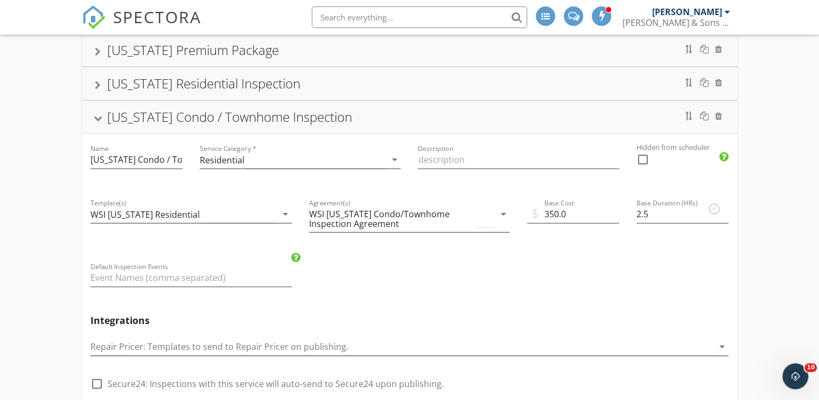
scroll to position [0, 0]
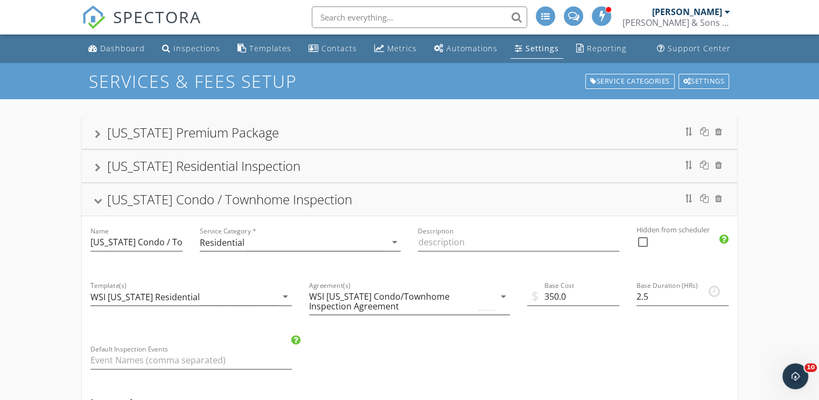
click at [97, 202] on div at bounding box center [98, 201] width 9 height 6
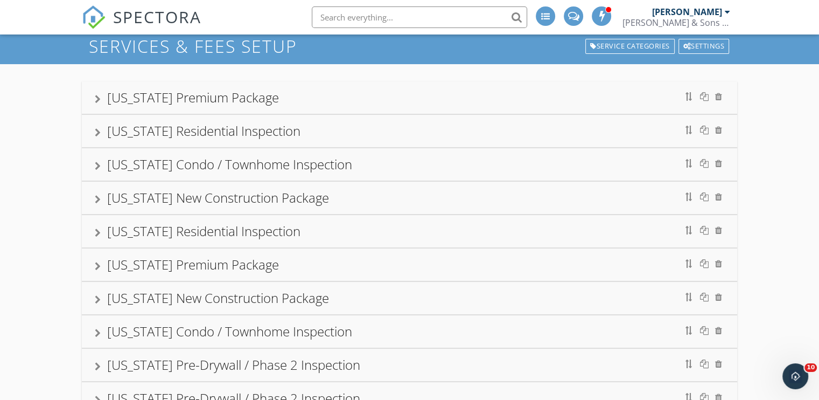
scroll to position [54, 0]
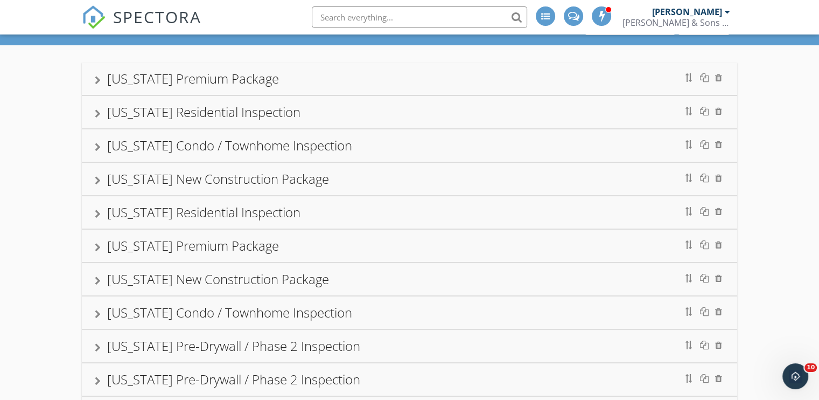
click at [97, 217] on div at bounding box center [98, 213] width 6 height 9
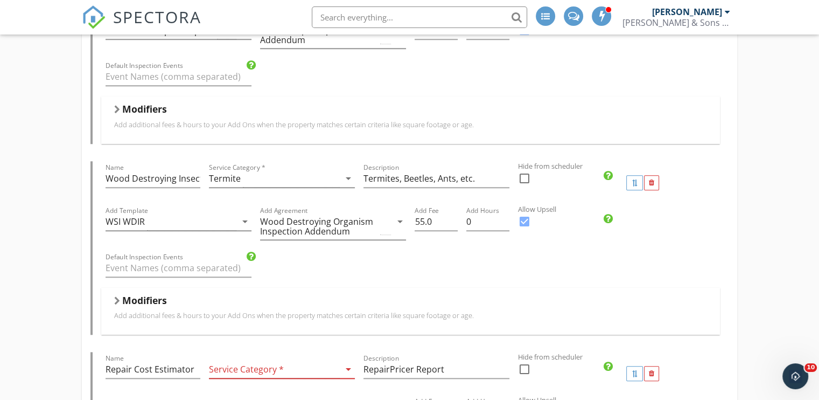
scroll to position [969, 0]
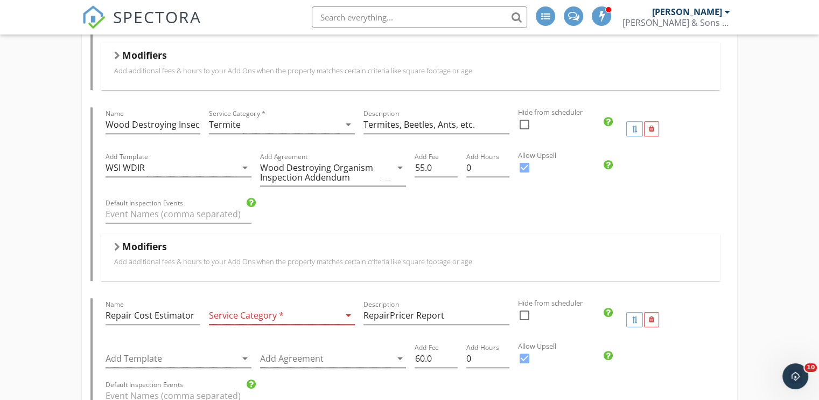
click at [148, 241] on h5 "Modifiers" at bounding box center [144, 246] width 45 height 11
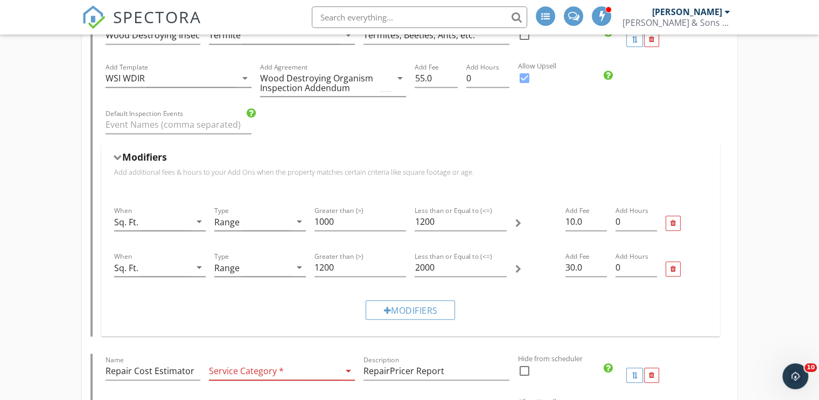
scroll to position [1077, 0]
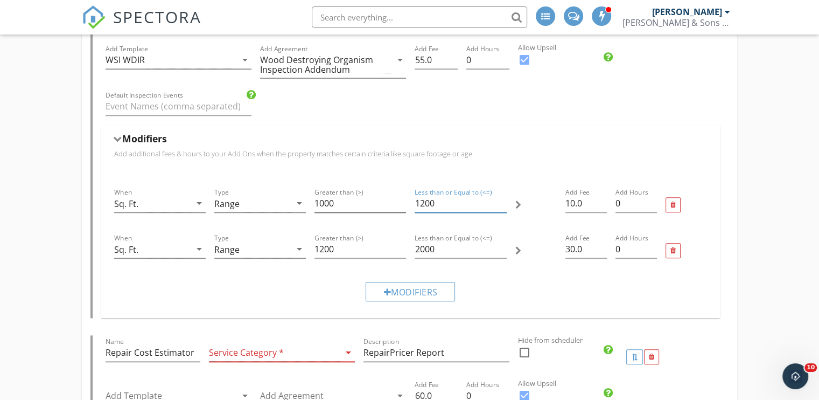
drag, startPoint x: 439, startPoint y: 201, endPoint x: 396, endPoint y: 202, distance: 43.6
click at [396, 202] on div "When Sq. Ft. arrow_drop_down Type Range arrow_drop_down Greater than (>) 1000 L…" at bounding box center [411, 204] width 602 height 46
type input "2"
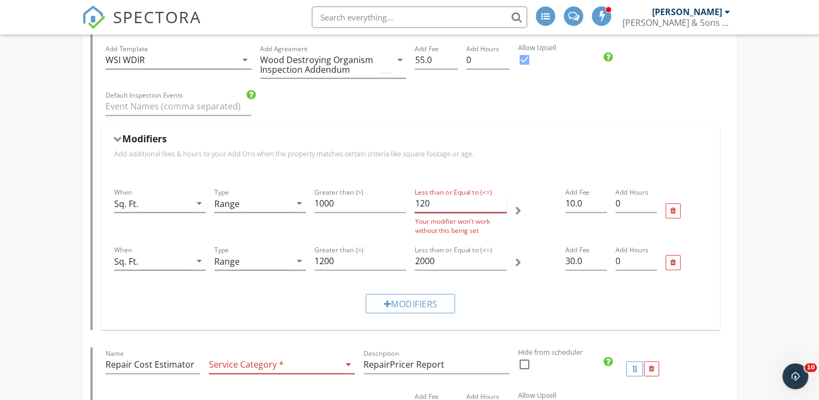
type input "1200"
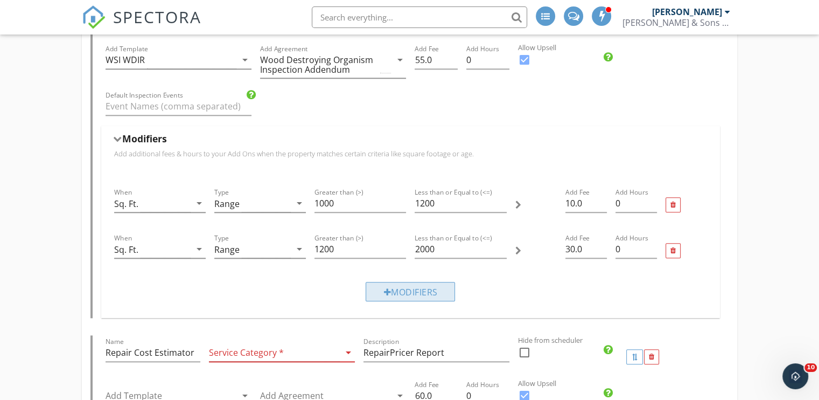
click at [432, 284] on div "Modifiers" at bounding box center [410, 291] width 89 height 19
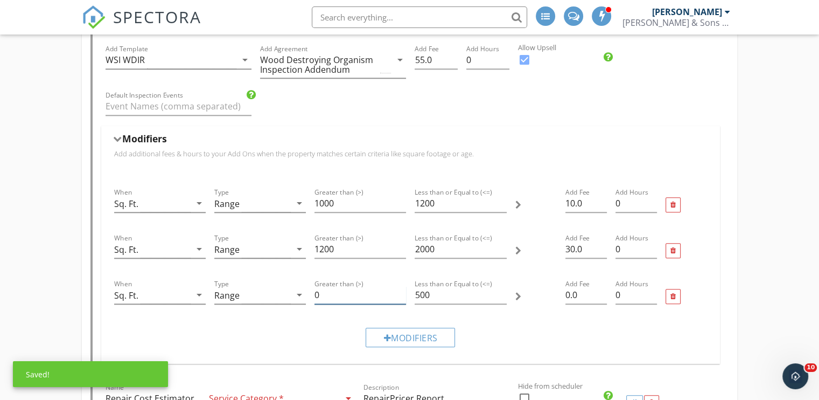
click at [346, 297] on input "0" at bounding box center [360, 295] width 92 height 18
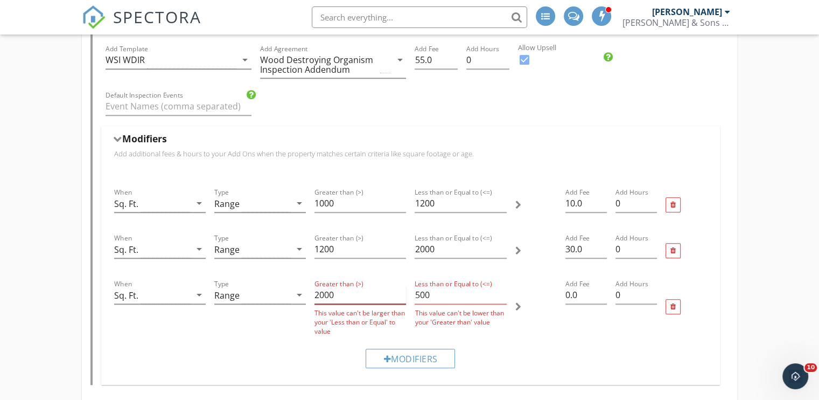
type input "2000"
click at [434, 293] on input "500" at bounding box center [461, 295] width 92 height 18
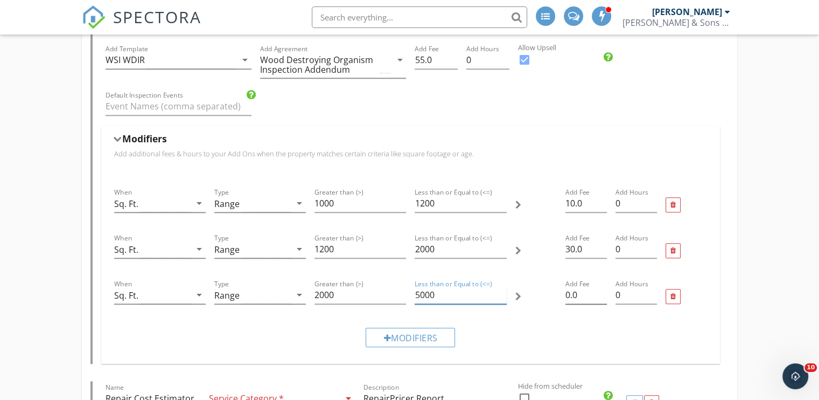
type input "5000"
drag, startPoint x: 569, startPoint y: 293, endPoint x: 556, endPoint y: 295, distance: 12.4
click at [556, 295] on div "When Sq. Ft. arrow_drop_down Type Range arrow_drop_down Greater than (>) 2000 L…" at bounding box center [411, 296] width 602 height 46
type input "40.0"
click at [428, 331] on div "Modifiers" at bounding box center [410, 336] width 89 height 19
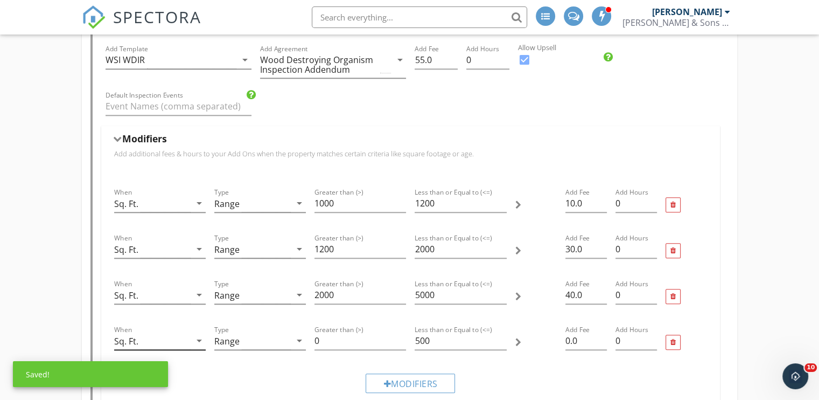
click at [187, 338] on div "Sq. Ft." at bounding box center [152, 341] width 76 height 18
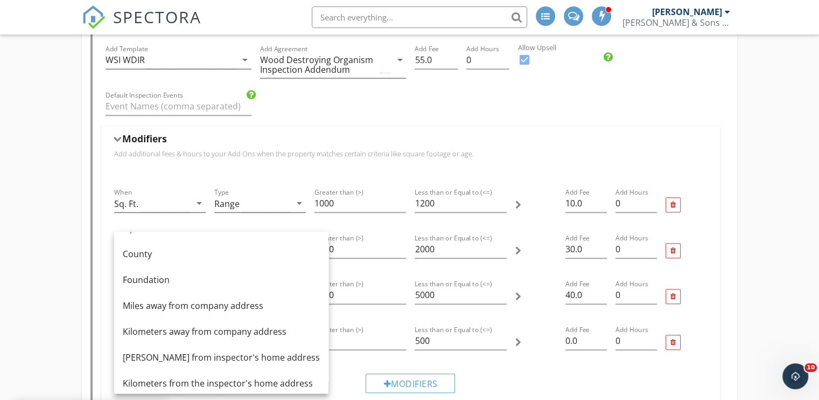
scroll to position [108, 0]
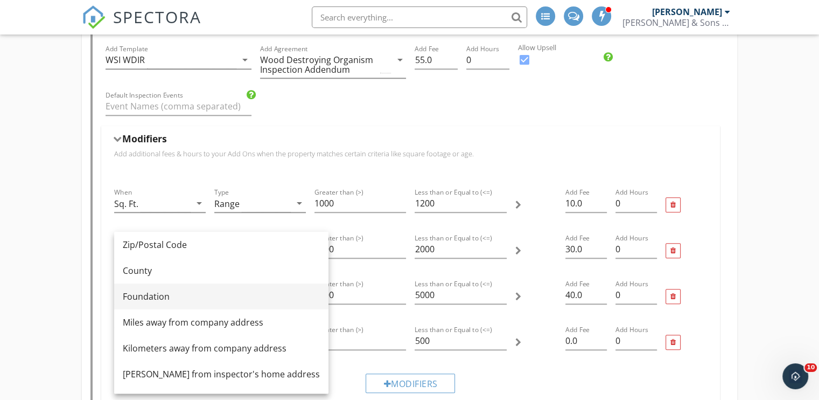
click at [154, 292] on div "Foundation" at bounding box center [221, 296] width 197 height 13
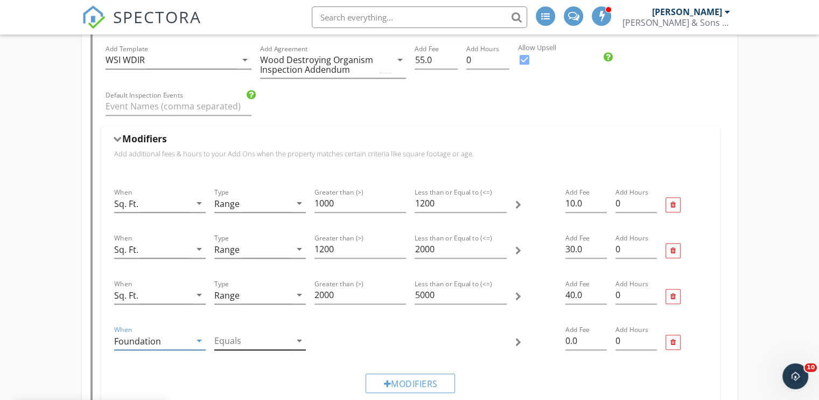
click at [286, 338] on div at bounding box center [252, 341] width 76 height 18
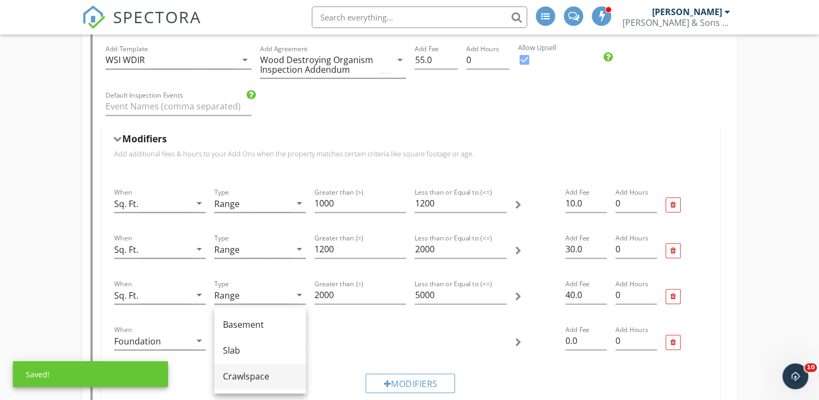
click at [252, 375] on div "Crawlspace" at bounding box center [260, 375] width 74 height 13
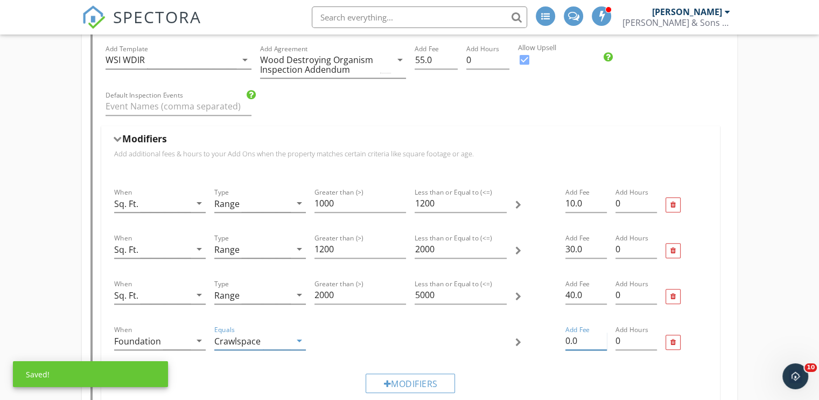
drag, startPoint x: 571, startPoint y: 339, endPoint x: 557, endPoint y: 335, distance: 14.5
click at [557, 335] on div "When Foundation arrow_drop_down Equals Crawlspace arrow_drop_down Add Fee 0.0 A…" at bounding box center [411, 342] width 602 height 46
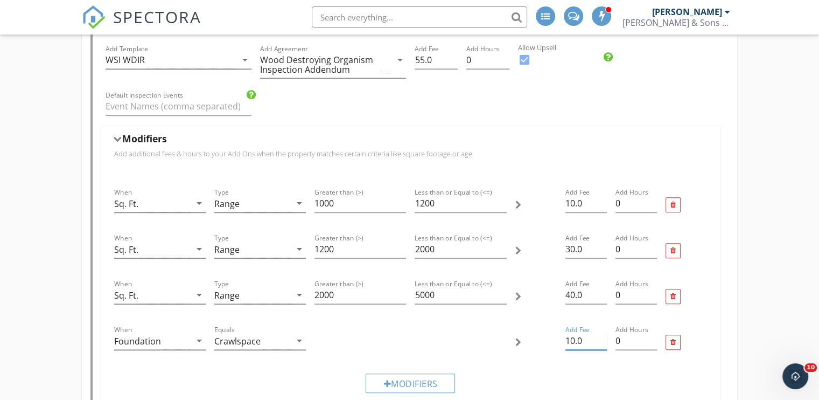
type input "10.0"
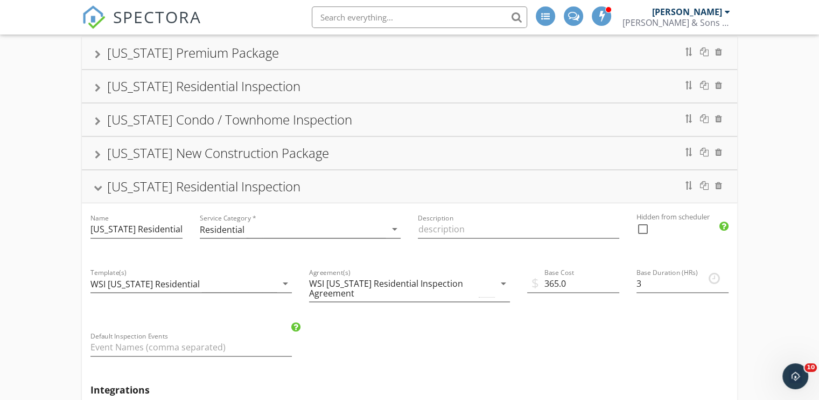
scroll to position [0, 0]
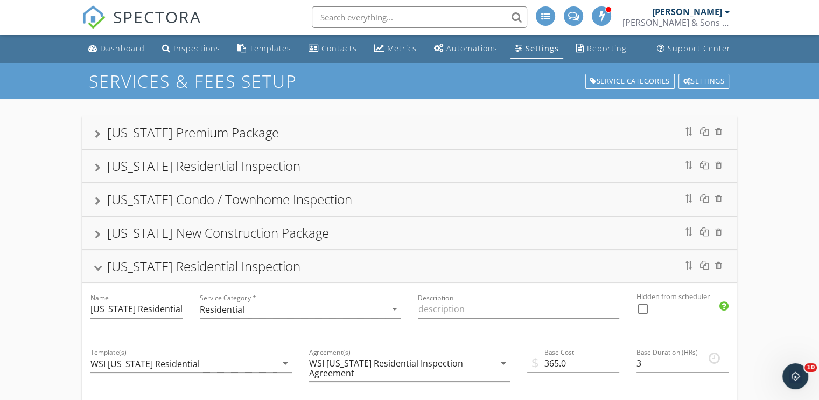
click at [93, 165] on div "[US_STATE] Residential Inspection" at bounding box center [409, 166] width 655 height 32
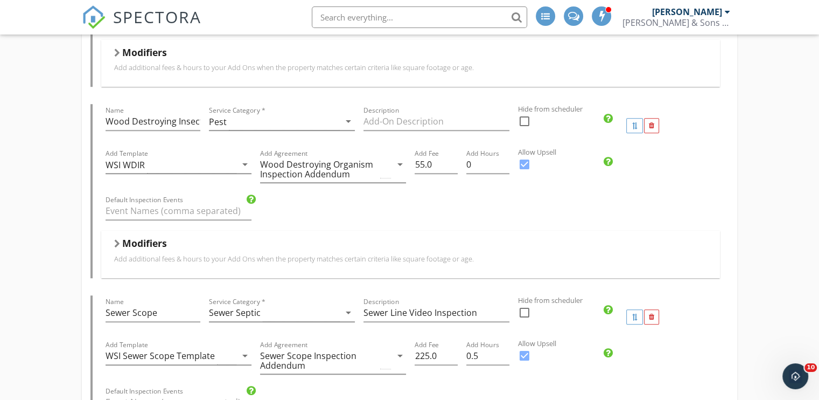
scroll to position [700, 0]
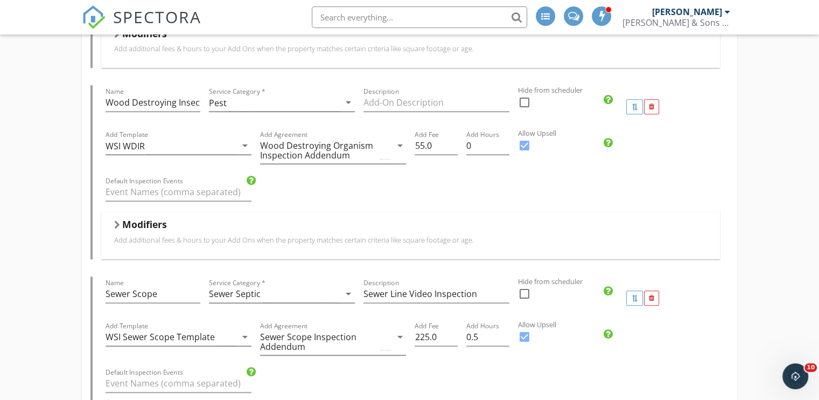
click at [136, 226] on h5 "Modifiers" at bounding box center [144, 224] width 45 height 11
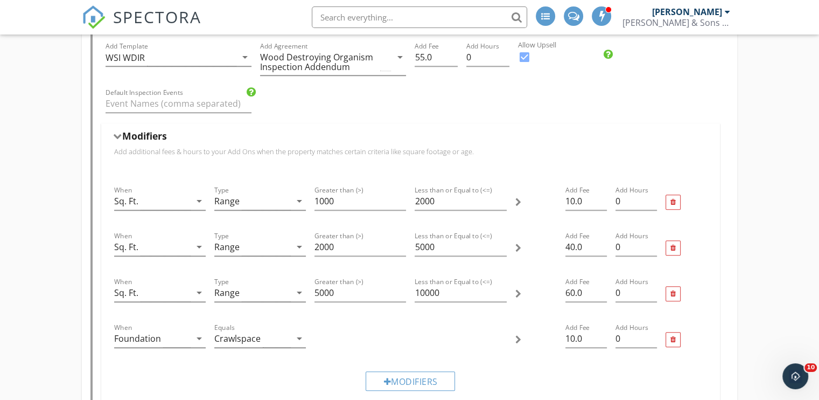
scroll to position [808, 0]
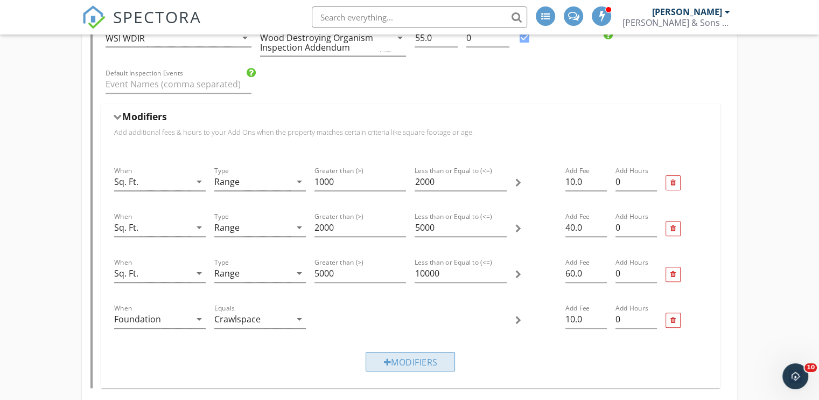
click at [395, 360] on div "Modifiers" at bounding box center [410, 361] width 89 height 19
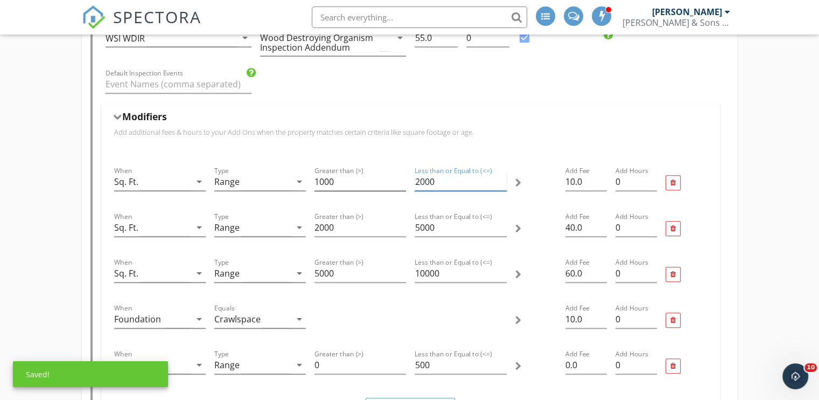
drag, startPoint x: 440, startPoint y: 179, endPoint x: 402, endPoint y: 184, distance: 38.5
click at [402, 184] on div "When Sq. Ft. arrow_drop_down Type Range arrow_drop_down Greater than (>) 1000 L…" at bounding box center [411, 183] width 602 height 46
type input "1200"
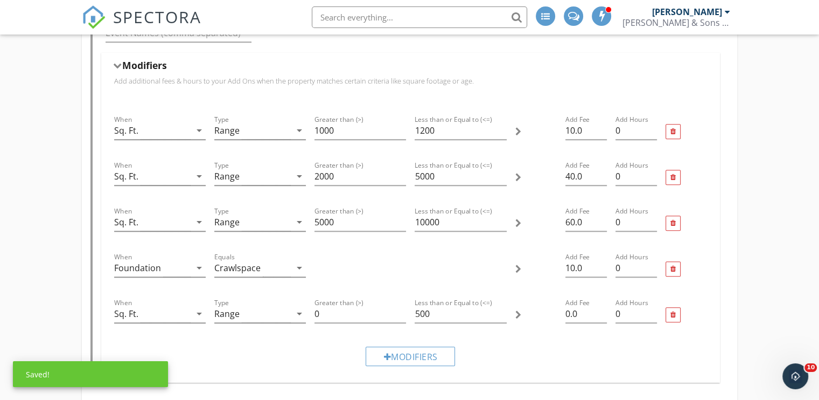
scroll to position [862, 0]
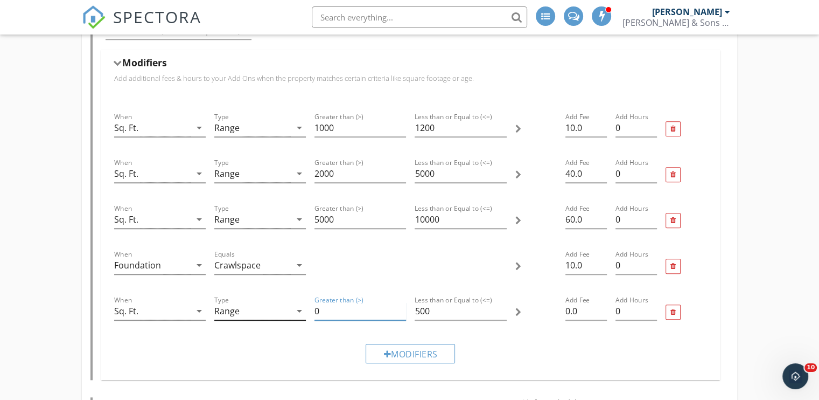
drag, startPoint x: 338, startPoint y: 311, endPoint x: 306, endPoint y: 311, distance: 32.3
click at [306, 311] on div "When Sq. Ft. arrow_drop_down Type Range arrow_drop_down Greater than (>) 0 Less…" at bounding box center [411, 312] width 602 height 46
type input "1200"
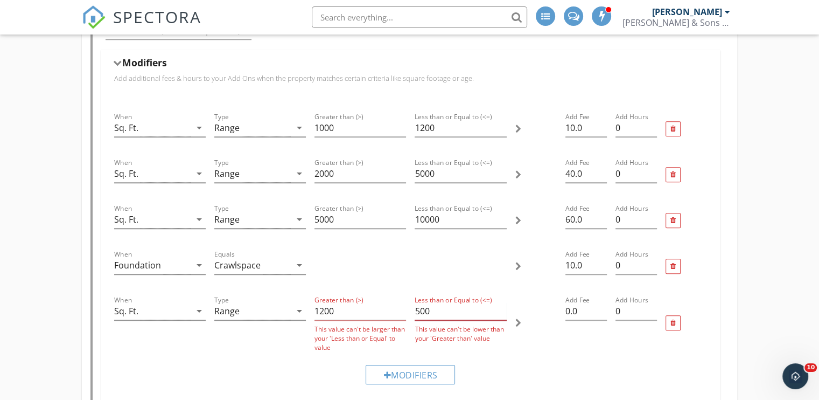
drag, startPoint x: 442, startPoint y: 305, endPoint x: 401, endPoint y: 308, distance: 41.1
click at [401, 308] on div "When Sq. Ft. arrow_drop_down Type Range arrow_drop_down Greater than (>) 1200 T…" at bounding box center [411, 322] width 602 height 67
drag, startPoint x: 427, startPoint y: 308, endPoint x: 406, endPoint y: 309, distance: 21.0
click at [406, 309] on div "When Sq. Ft. arrow_drop_down Type Range arrow_drop_down Greater than (>) 1200 T…" at bounding box center [411, 322] width 602 height 67
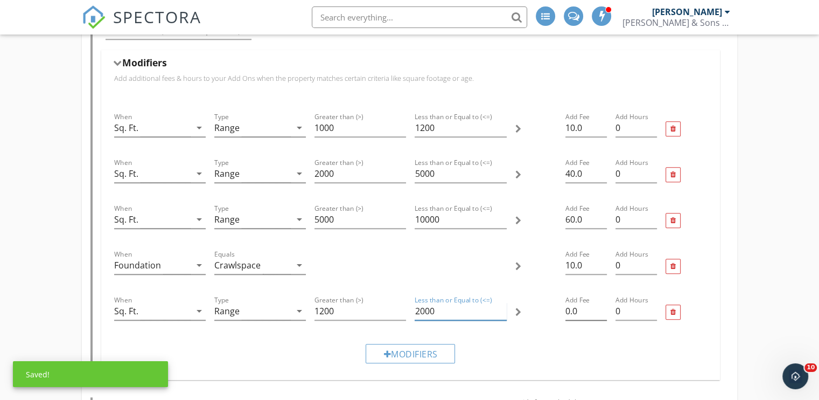
type input "2000"
drag, startPoint x: 570, startPoint y: 305, endPoint x: 554, endPoint y: 306, distance: 16.7
click at [554, 306] on div "When Sq. Ft. arrow_drop_down Type Range arrow_drop_down Greater than (>) 1200 L…" at bounding box center [411, 312] width 602 height 46
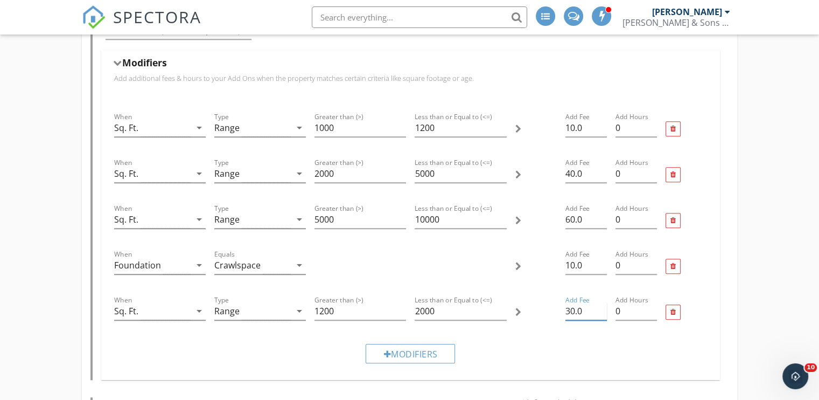
type input "30.0"
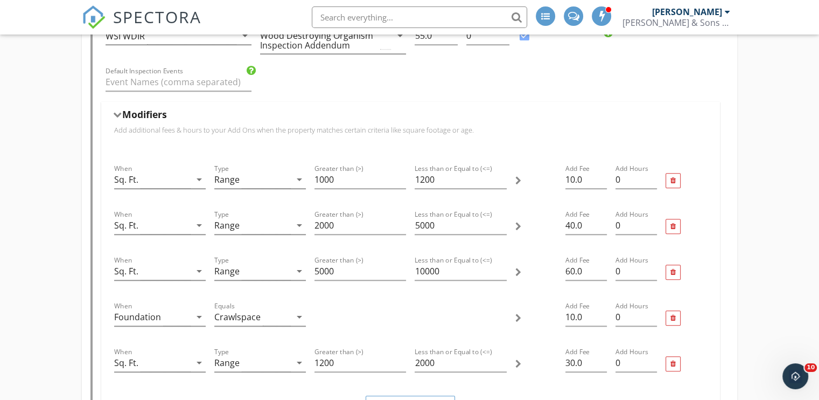
scroll to position [754, 0]
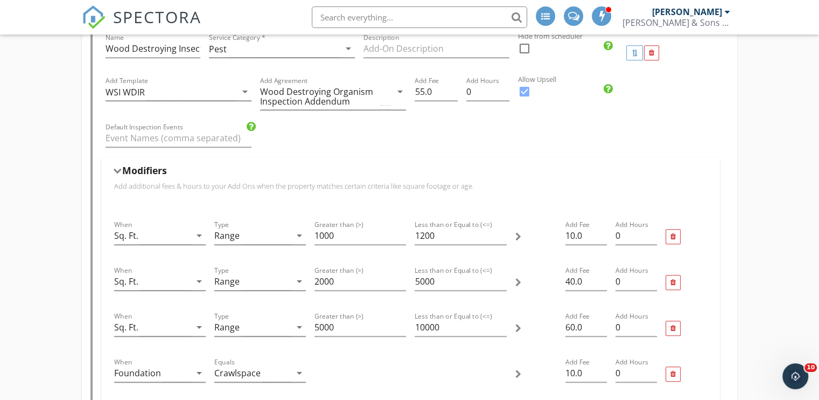
click at [137, 166] on h5 "Modifiers" at bounding box center [144, 170] width 45 height 11
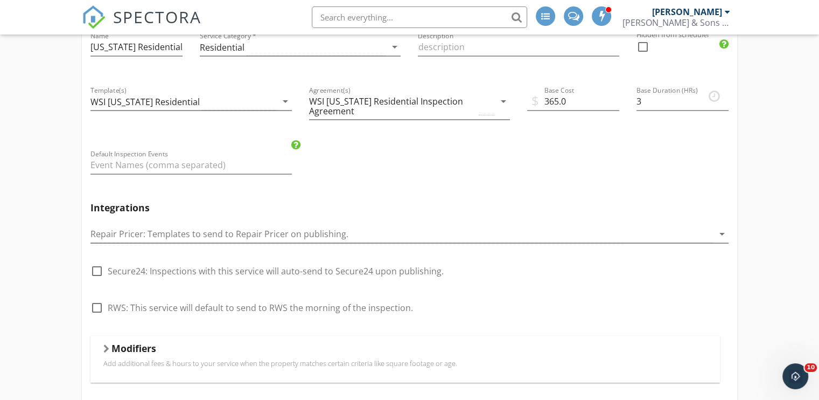
scroll to position [0, 0]
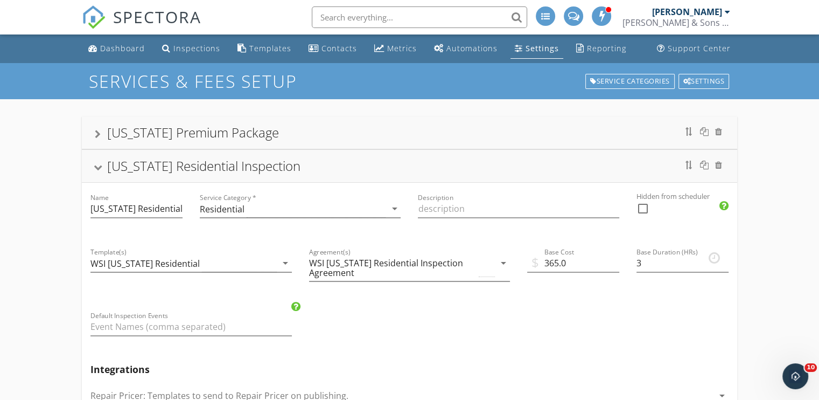
click at [102, 171] on div "[US_STATE] Residential Inspection" at bounding box center [410, 165] width 630 height 19
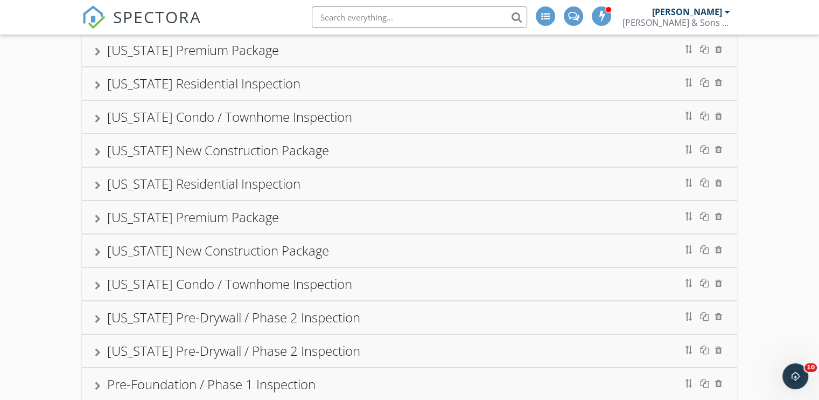
scroll to position [108, 0]
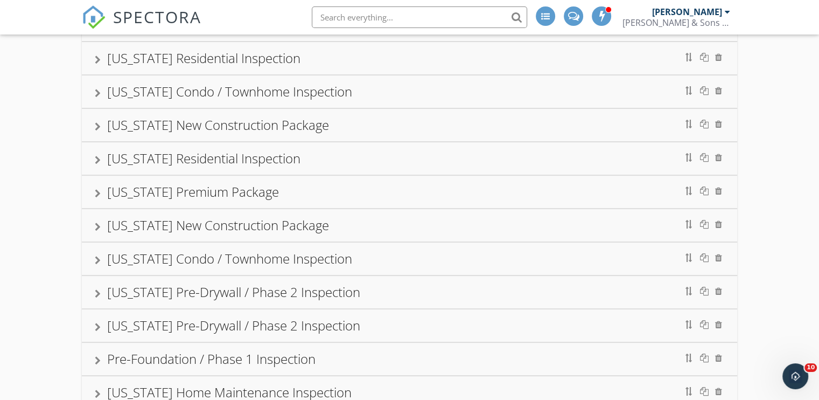
click at [98, 223] on div at bounding box center [98, 226] width 6 height 9
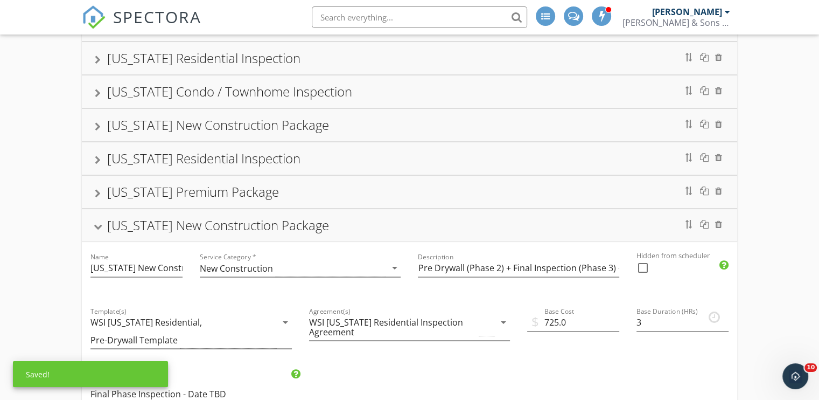
click at [98, 224] on div at bounding box center [98, 227] width 9 height 6
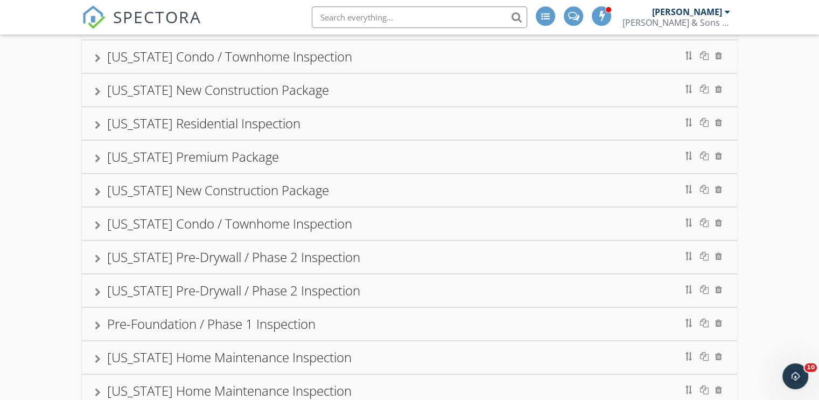
scroll to position [162, 0]
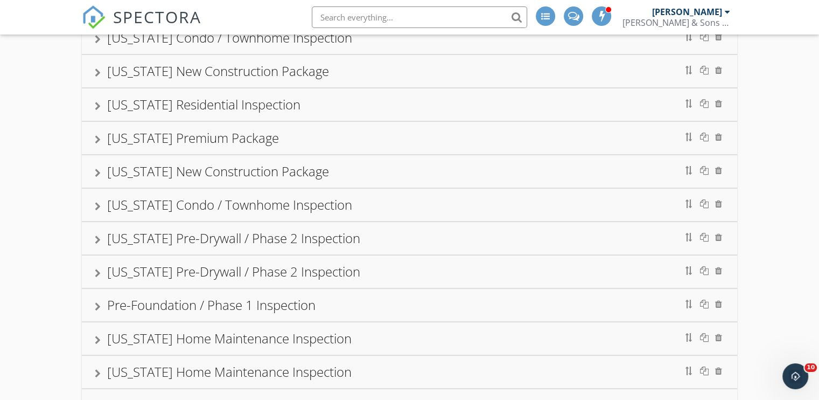
click at [94, 209] on div "[US_STATE] Condo / Townhome Inspection" at bounding box center [409, 204] width 655 height 32
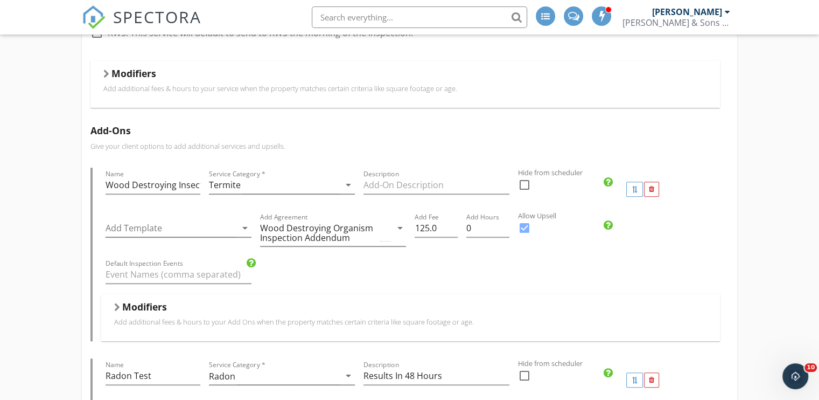
scroll to position [646, 0]
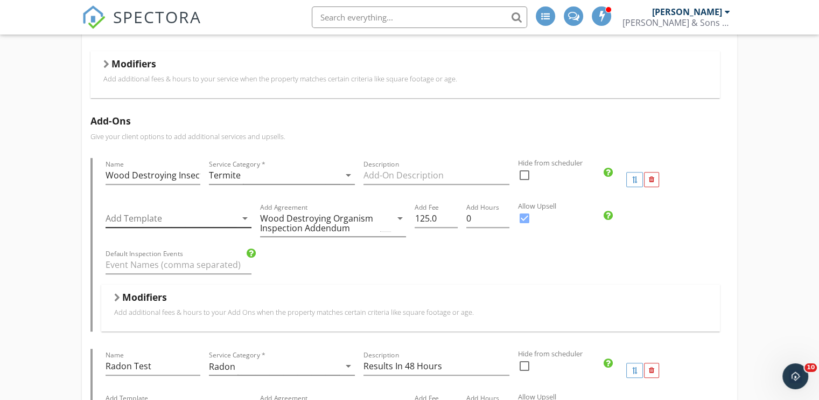
click at [235, 219] on div at bounding box center [171, 218] width 131 height 18
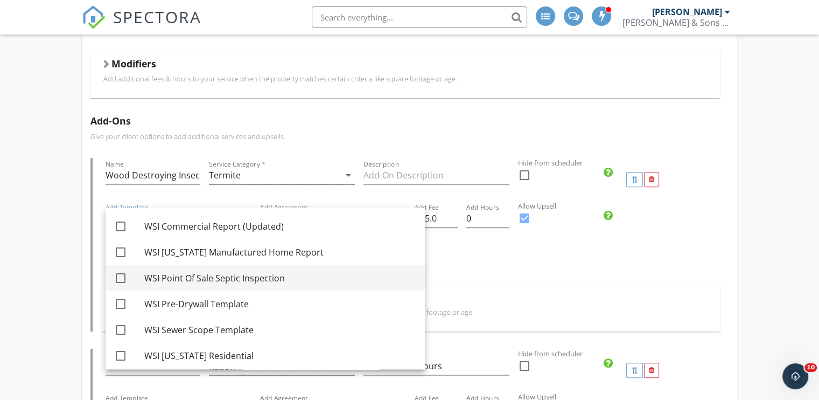
scroll to position [545, 0]
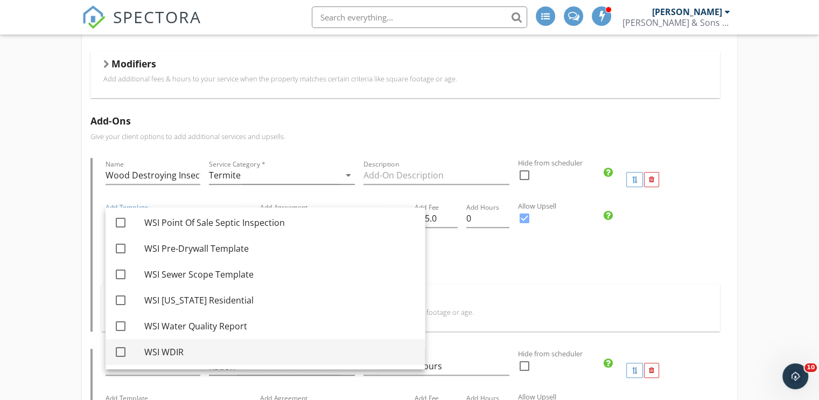
click at [122, 353] on div at bounding box center [120, 351] width 18 height 18
checkbox input "true"
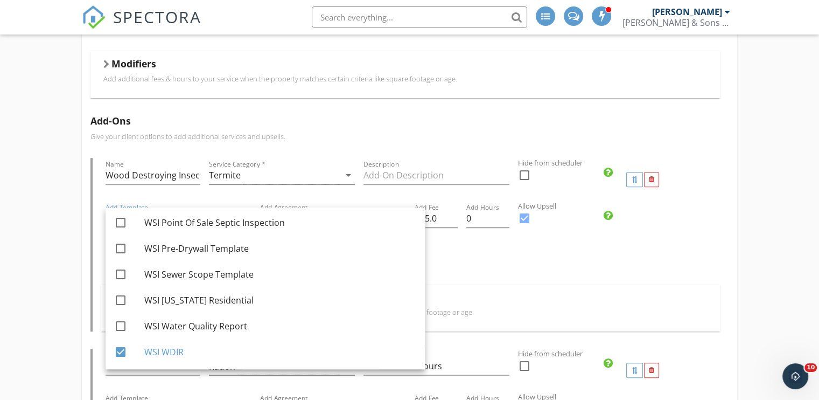
click at [525, 276] on div "Default Inspection Events" at bounding box center [410, 265] width 619 height 37
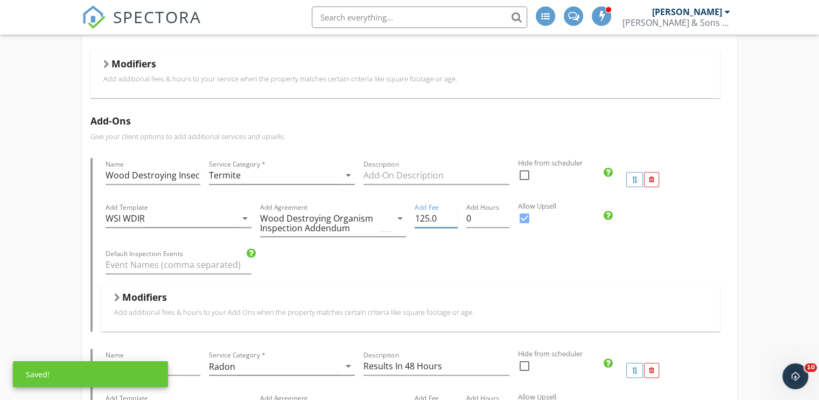
drag, startPoint x: 427, startPoint y: 215, endPoint x: 417, endPoint y: 215, distance: 9.7
click at [417, 215] on input "125.0" at bounding box center [436, 218] width 43 height 18
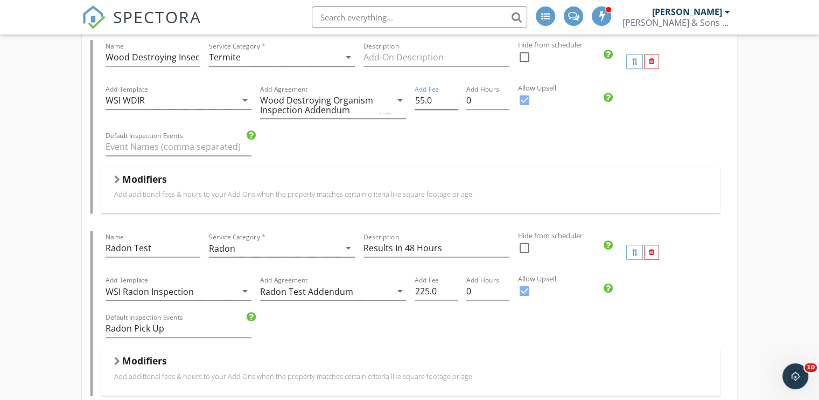
scroll to position [700, 0]
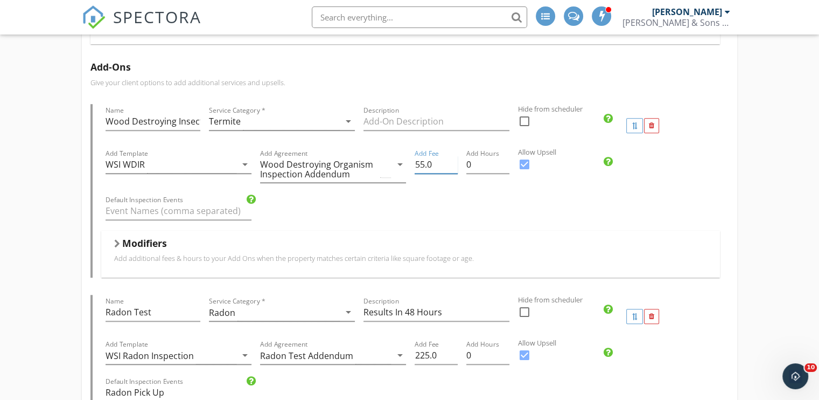
type input "55.0"
click at [142, 240] on h5 "Modifiers" at bounding box center [144, 242] width 45 height 11
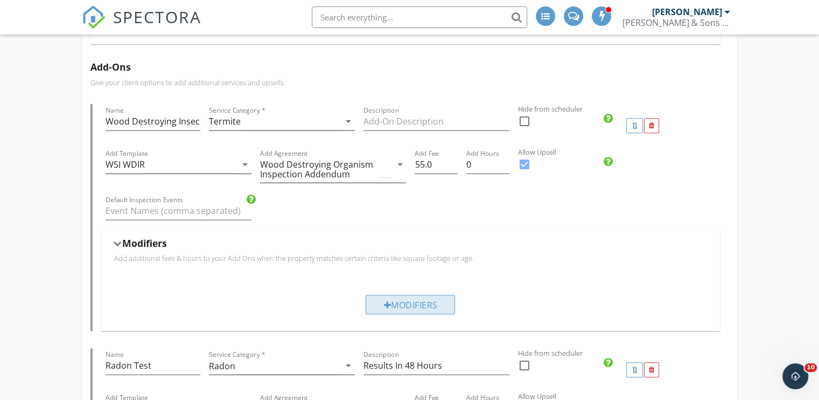
click at [384, 310] on div "Modifiers" at bounding box center [410, 304] width 89 height 19
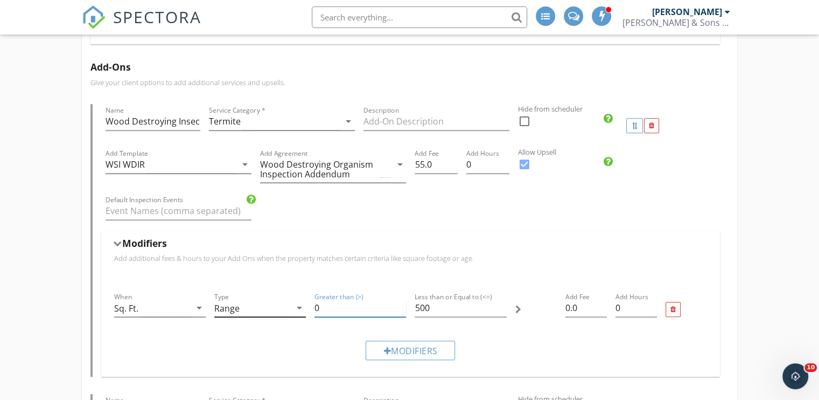
drag, startPoint x: 334, startPoint y: 306, endPoint x: 304, endPoint y: 307, distance: 30.2
click at [304, 307] on div "When Sq. Ft. arrow_drop_down Type Range arrow_drop_down Greater than (>) 0 Less…" at bounding box center [411, 309] width 602 height 46
type input "1000"
click at [445, 310] on input "500" at bounding box center [461, 308] width 92 height 18
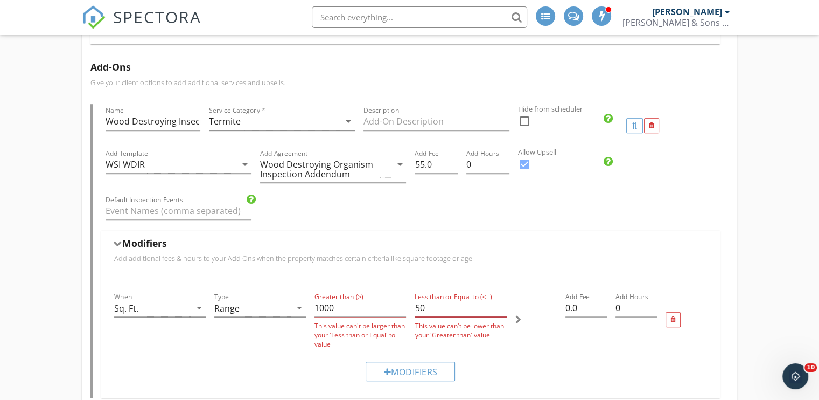
type input "5"
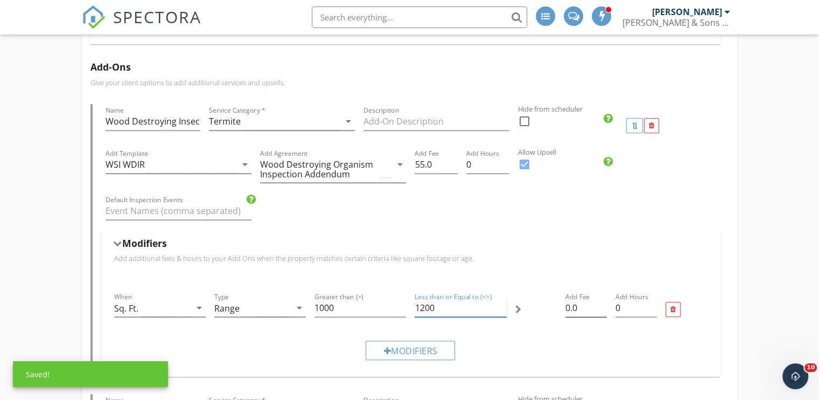
type input "1200"
drag, startPoint x: 569, startPoint y: 305, endPoint x: 557, endPoint y: 302, distance: 12.8
click at [557, 302] on div "When Sq. Ft. arrow_drop_down Type Range arrow_drop_down Greater than (>) 1000 L…" at bounding box center [411, 309] width 602 height 46
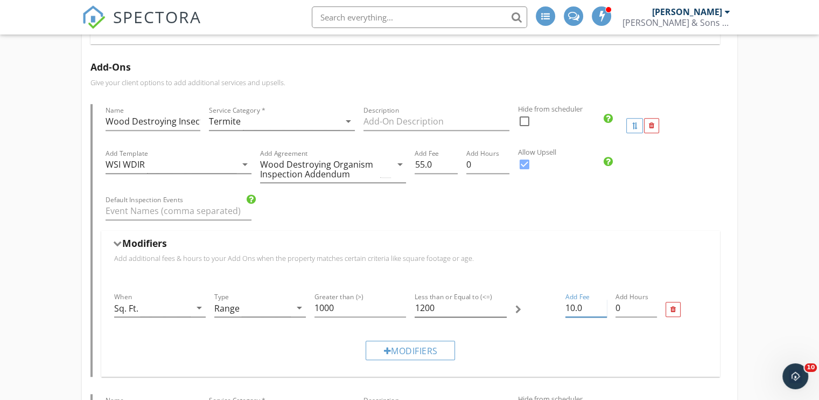
type input "10.0"
drag, startPoint x: 452, startPoint y: 305, endPoint x: 411, endPoint y: 303, distance: 41.0
click at [411, 303] on div "Less than or Equal to (<=) 1200" at bounding box center [460, 309] width 100 height 46
click at [571, 305] on input "10.0" at bounding box center [585, 308] width 41 height 18
click at [446, 341] on div "Modifiers" at bounding box center [410, 349] width 89 height 19
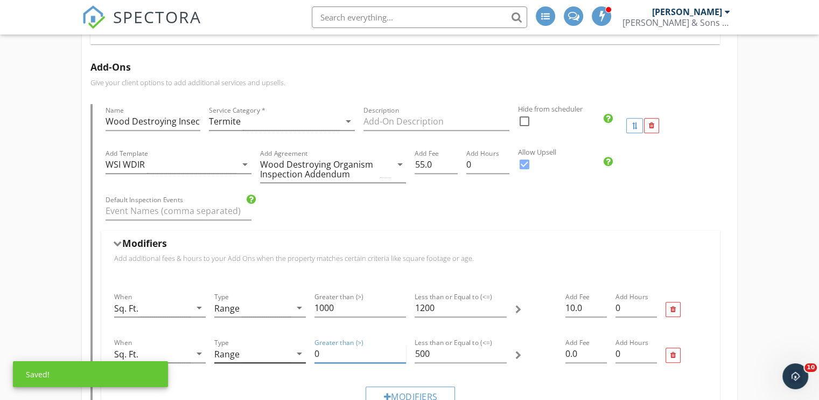
drag, startPoint x: 339, startPoint y: 351, endPoint x: 305, endPoint y: 353, distance: 34.5
click at [305, 353] on div "When Sq. Ft. arrow_drop_down Type Range arrow_drop_down Greater than (>) 0 Less…" at bounding box center [411, 355] width 602 height 46
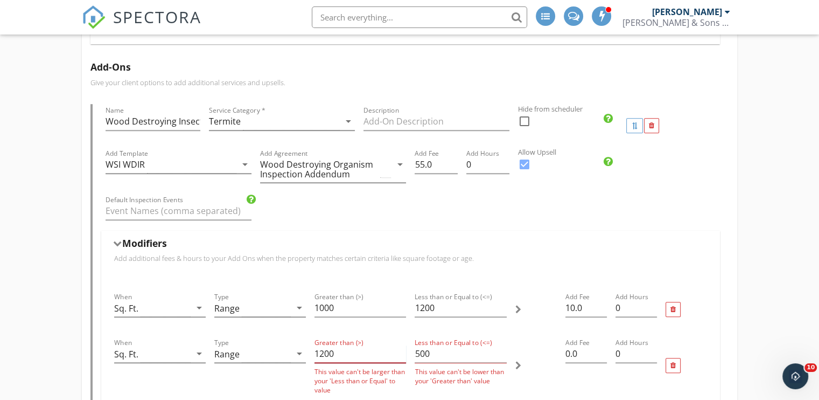
type input "1200"
click at [436, 349] on input "500" at bounding box center [461, 354] width 92 height 18
type input "5"
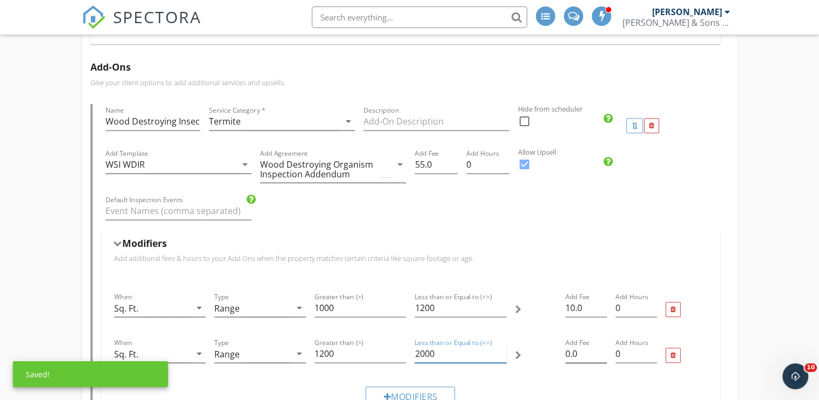
type input "2000"
drag, startPoint x: 570, startPoint y: 351, endPoint x: 564, endPoint y: 350, distance: 6.0
click at [565, 350] on input "0.0" at bounding box center [585, 354] width 41 height 18
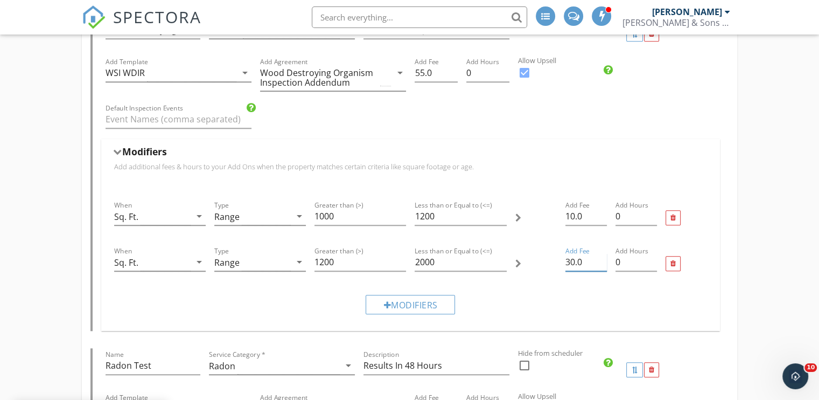
scroll to position [808, 0]
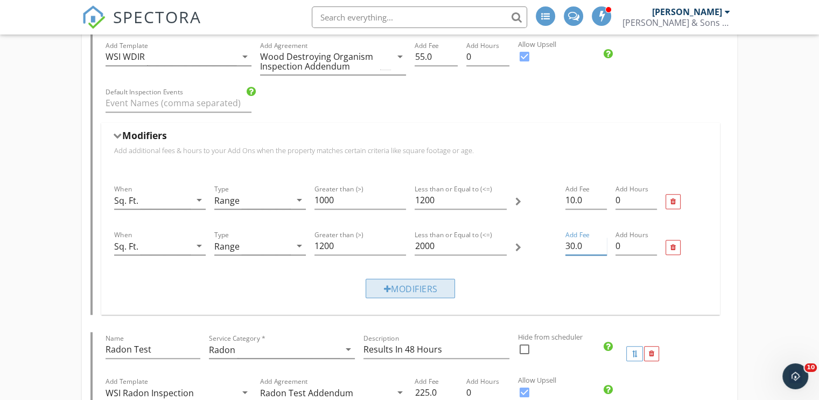
type input "30.0"
click at [434, 292] on div "Modifiers" at bounding box center [410, 287] width 89 height 19
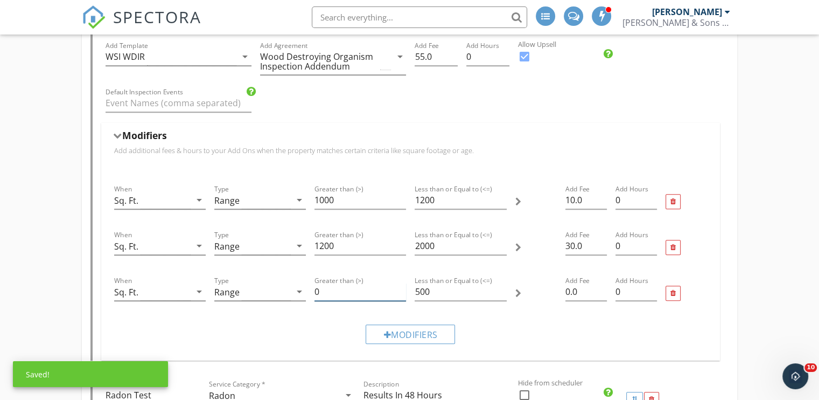
click at [364, 288] on input "0" at bounding box center [360, 292] width 92 height 18
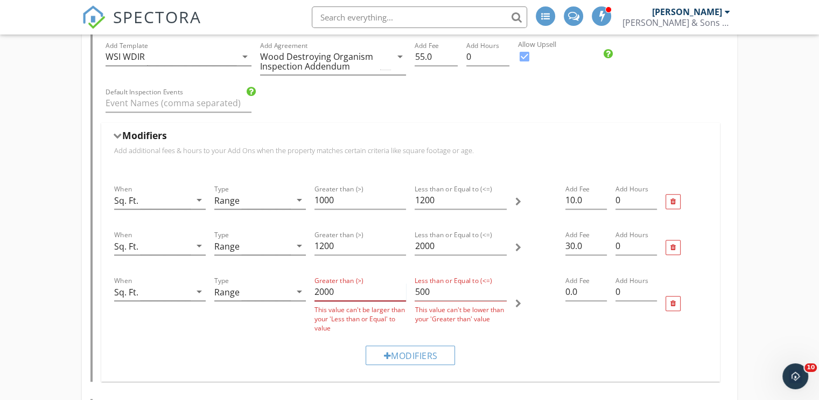
type input "2000"
click at [438, 288] on input "500" at bounding box center [461, 292] width 92 height 18
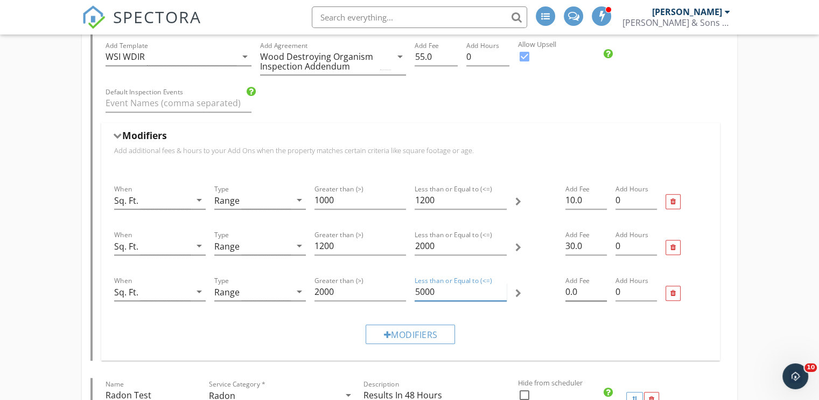
type input "5000"
click at [569, 289] on input "0.0" at bounding box center [585, 292] width 41 height 18
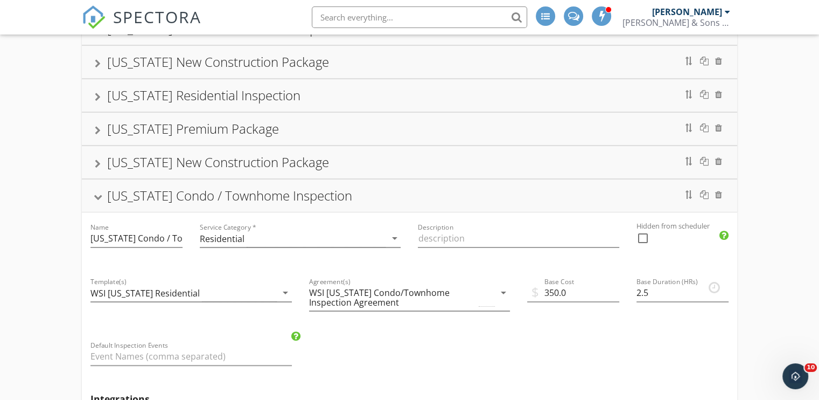
scroll to position [54, 0]
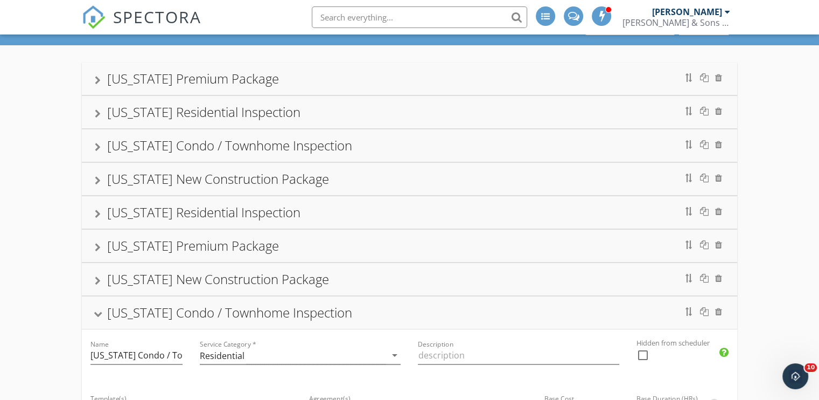
type input "4.0"
click at [109, 311] on div "[US_STATE] Condo / Townhome Inspection" at bounding box center [229, 312] width 245 height 18
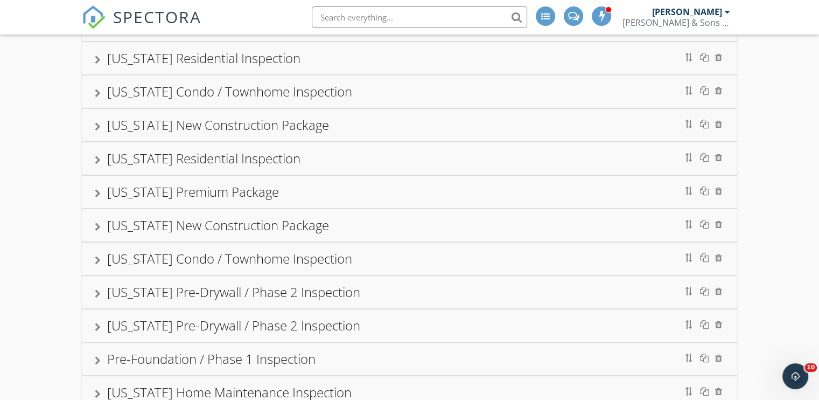
scroll to position [0, 0]
